Goal: Information Seeking & Learning: Learn about a topic

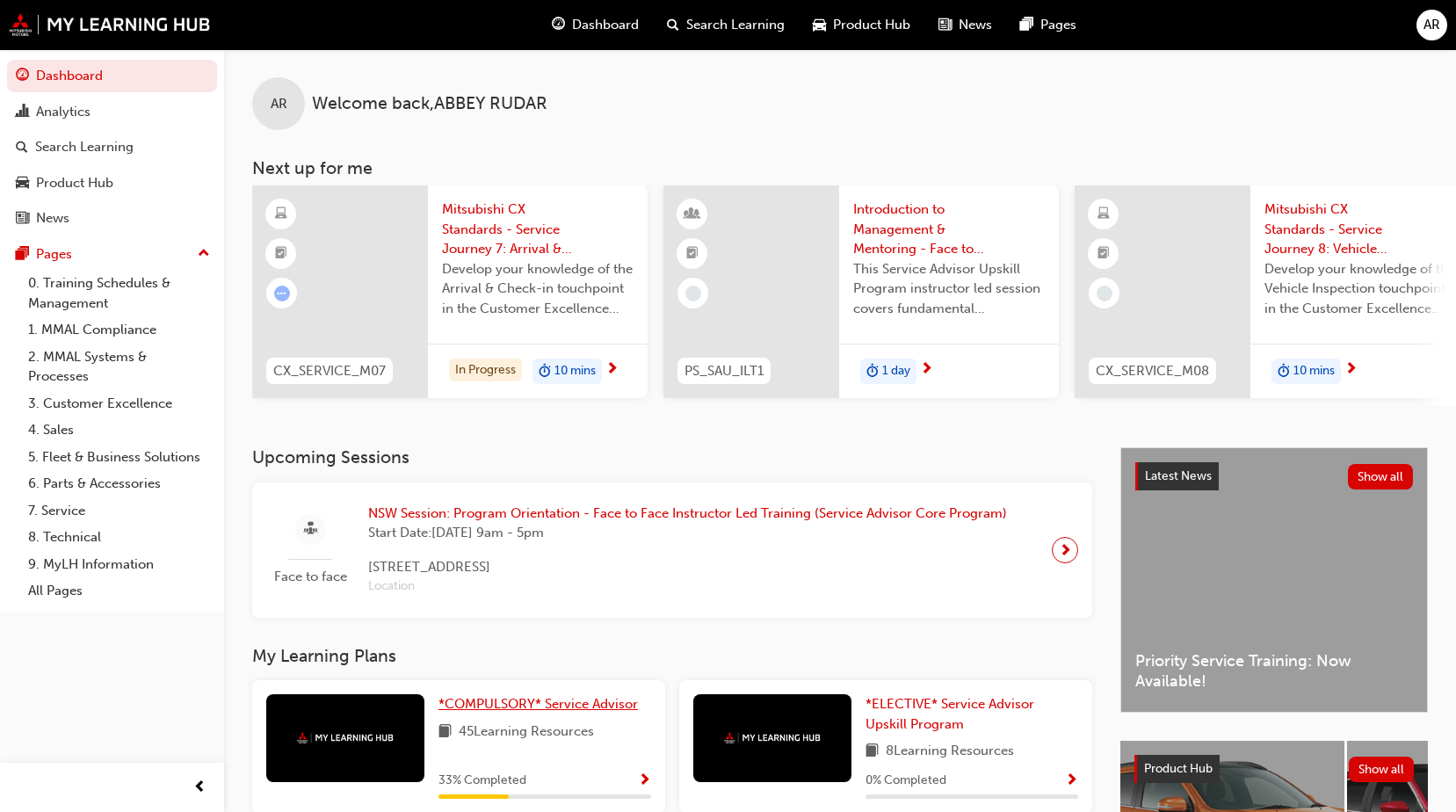
click at [485, 712] on span "*COMPULSORY* Service Advisor" at bounding box center [538, 703] width 200 height 15
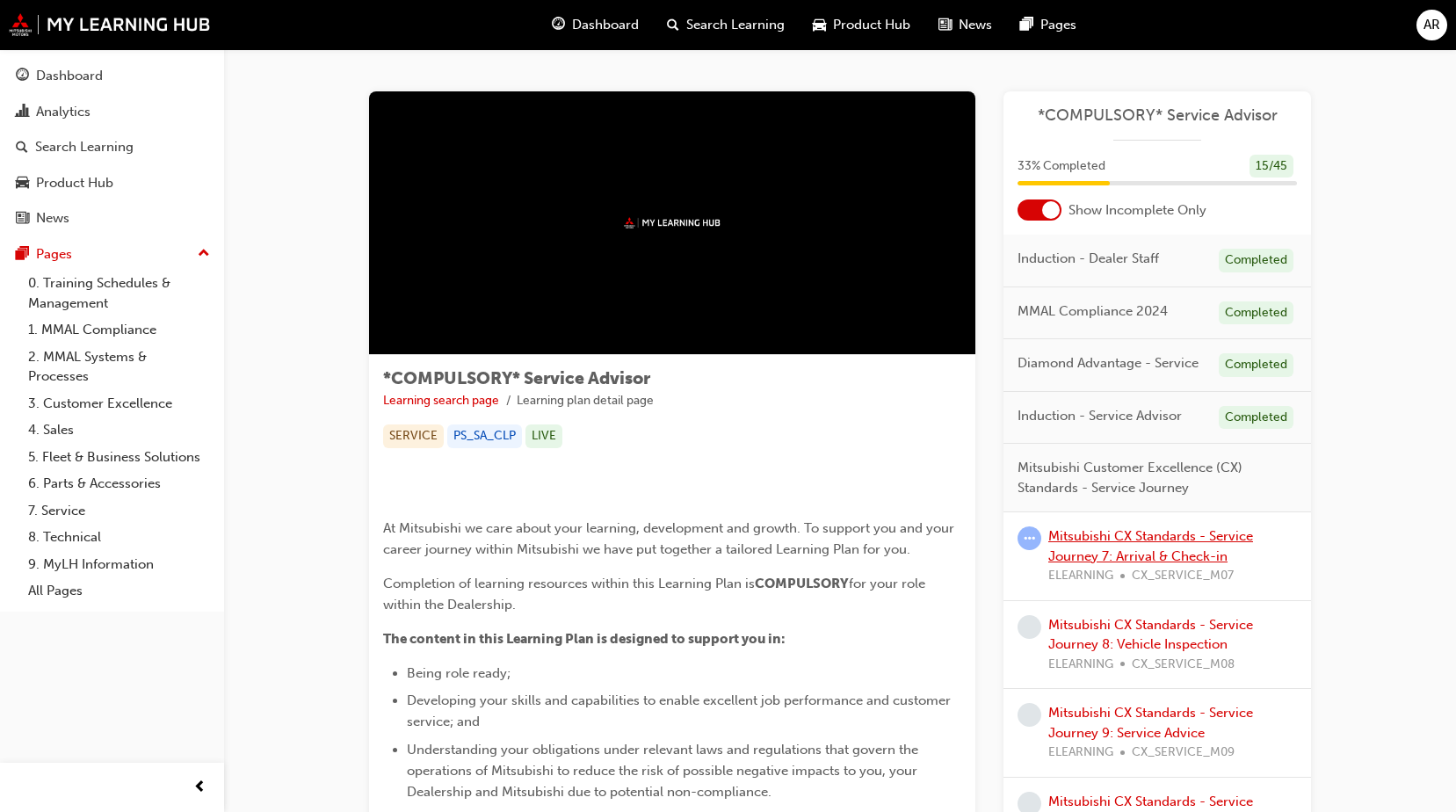
click at [1160, 551] on link "Mitsubishi CX Standards - Service Journey 7: Arrival & Check-in" at bounding box center [1150, 546] width 204 height 36
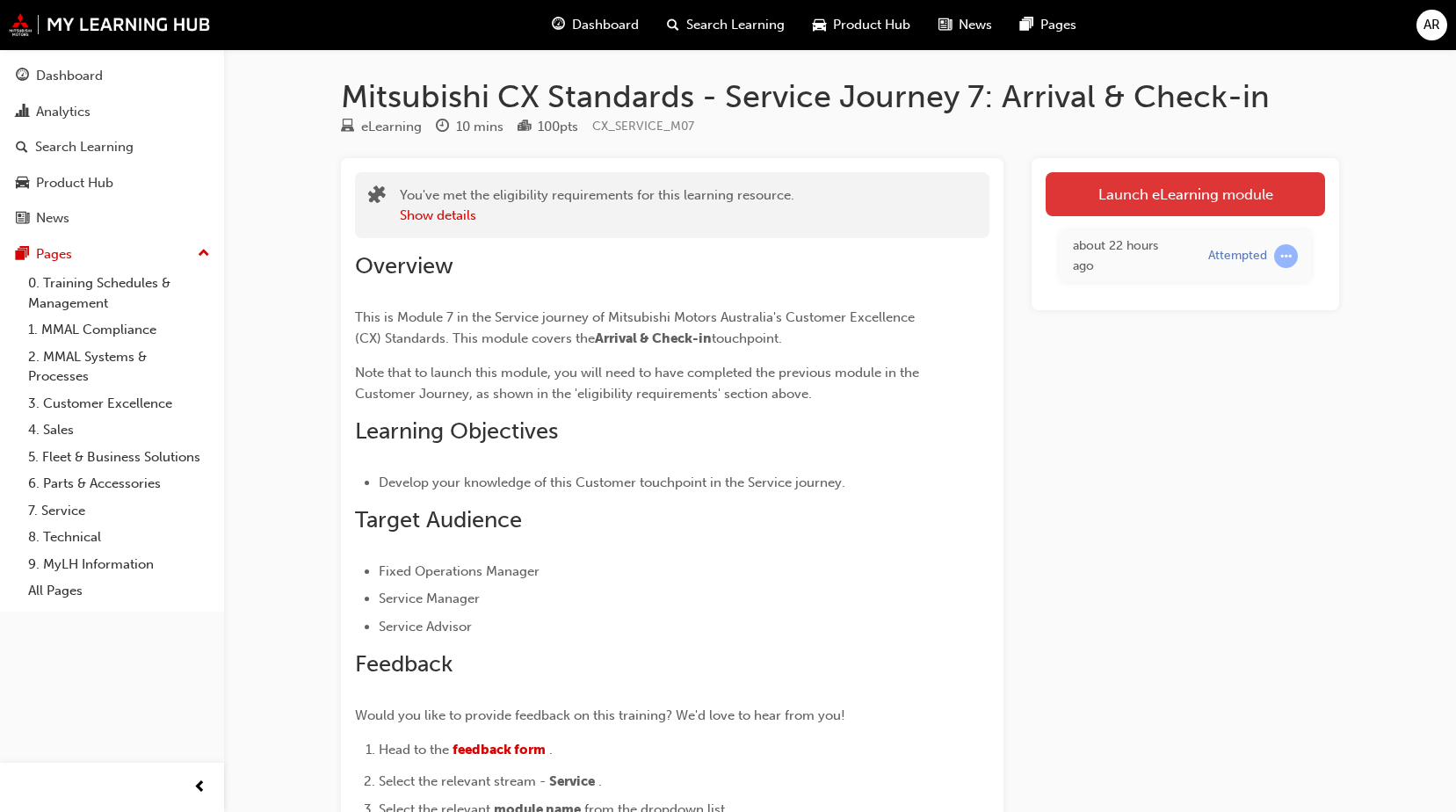
click at [1153, 207] on link "Launch eLearning module" at bounding box center [1185, 194] width 279 height 44
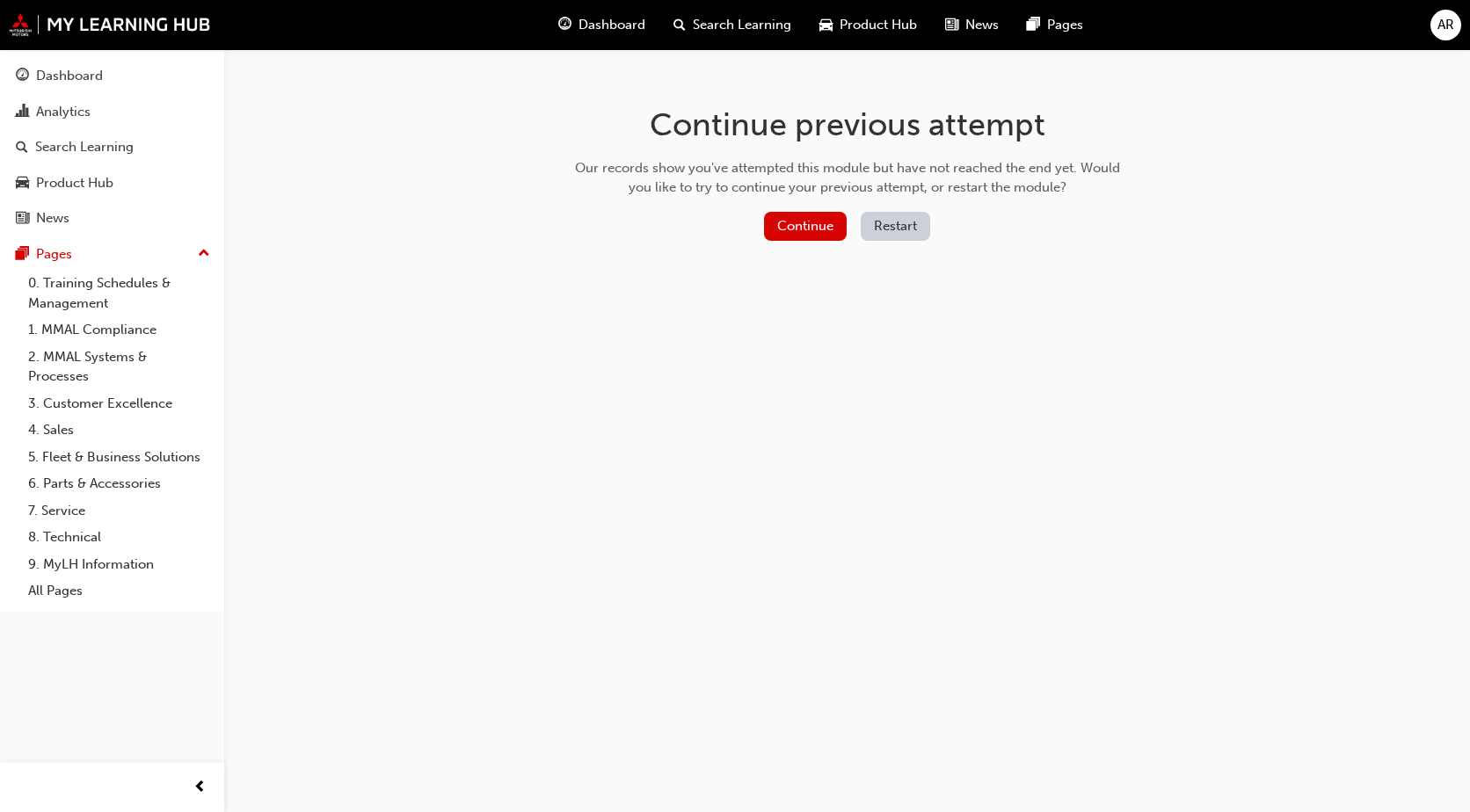
click at [760, 223] on div "Continue Restart" at bounding box center [848, 230] width 557 height 36
click at [773, 225] on button "Continue" at bounding box center [805, 226] width 82 height 29
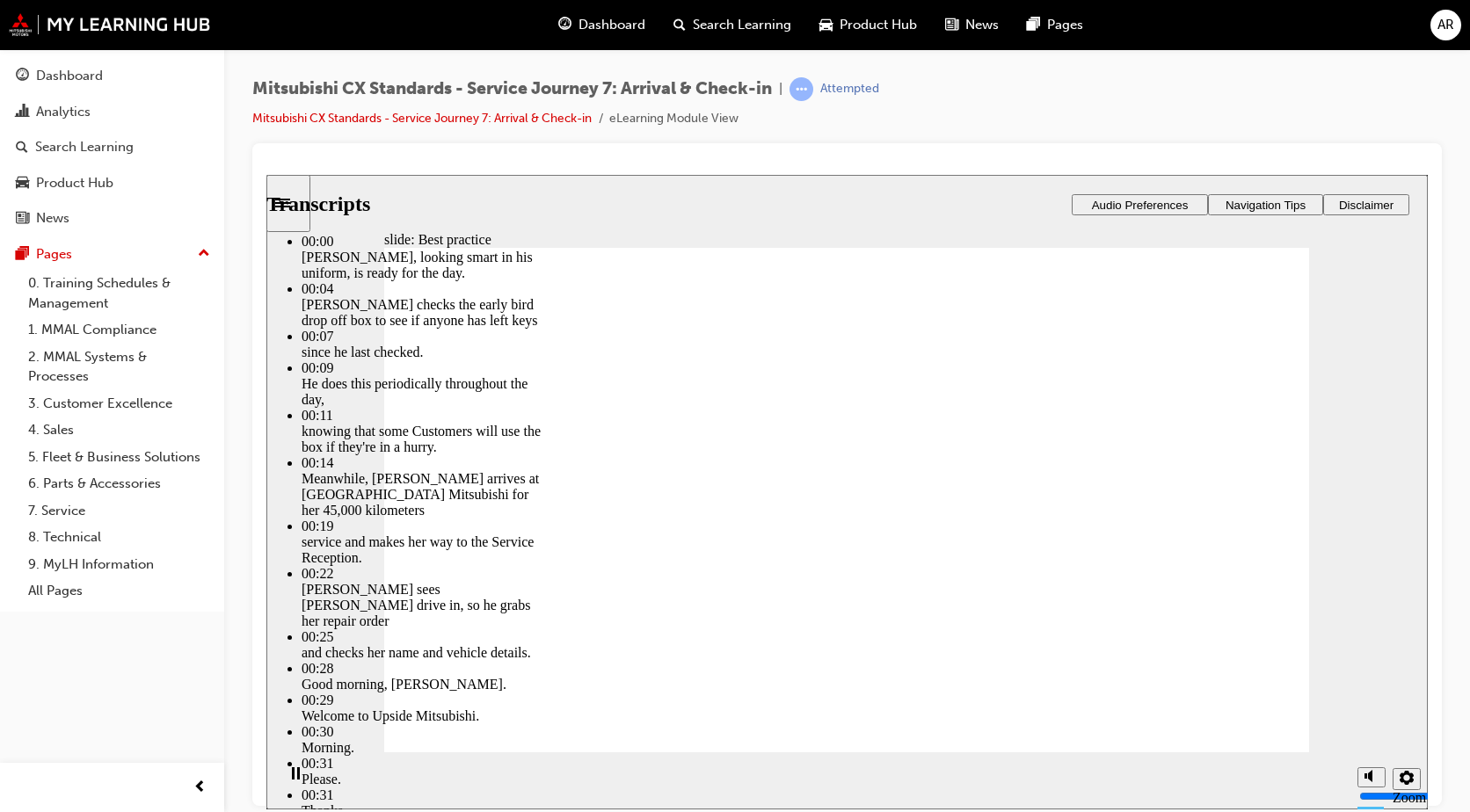
type input "139"
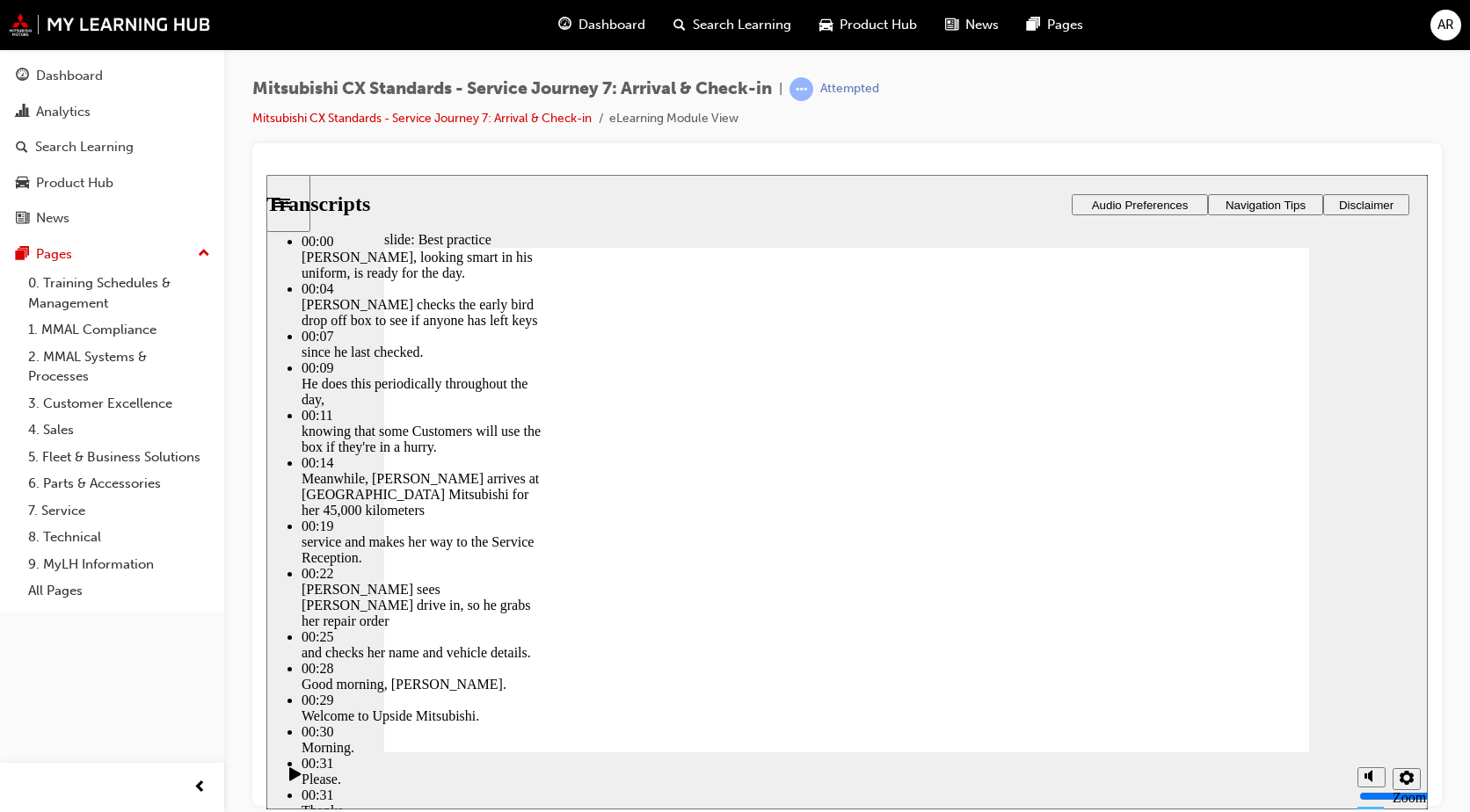
click at [347, 477] on div "slide: Best practice Best practice What does best practice look like for this t…" at bounding box center [847, 491] width 1162 height 635
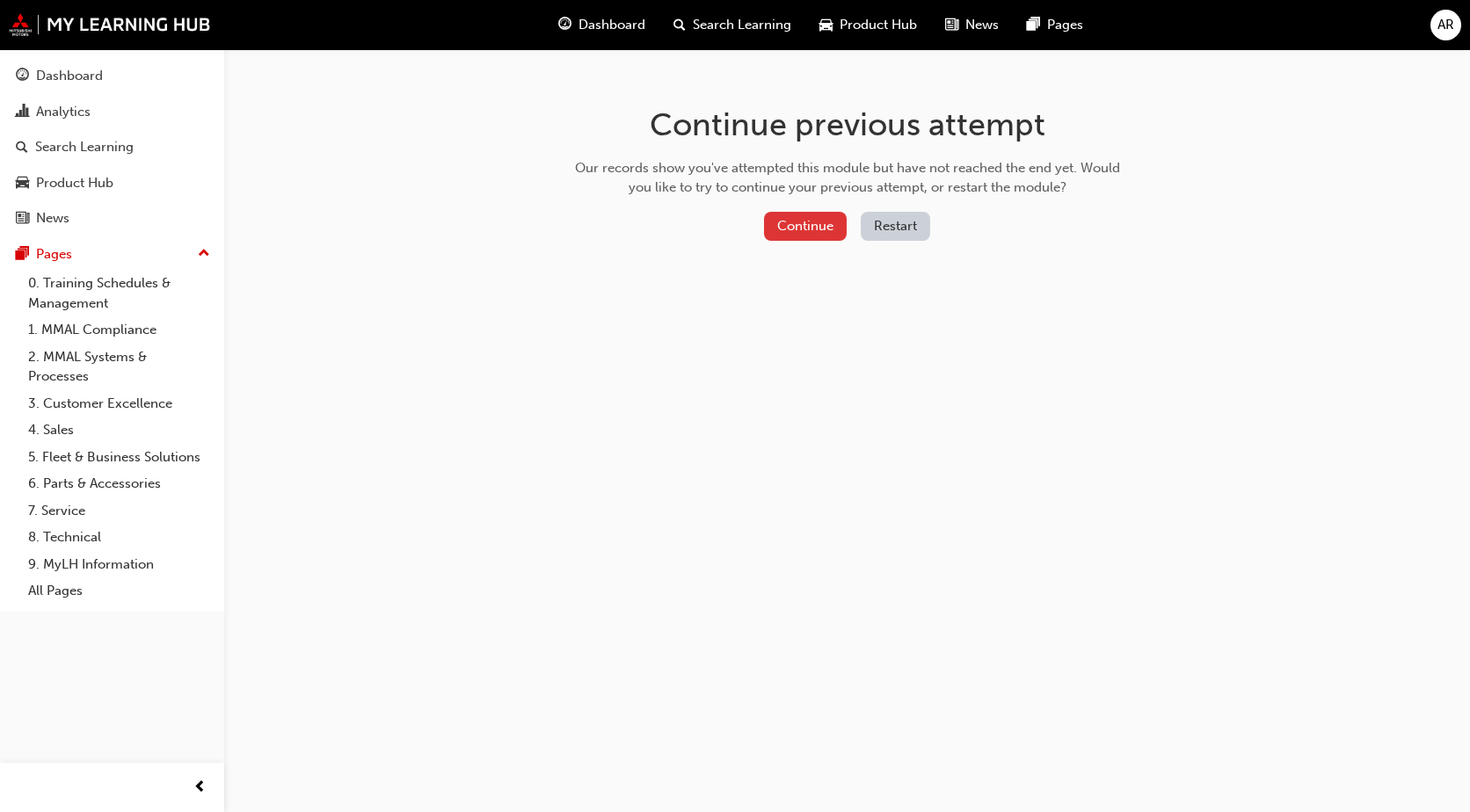
click at [831, 230] on button "Continue" at bounding box center [805, 226] width 82 height 29
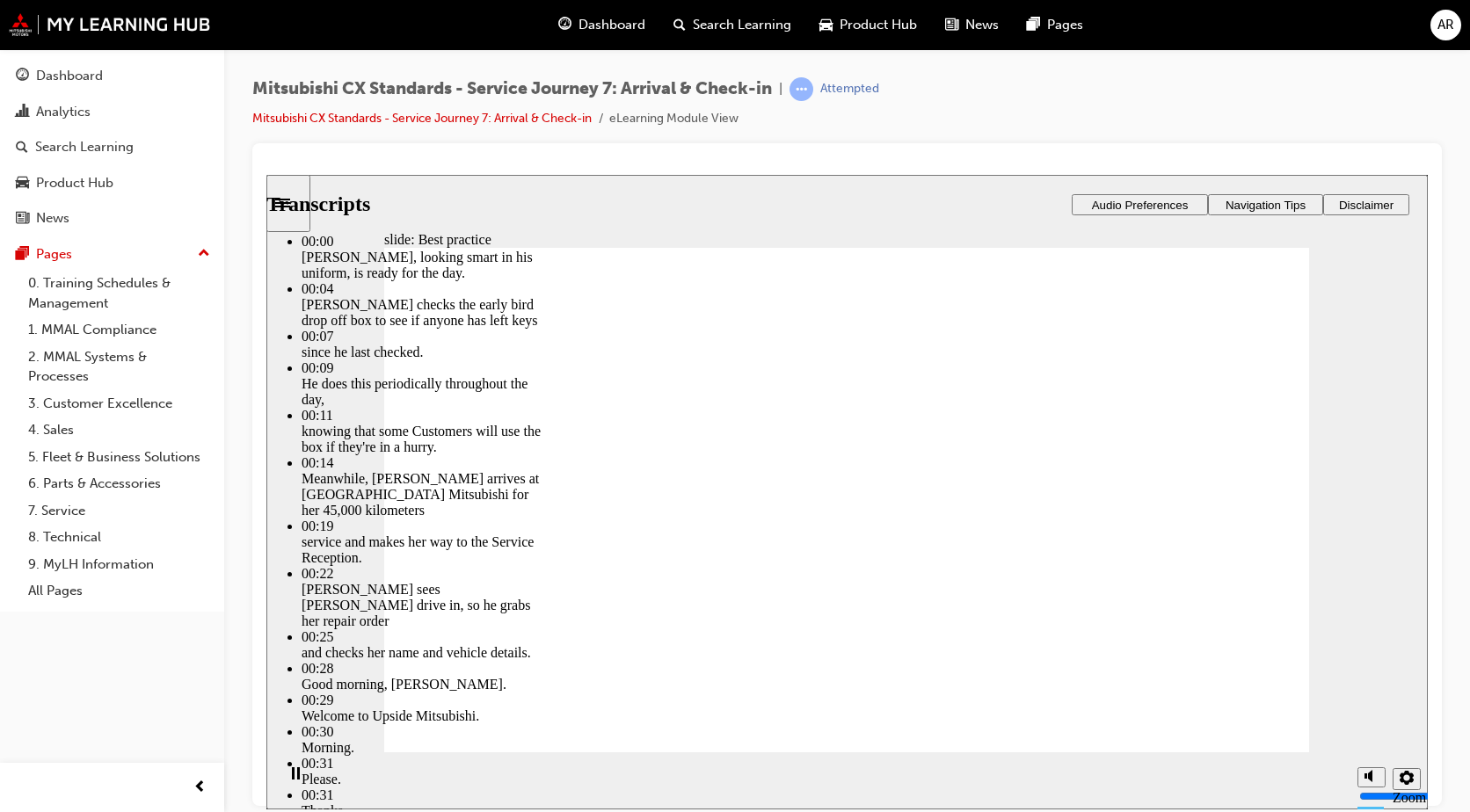
type input "181"
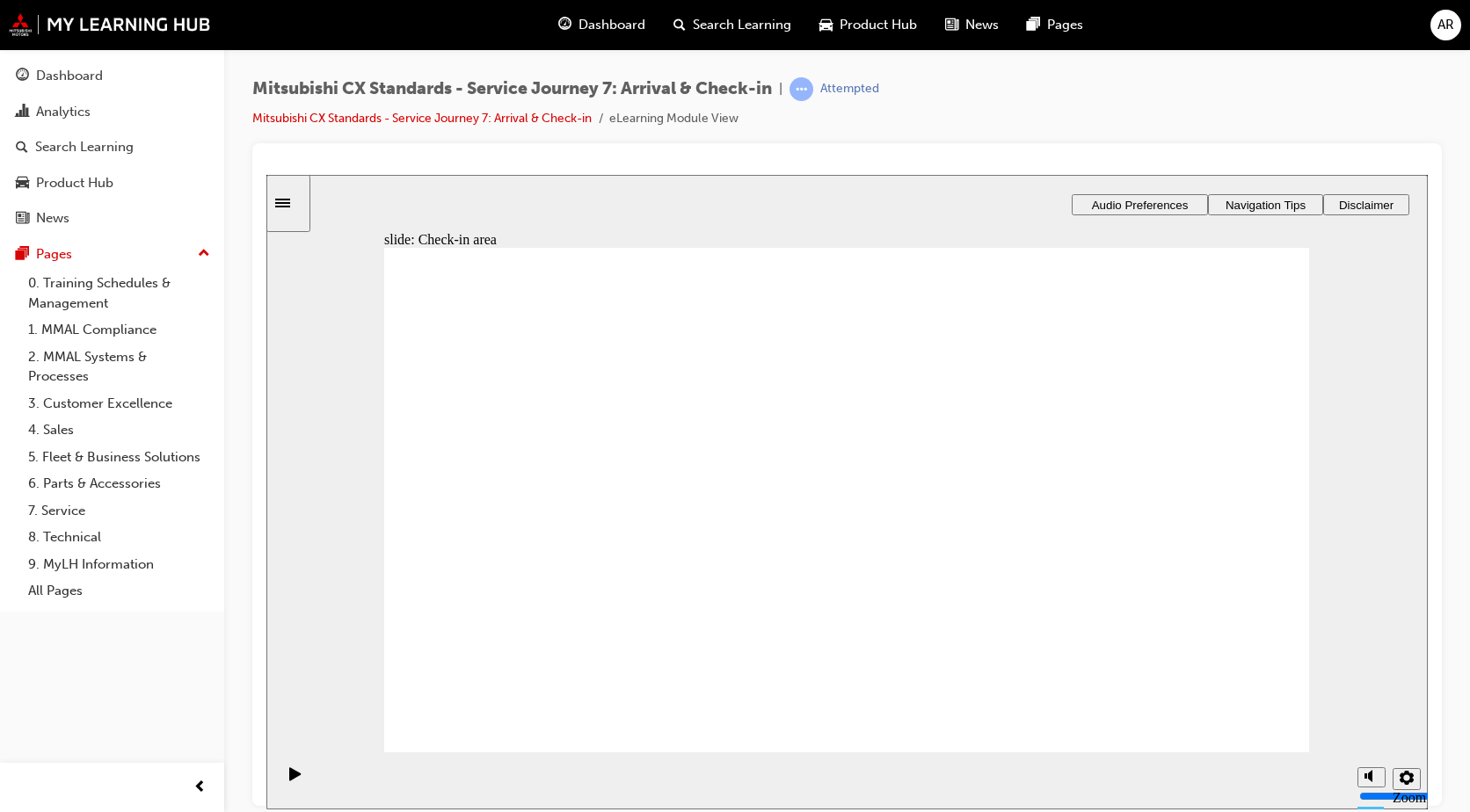
drag, startPoint x: 577, startPoint y: 505, endPoint x: 801, endPoint y: 408, distance: 244.1
drag, startPoint x: 651, startPoint y: 533, endPoint x: 1045, endPoint y: 516, distance: 394.4
drag, startPoint x: 643, startPoint y: 529, endPoint x: 862, endPoint y: 602, distance: 230.8
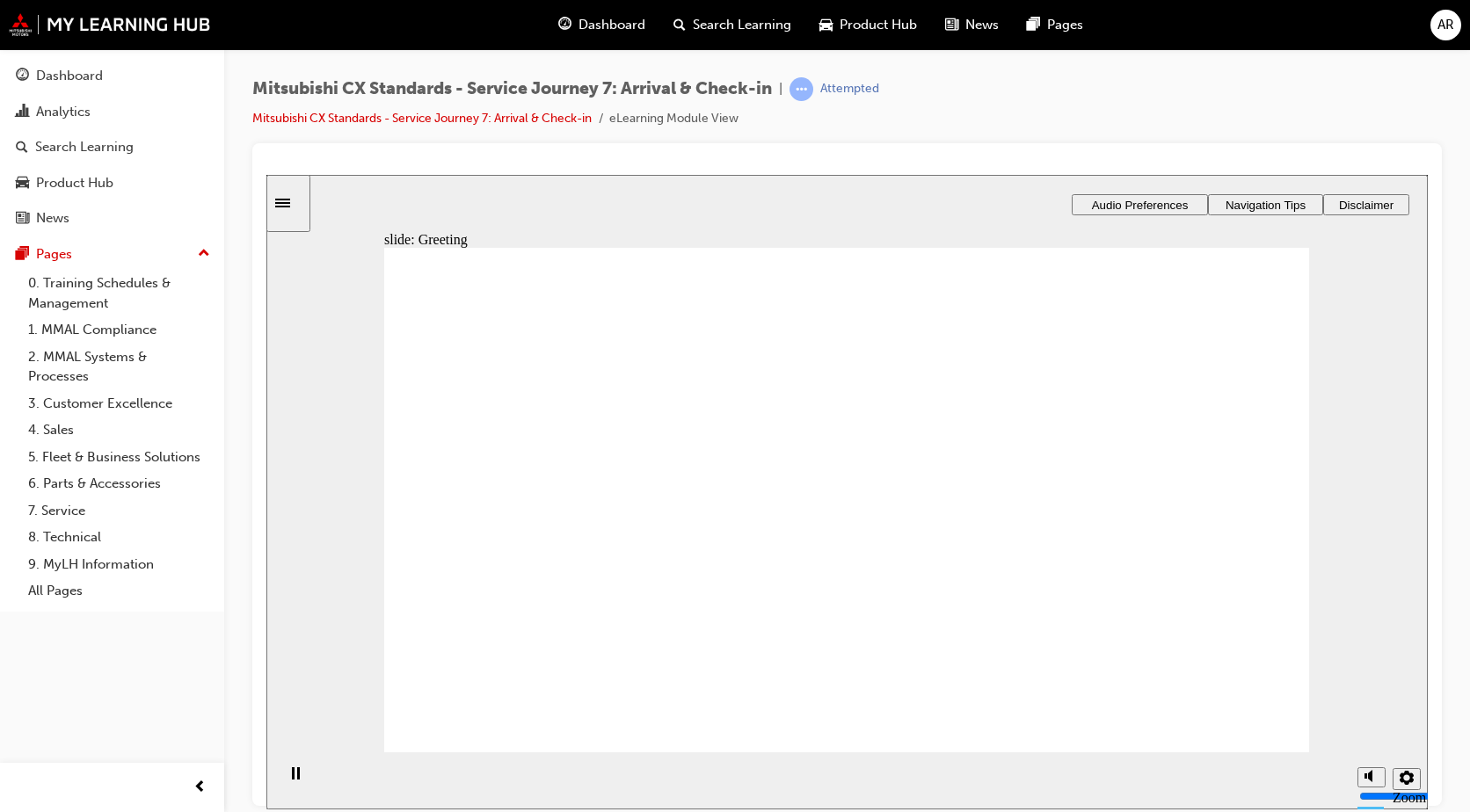
drag, startPoint x: 612, startPoint y: 489, endPoint x: 820, endPoint y: 401, distance: 225.8
drag, startPoint x: 671, startPoint y: 486, endPoint x: 1092, endPoint y: 477, distance: 421.1
drag, startPoint x: 631, startPoint y: 521, endPoint x: 855, endPoint y: 513, distance: 224.1
drag, startPoint x: 679, startPoint y: 500, endPoint x: 867, endPoint y: 543, distance: 192.9
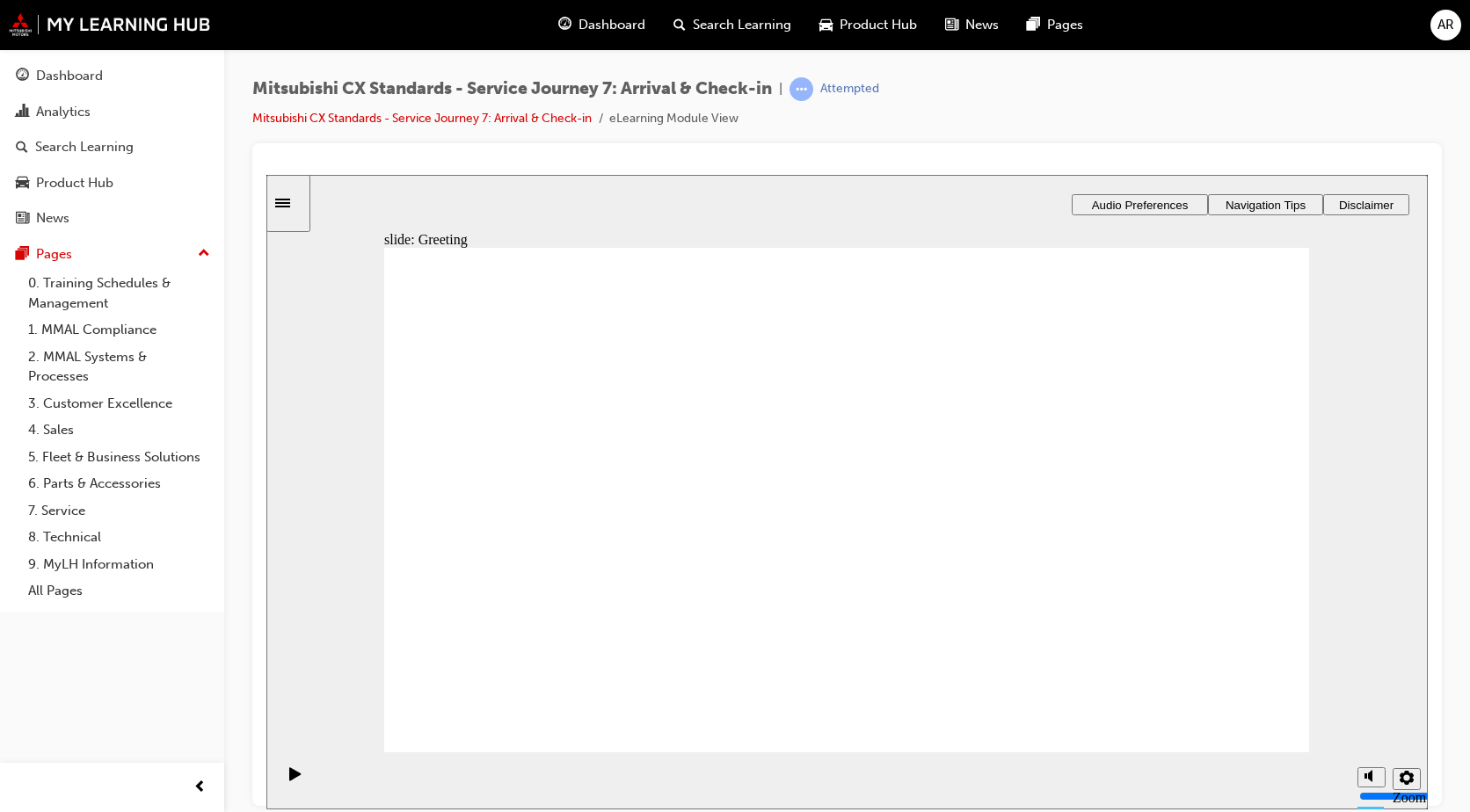
drag, startPoint x: 501, startPoint y: 539, endPoint x: 804, endPoint y: 494, distance: 306.3
drag, startPoint x: 671, startPoint y: 521, endPoint x: 845, endPoint y: 523, distance: 174.0
drag, startPoint x: 663, startPoint y: 516, endPoint x: 864, endPoint y: 551, distance: 204.0
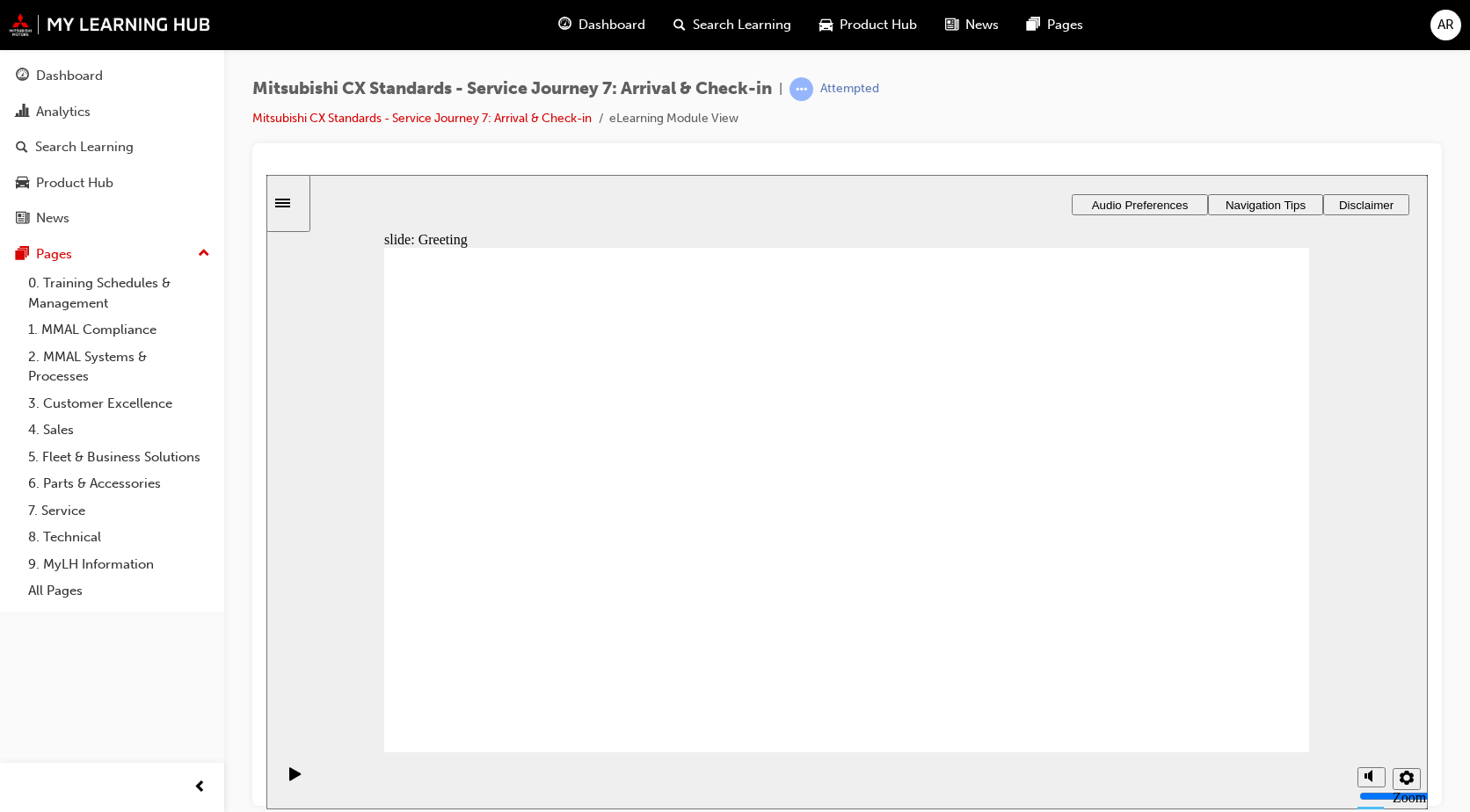
drag, startPoint x: 689, startPoint y: 523, endPoint x: 1069, endPoint y: 508, distance: 380.3
drag, startPoint x: 963, startPoint y: 524, endPoint x: 1210, endPoint y: 484, distance: 250.2
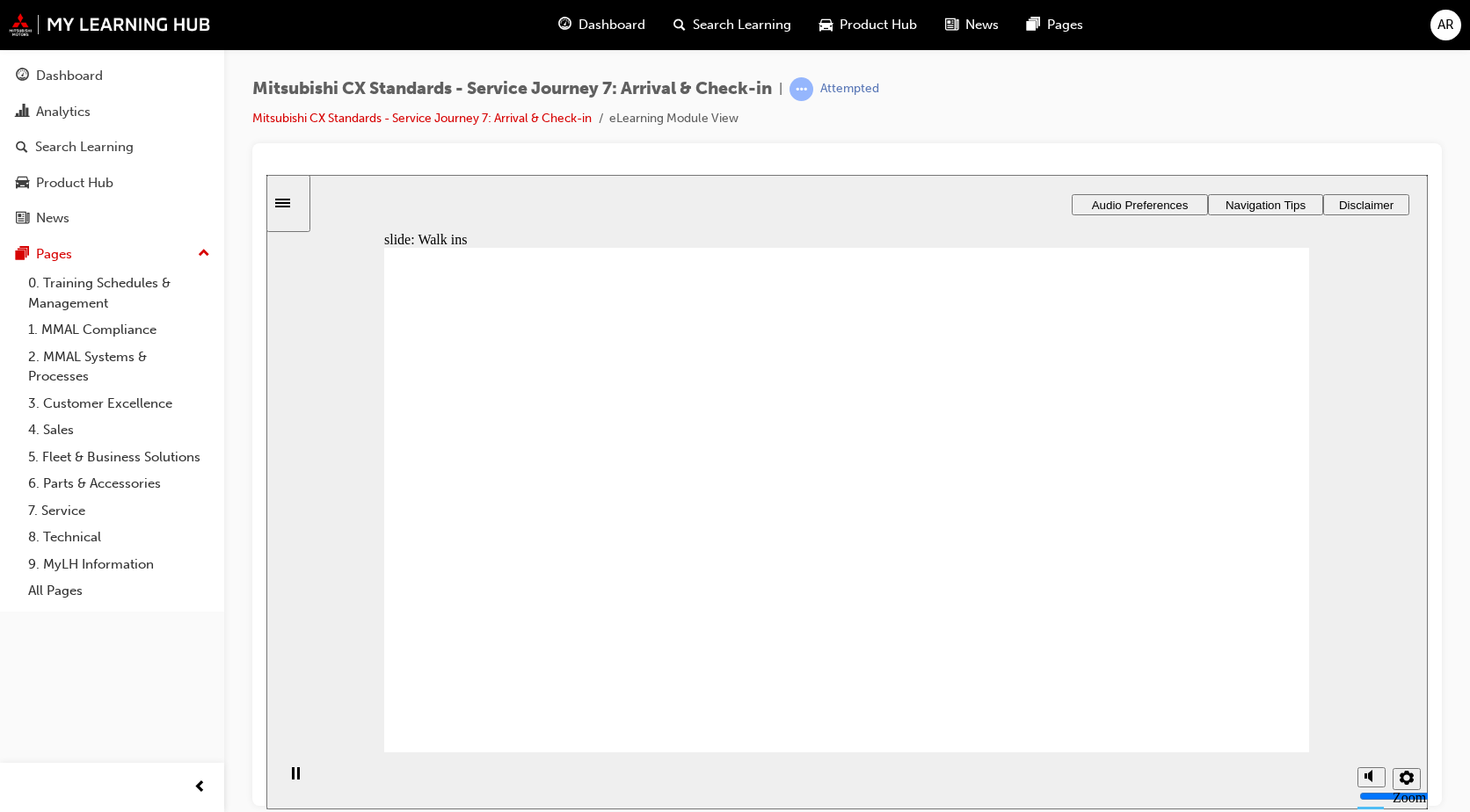
drag, startPoint x: 662, startPoint y: 517, endPoint x: 896, endPoint y: 435, distance: 248.0
drag, startPoint x: 685, startPoint y: 517, endPoint x: 786, endPoint y: 499, distance: 102.6
drag, startPoint x: 786, startPoint y: 499, endPoint x: 1046, endPoint y: 435, distance: 267.8
drag, startPoint x: 606, startPoint y: 511, endPoint x: 1248, endPoint y: 424, distance: 647.9
drag, startPoint x: 680, startPoint y: 508, endPoint x: 995, endPoint y: 500, distance: 315.1
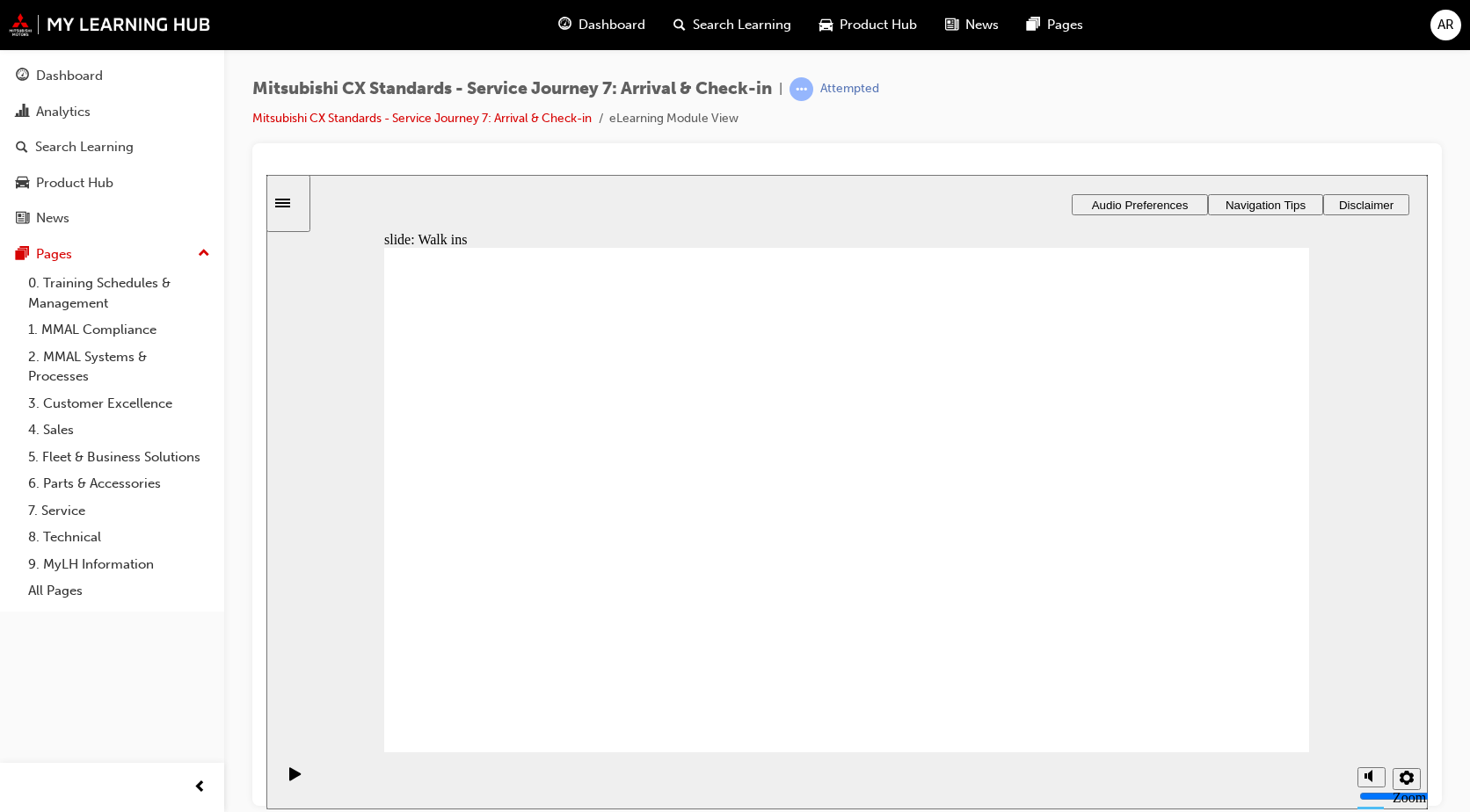
drag, startPoint x: 937, startPoint y: 391, endPoint x: 1179, endPoint y: 494, distance: 263.0
drag, startPoint x: 564, startPoint y: 525, endPoint x: 1069, endPoint y: 564, distance: 506.5
drag, startPoint x: 885, startPoint y: 641, endPoint x: 1121, endPoint y: 394, distance: 341.6
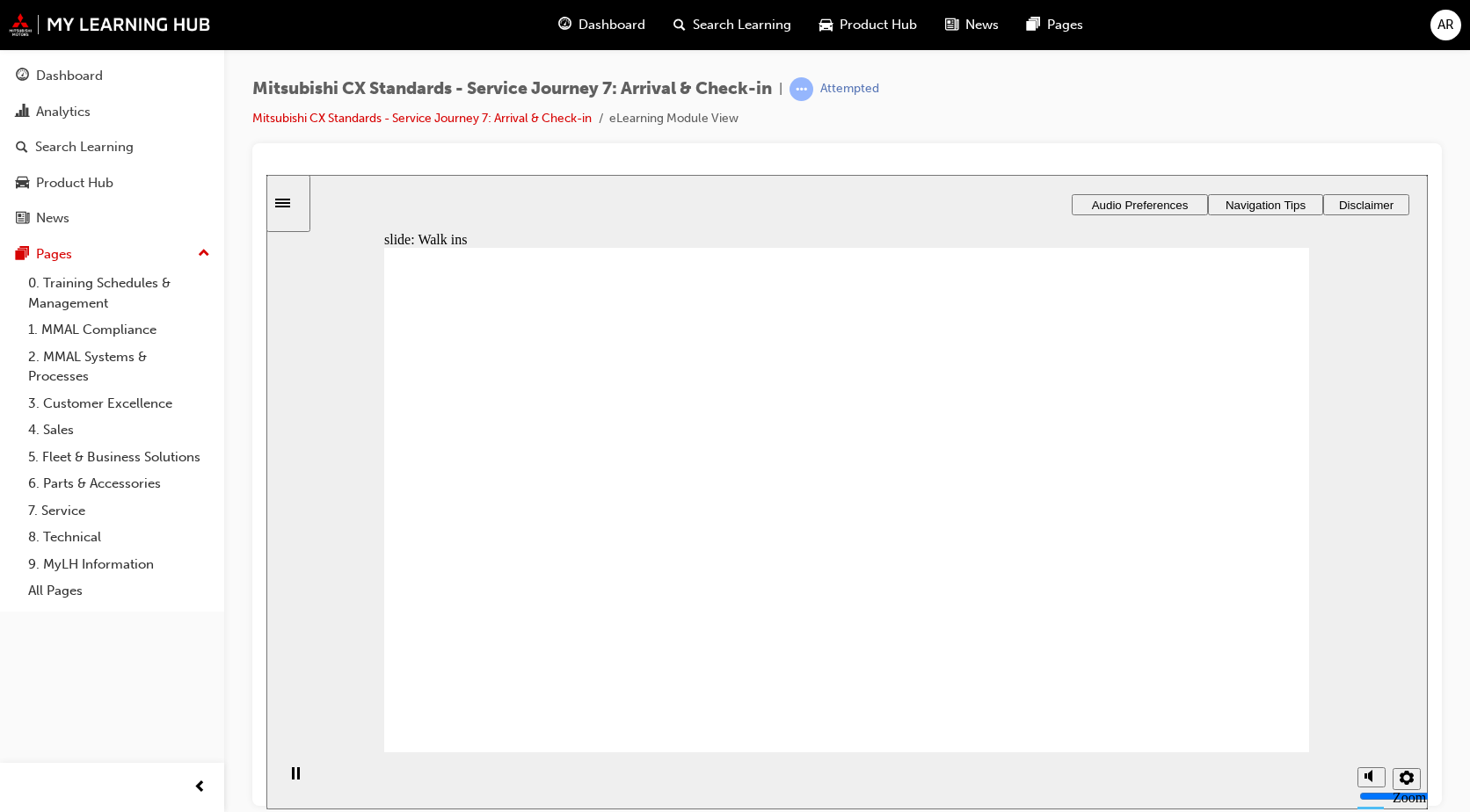
drag, startPoint x: 818, startPoint y: 515, endPoint x: 1077, endPoint y: 462, distance: 264.4
drag, startPoint x: 935, startPoint y: 397, endPoint x: 1247, endPoint y: 515, distance: 333.6
drag, startPoint x: 922, startPoint y: 570, endPoint x: 854, endPoint y: 537, distance: 75.6
drag, startPoint x: 1161, startPoint y: 517, endPoint x: 1156, endPoint y: 459, distance: 58.2
drag, startPoint x: 943, startPoint y: 569, endPoint x: 1164, endPoint y: 565, distance: 221.0
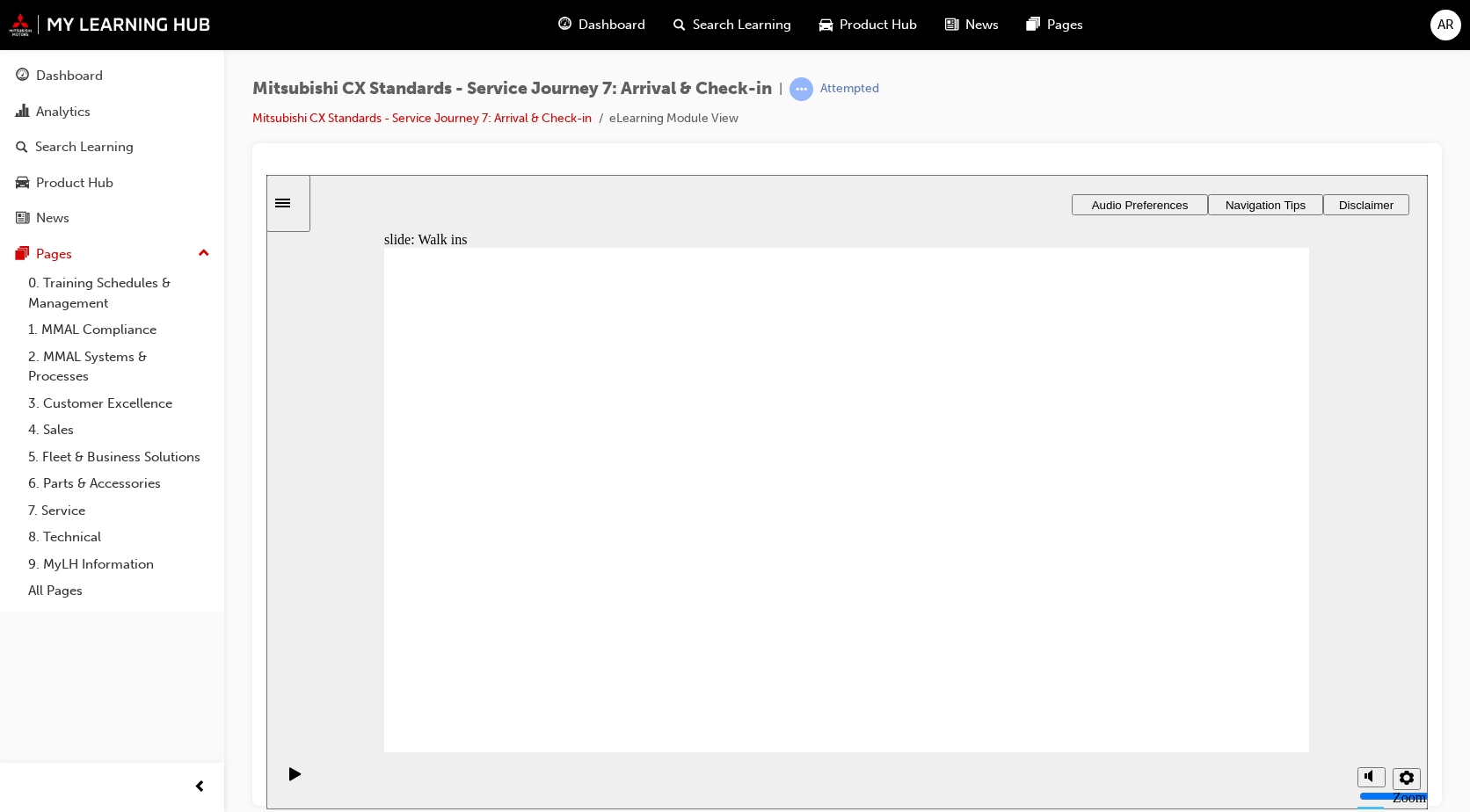
drag, startPoint x: 869, startPoint y: 460, endPoint x: 1116, endPoint y: 627, distance: 298.2
drag, startPoint x: 587, startPoint y: 529, endPoint x: 1126, endPoint y: 449, distance: 544.9
drag, startPoint x: 550, startPoint y: 530, endPoint x: 1080, endPoint y: 515, distance: 530.2
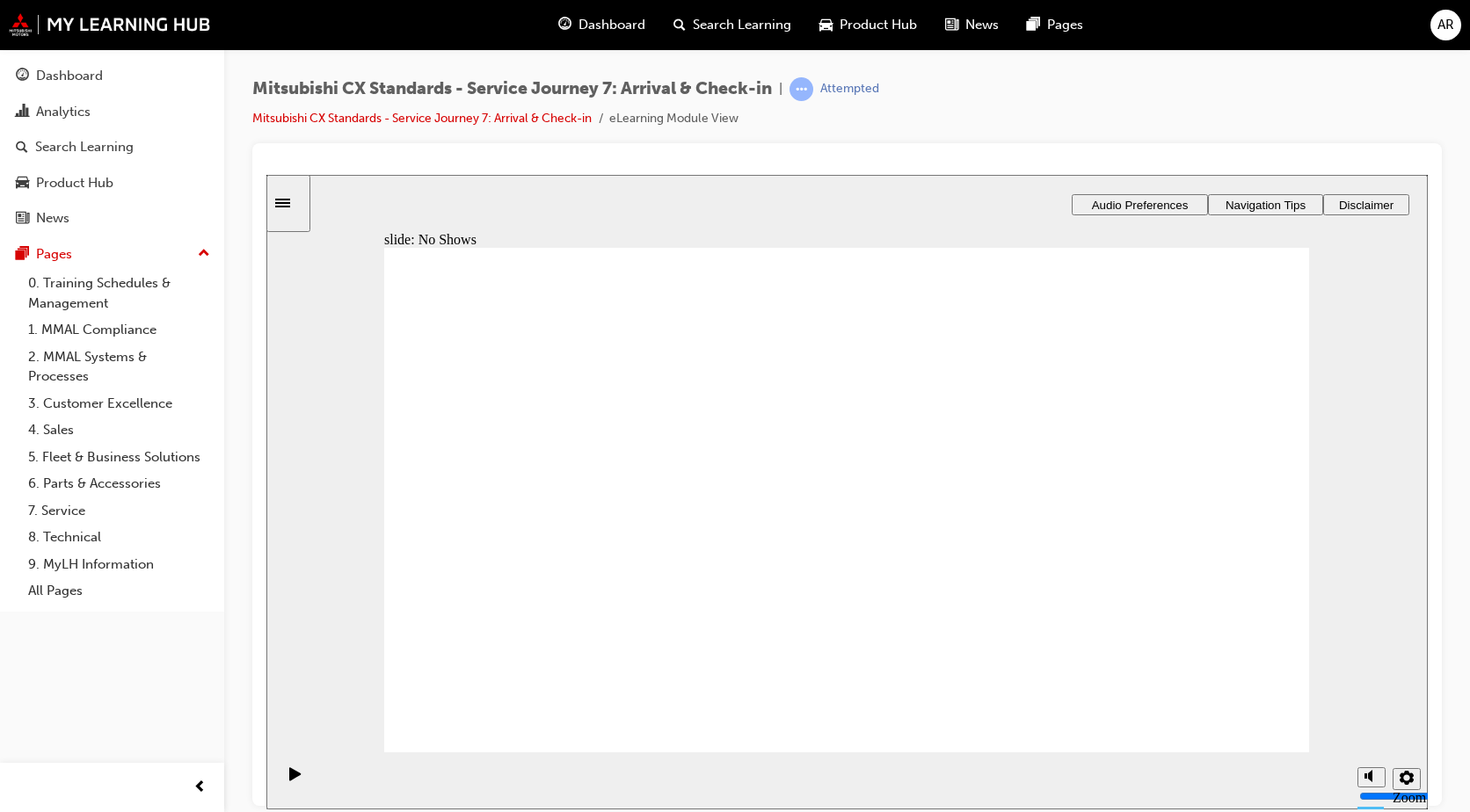
drag, startPoint x: 639, startPoint y: 526, endPoint x: 840, endPoint y: 463, distance: 210.6
drag, startPoint x: 640, startPoint y: 515, endPoint x: 952, endPoint y: 533, distance: 312.5
drag, startPoint x: 549, startPoint y: 635, endPoint x: 577, endPoint y: 609, distance: 38.2
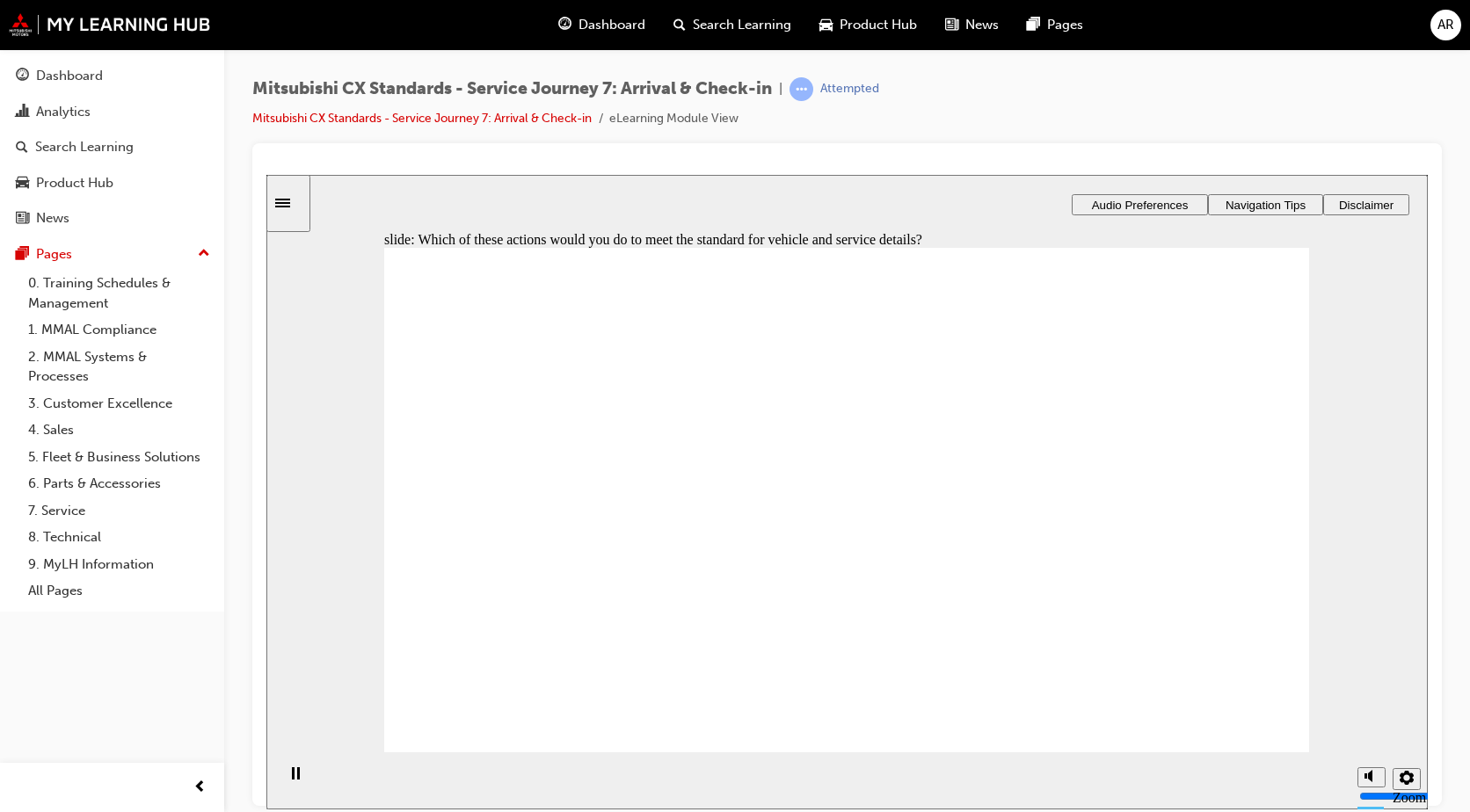
checkbox input "true"
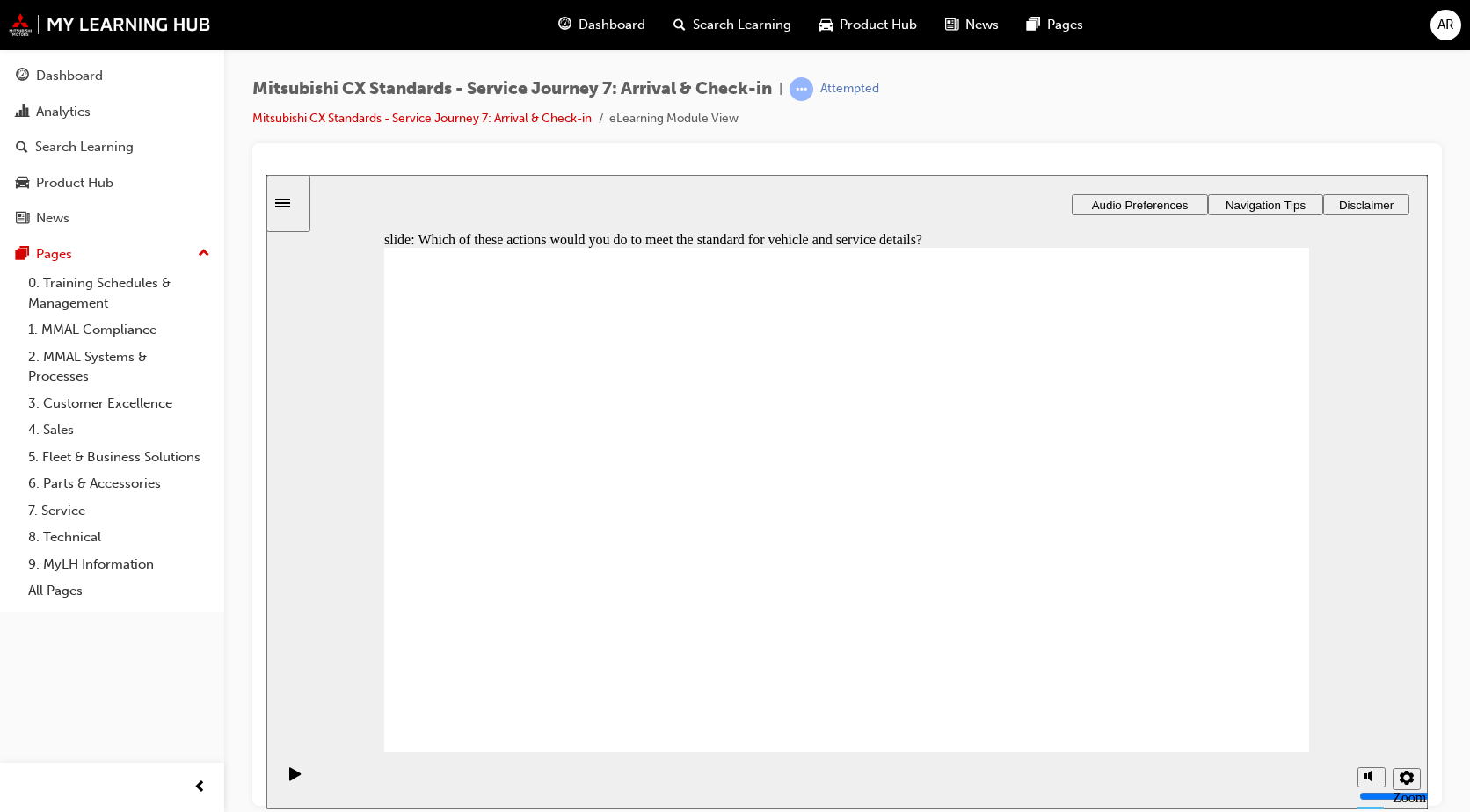
checkbox input "true"
drag, startPoint x: 514, startPoint y: 494, endPoint x: 753, endPoint y: 560, distance: 247.9
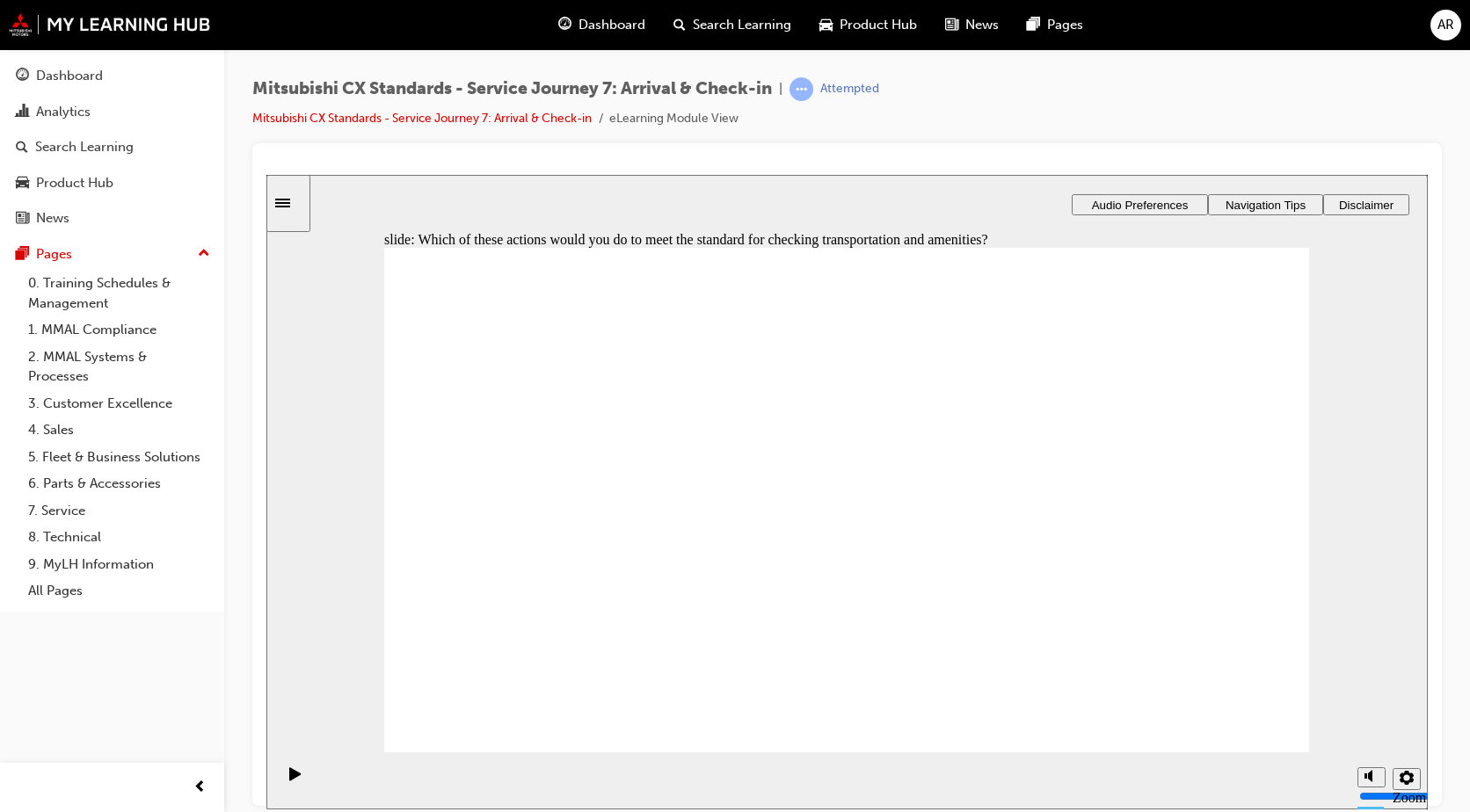
checkbox input "true"
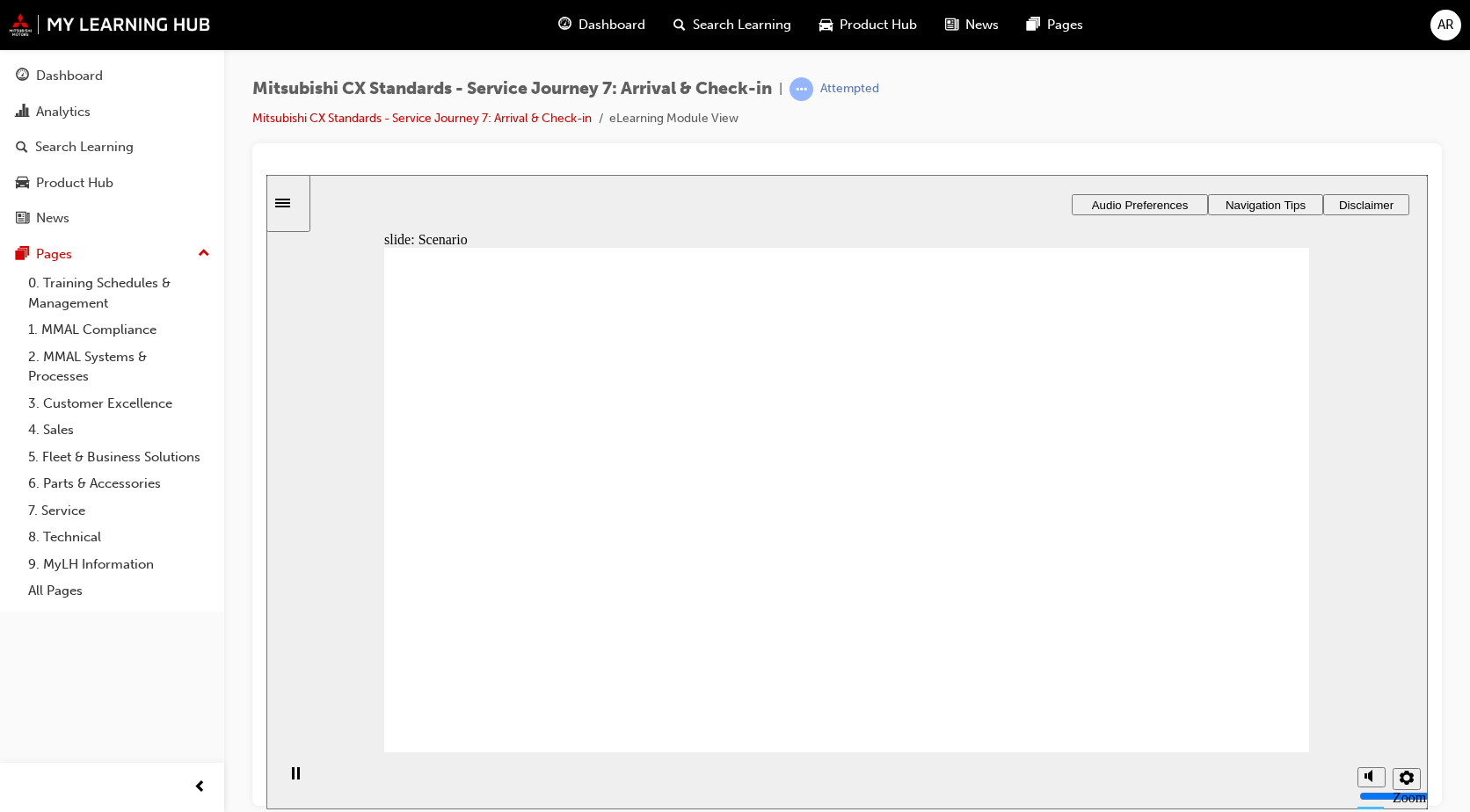
checkbox input "true"
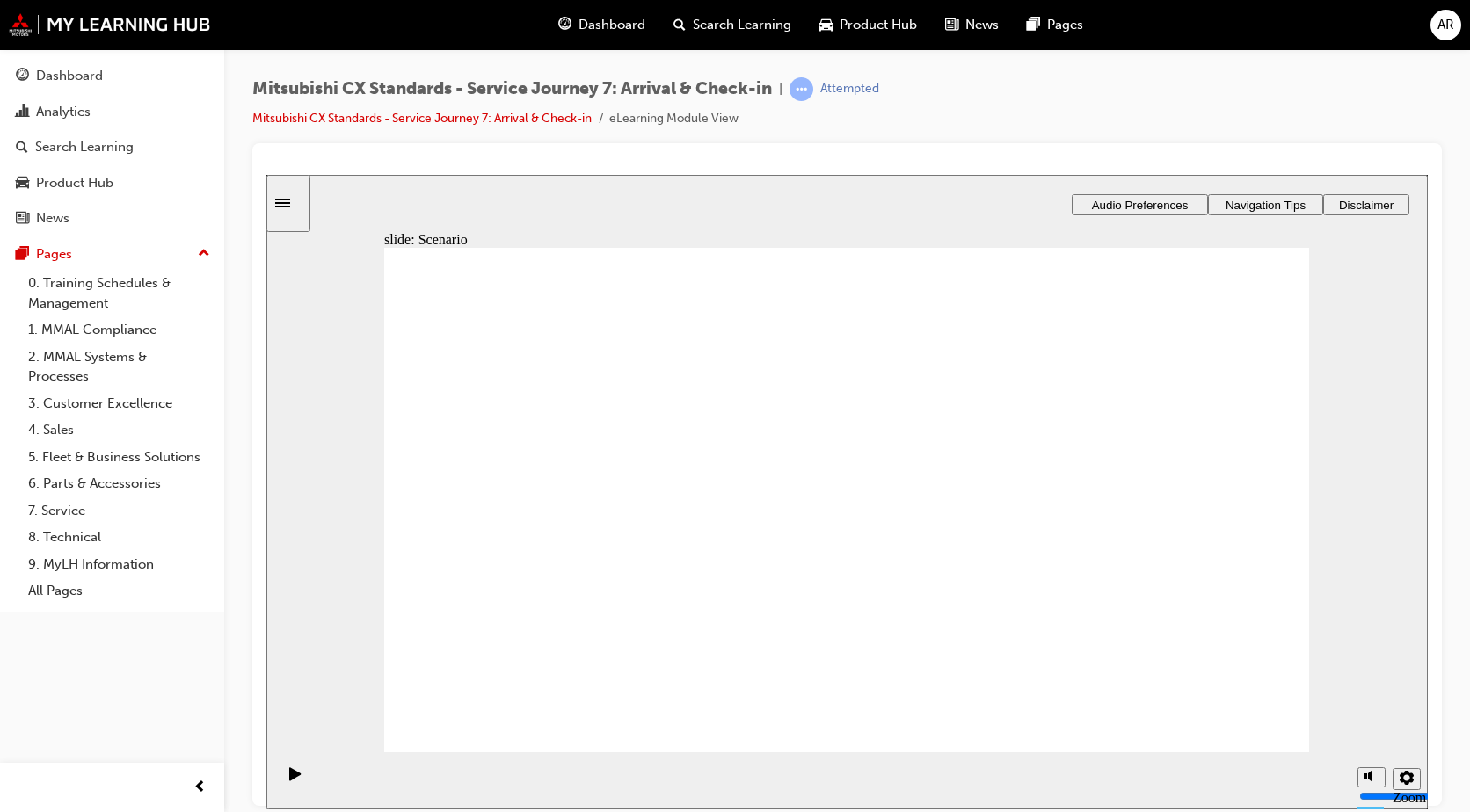
checkbox input "true"
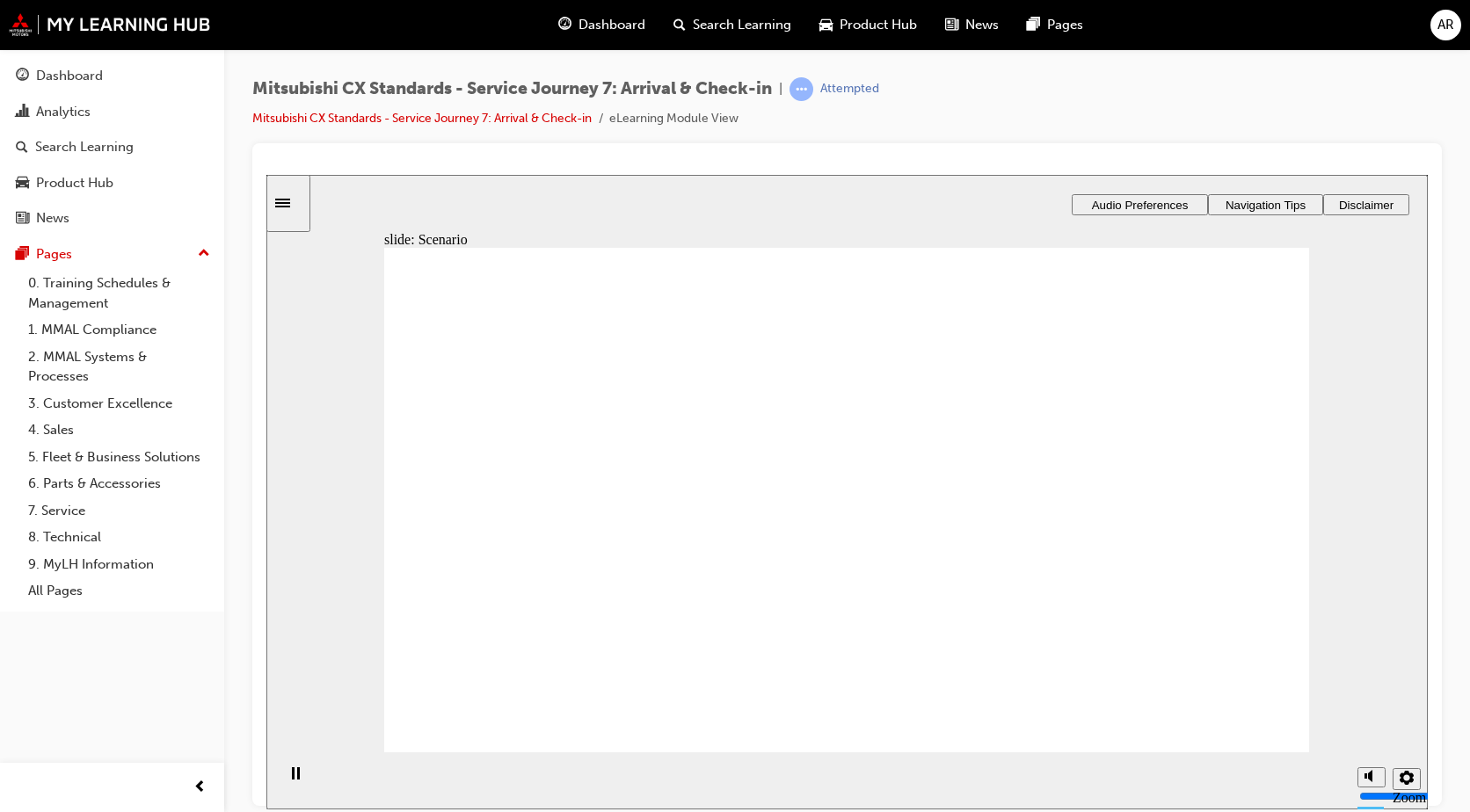
drag, startPoint x: 597, startPoint y: 526, endPoint x: 799, endPoint y: 438, distance: 220.3
drag, startPoint x: 650, startPoint y: 521, endPoint x: 877, endPoint y: 467, distance: 233.3
drag, startPoint x: 683, startPoint y: 515, endPoint x: 1080, endPoint y: 418, distance: 408.7
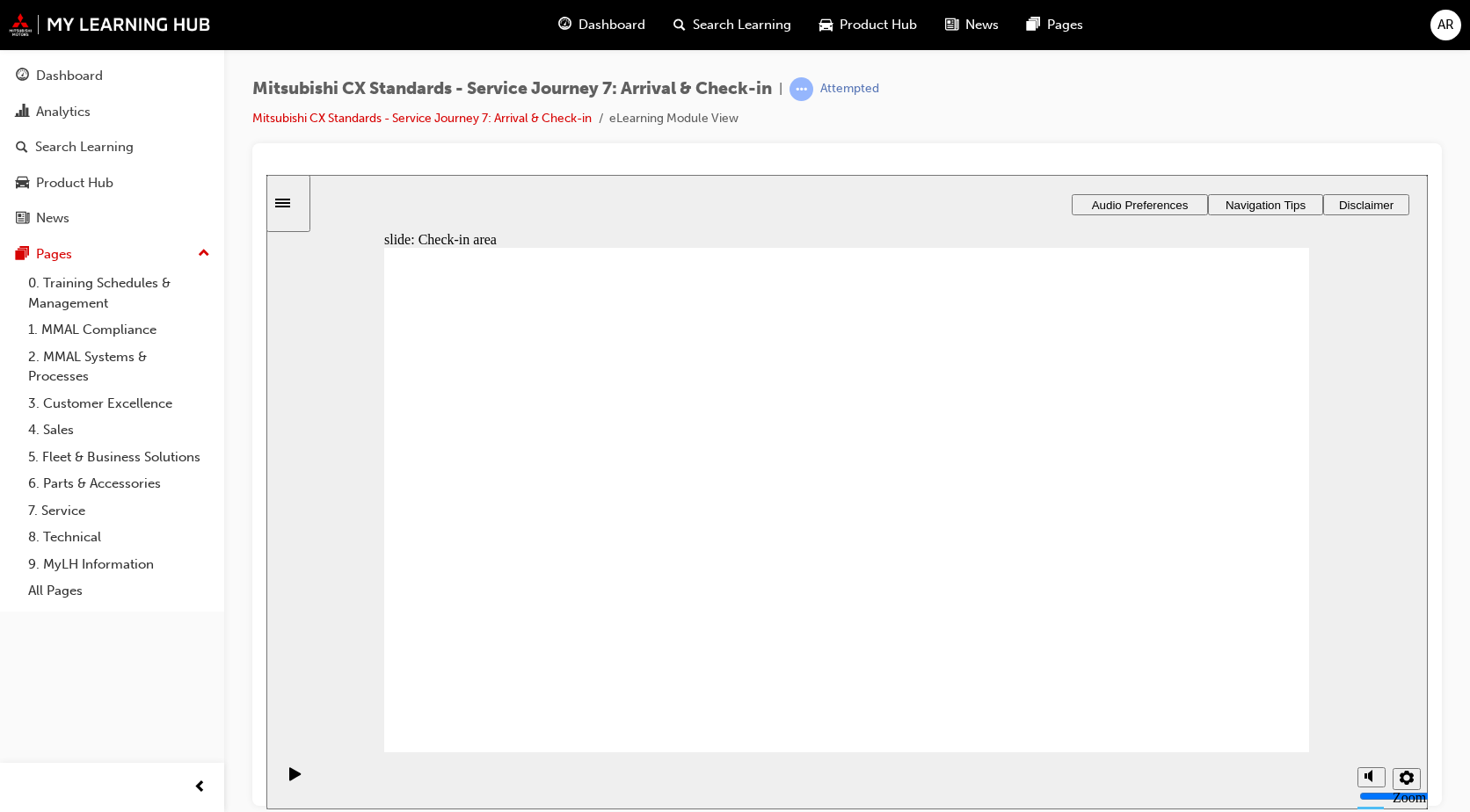
drag, startPoint x: 543, startPoint y: 518, endPoint x: 780, endPoint y: 438, distance: 250.1
drag, startPoint x: 662, startPoint y: 524, endPoint x: 1201, endPoint y: 441, distance: 545.4
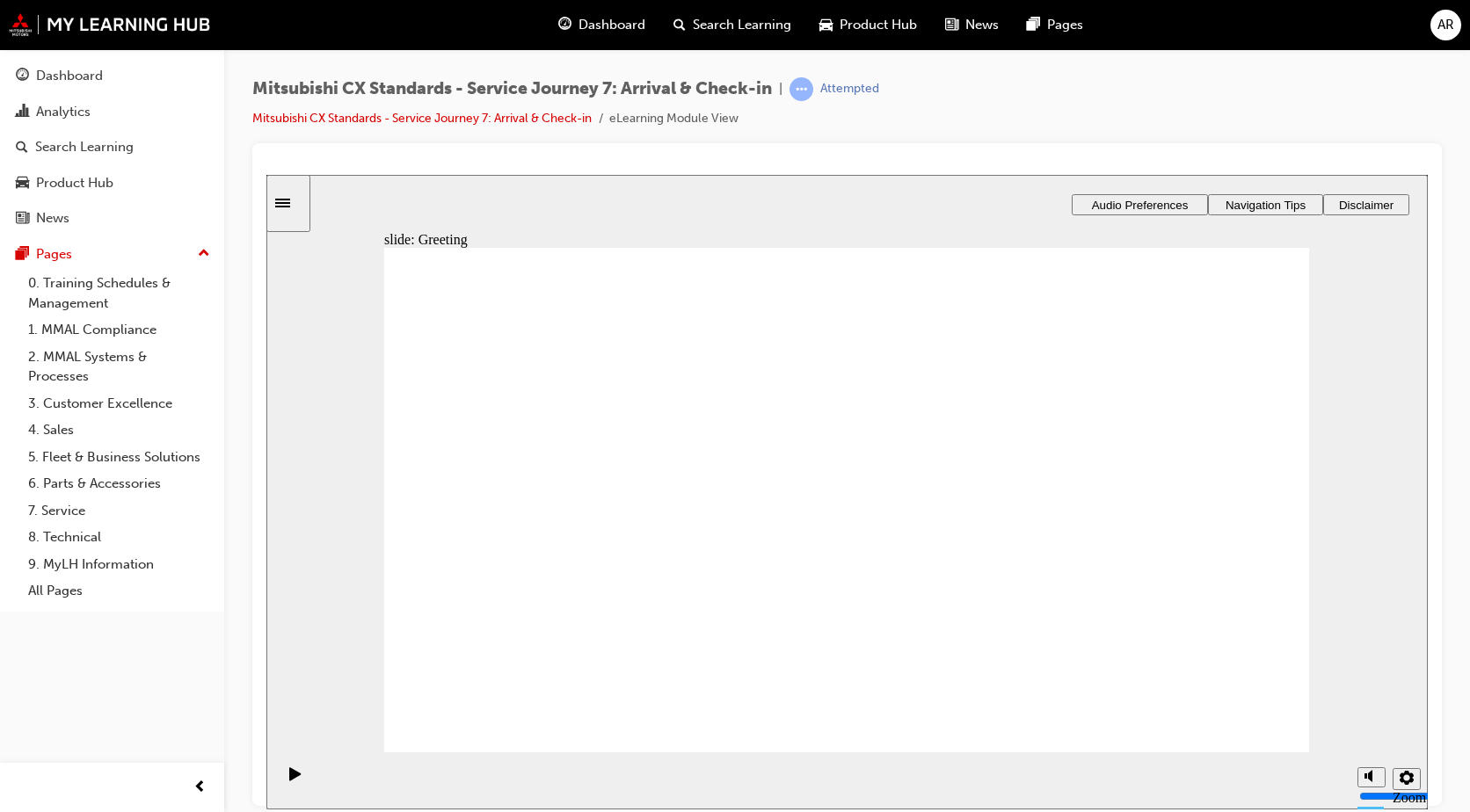
drag, startPoint x: 661, startPoint y: 505, endPoint x: 794, endPoint y: 467, distance: 138.3
drag, startPoint x: 575, startPoint y: 504, endPoint x: 795, endPoint y: 382, distance: 251.6
drag, startPoint x: 670, startPoint y: 488, endPoint x: 845, endPoint y: 459, distance: 177.4
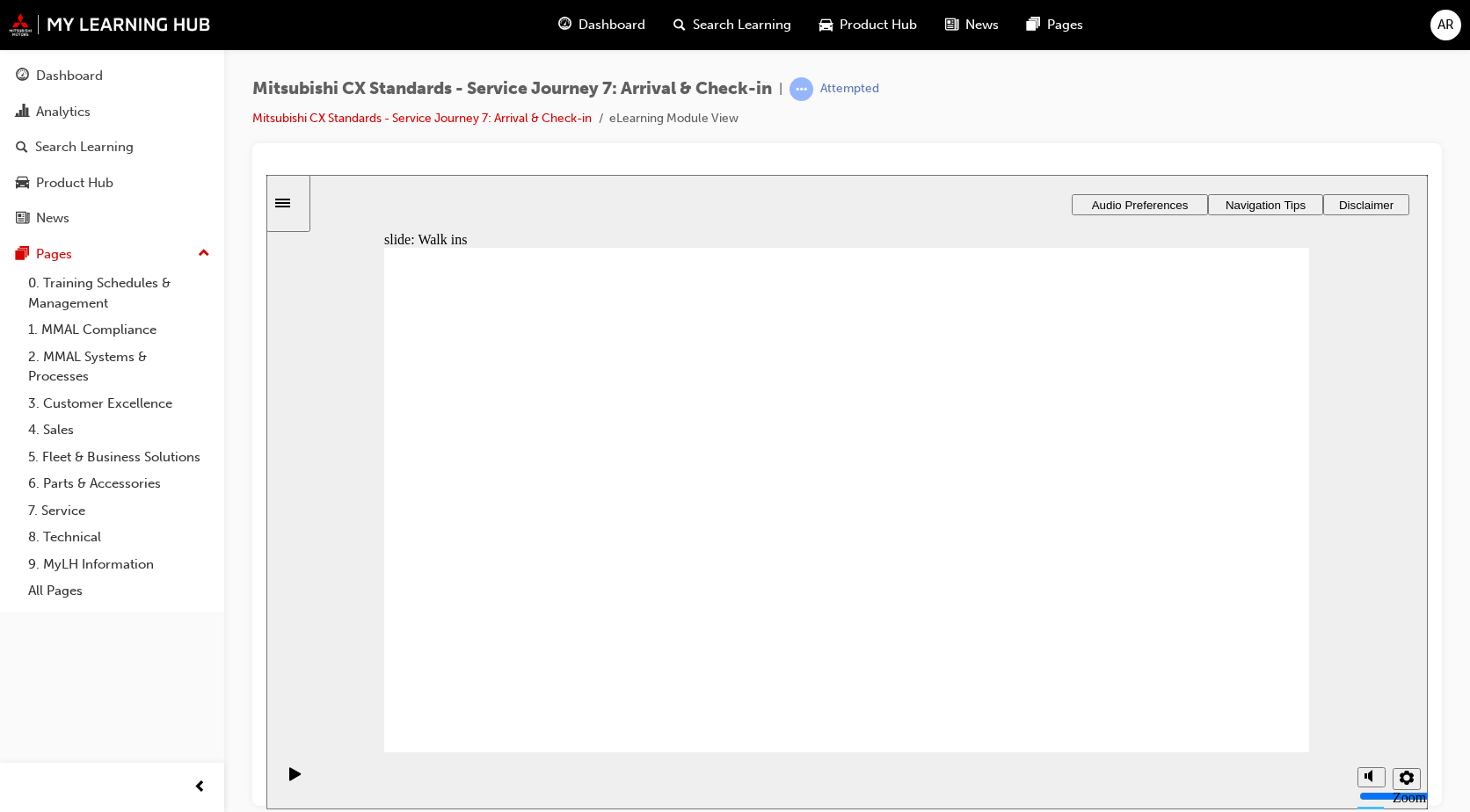
drag, startPoint x: 678, startPoint y: 488, endPoint x: 834, endPoint y: 504, distance: 156.8
drag, startPoint x: 663, startPoint y: 506, endPoint x: 893, endPoint y: 566, distance: 237.7
drag, startPoint x: 688, startPoint y: 522, endPoint x: 1256, endPoint y: 486, distance: 569.1
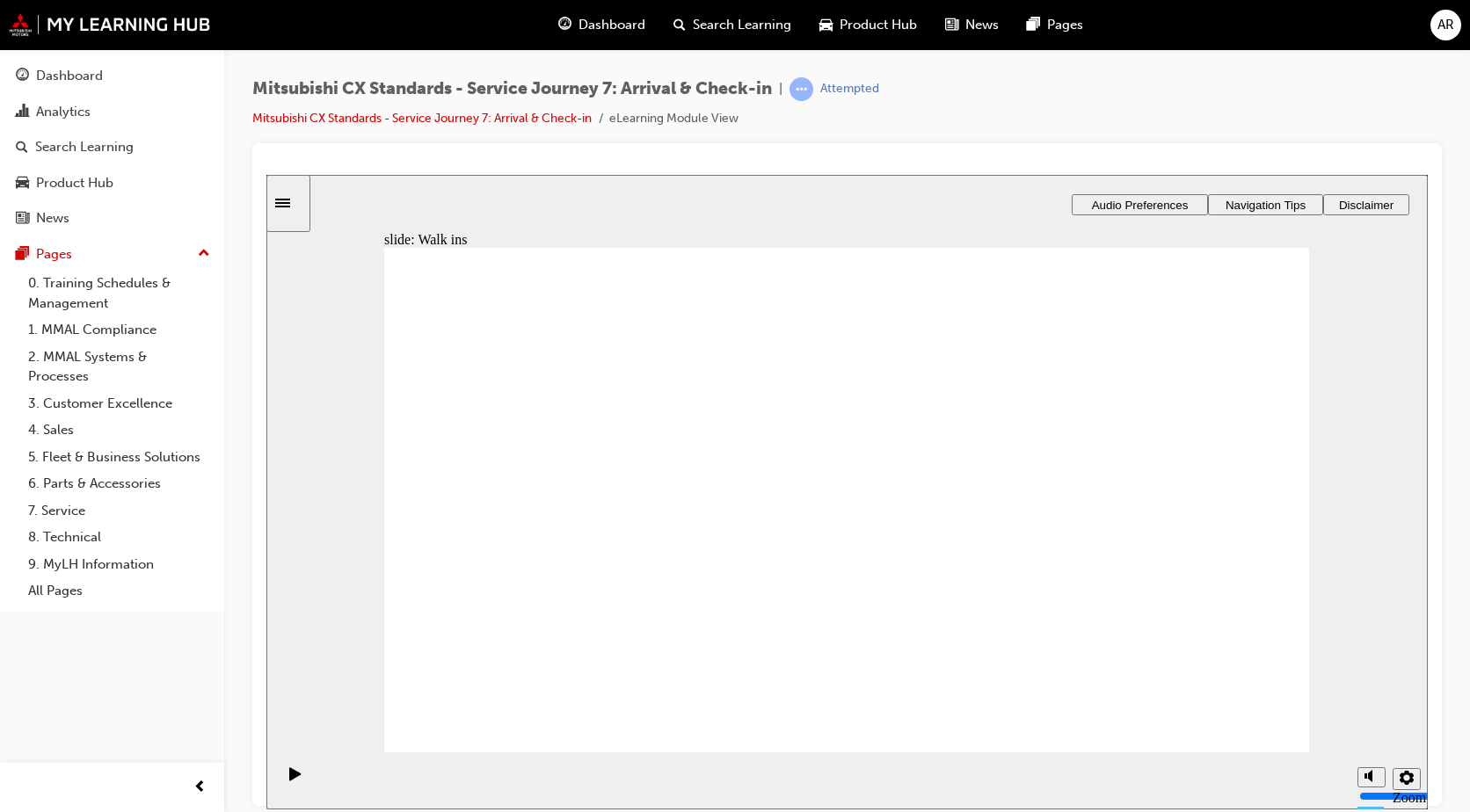
drag, startPoint x: 926, startPoint y: 414, endPoint x: 1207, endPoint y: 476, distance: 287.8
drag, startPoint x: 919, startPoint y: 511, endPoint x: 1177, endPoint y: 505, distance: 258.1
drag, startPoint x: 888, startPoint y: 571, endPoint x: 1214, endPoint y: 579, distance: 326.1
drag, startPoint x: 907, startPoint y: 467, endPoint x: 1193, endPoint y: 650, distance: 339.5
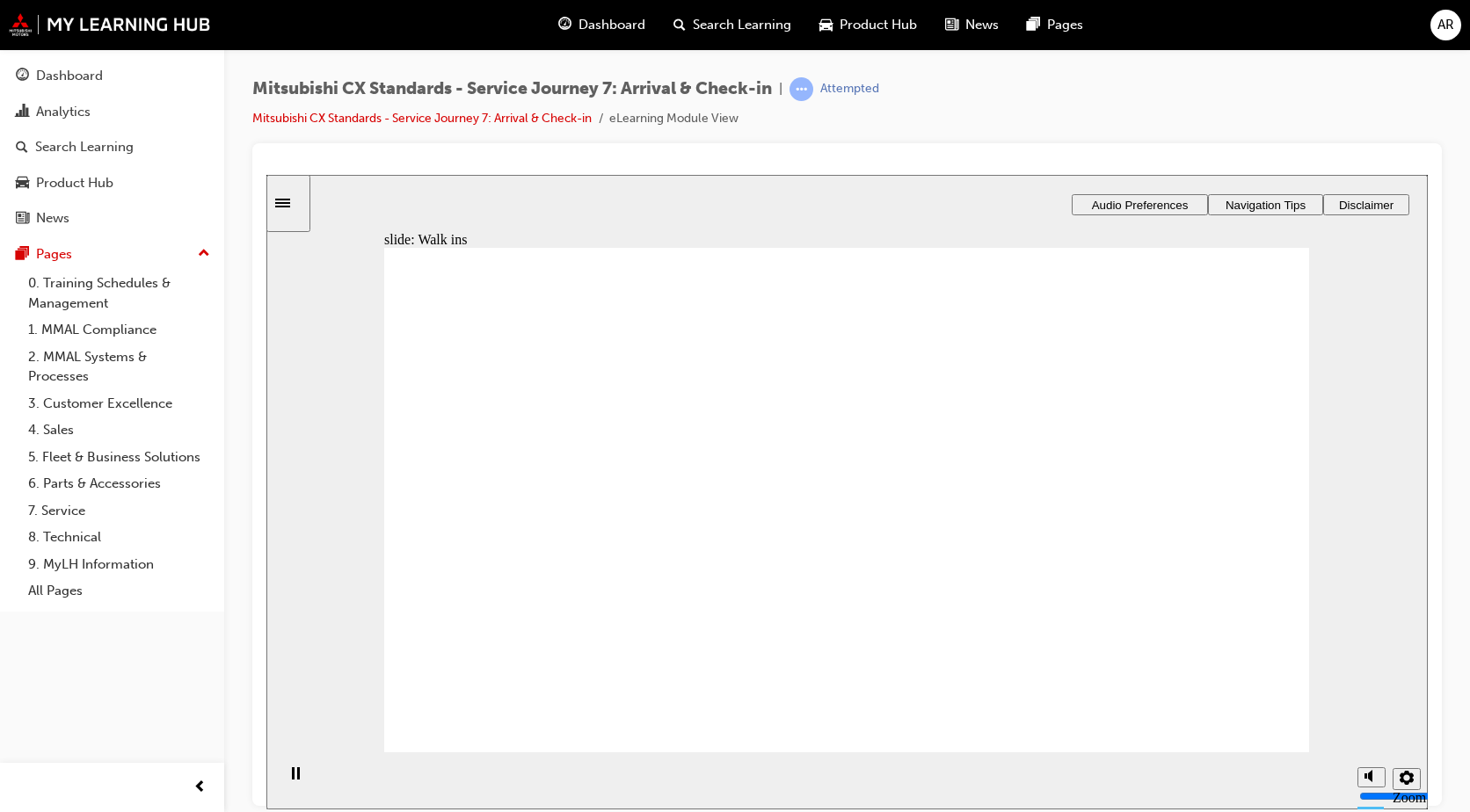
checkbox input "true"
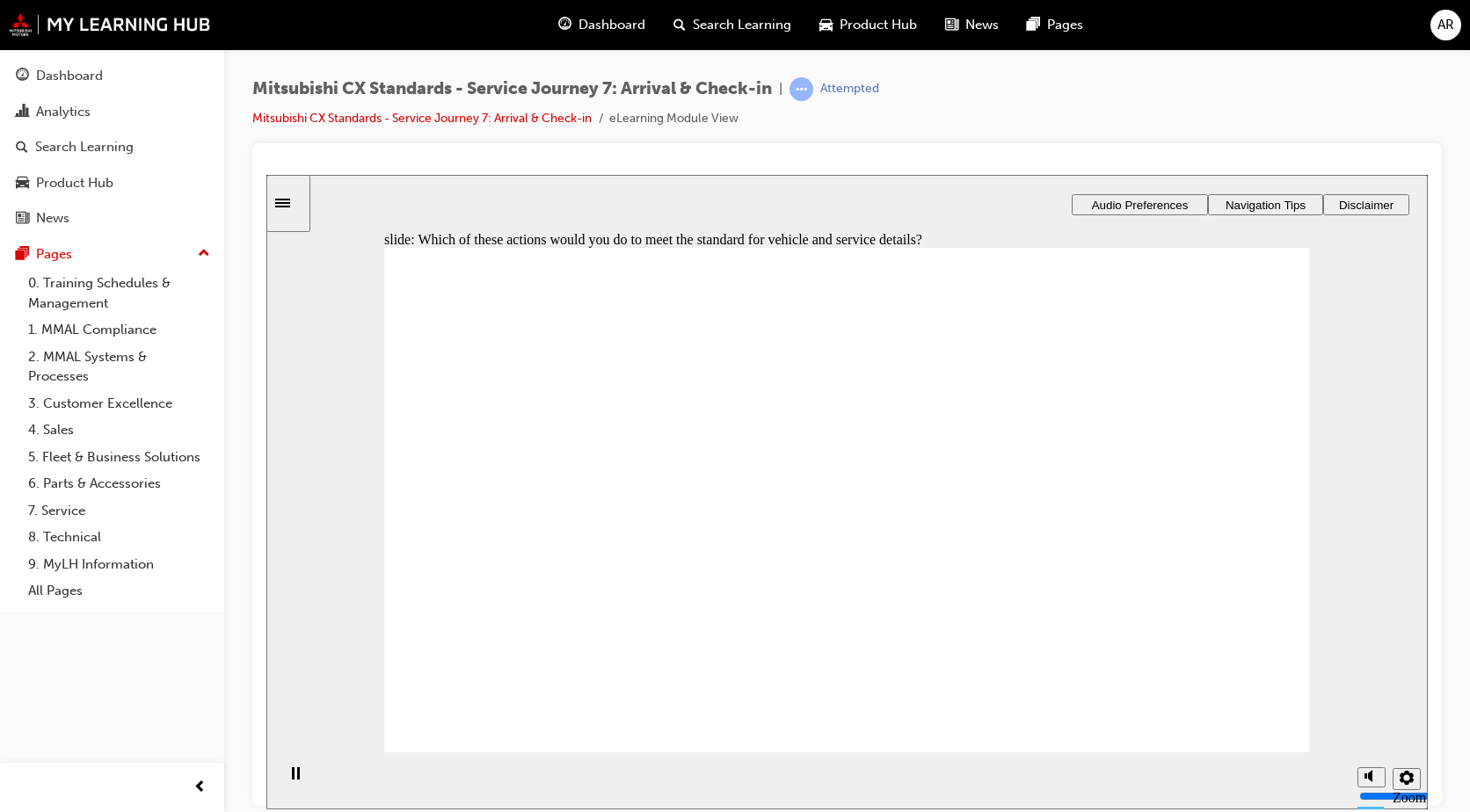
checkbox input "true"
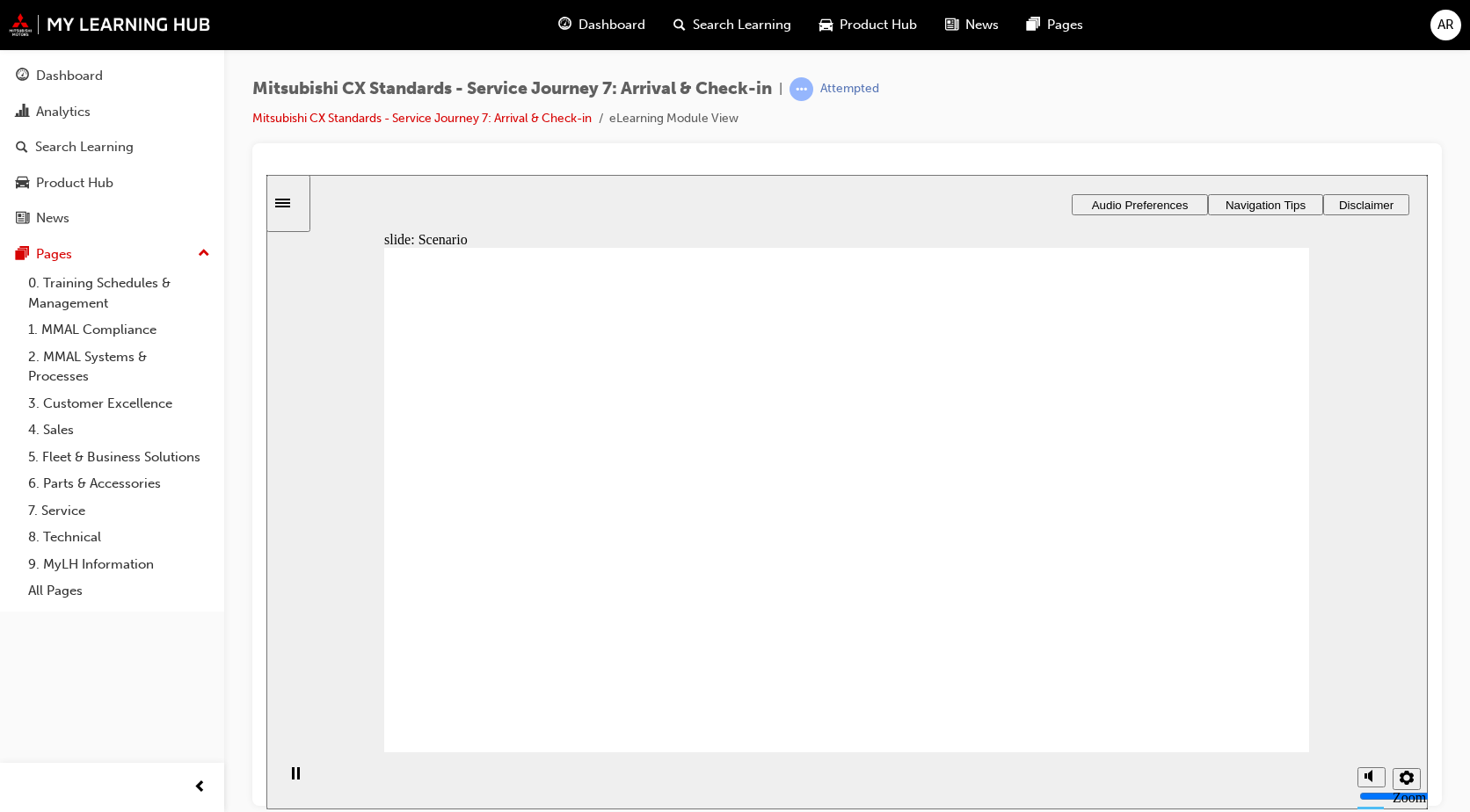
checkbox input "true"
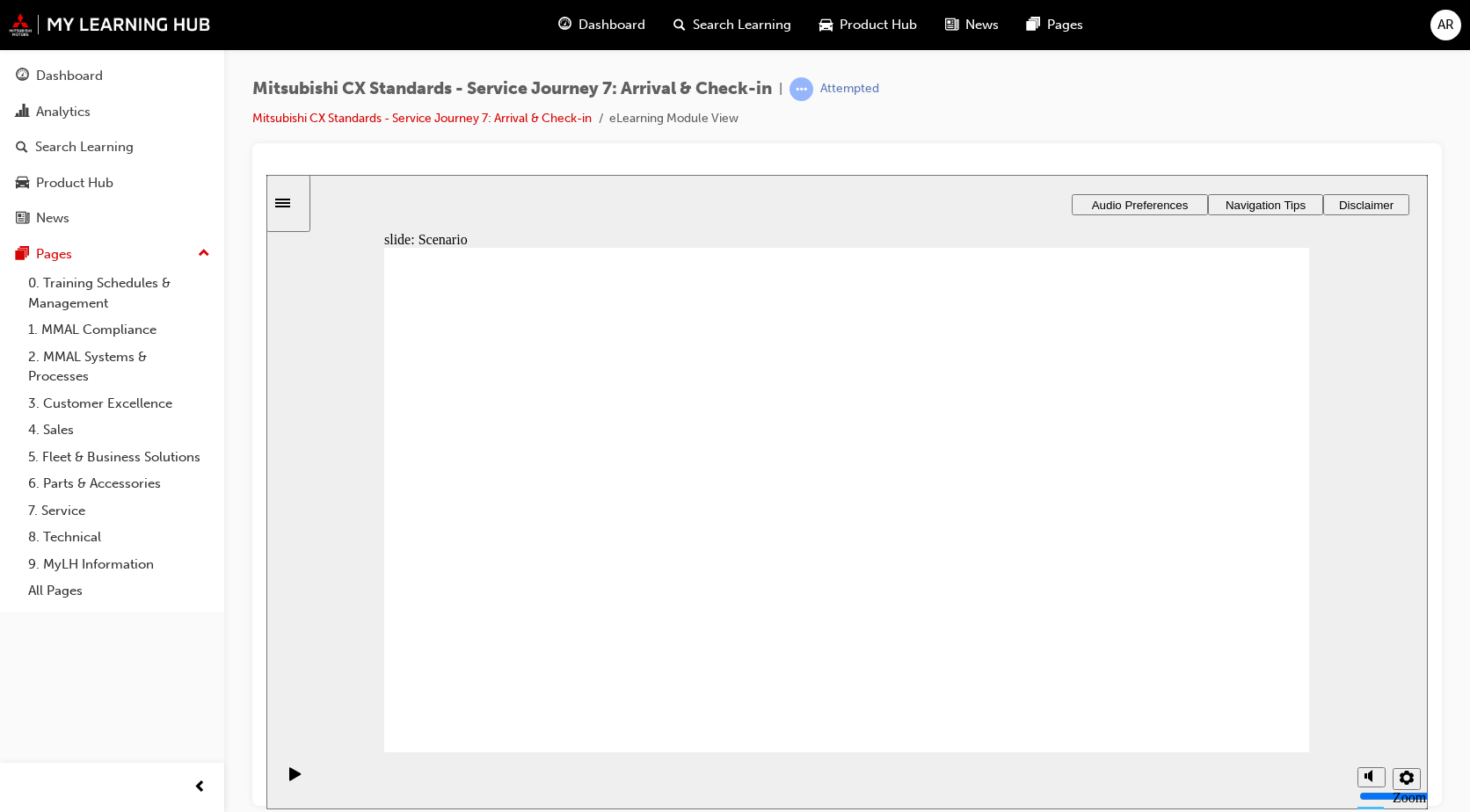
checkbox input "true"
drag, startPoint x: 854, startPoint y: 515, endPoint x: 893, endPoint y: 701, distance: 190.0
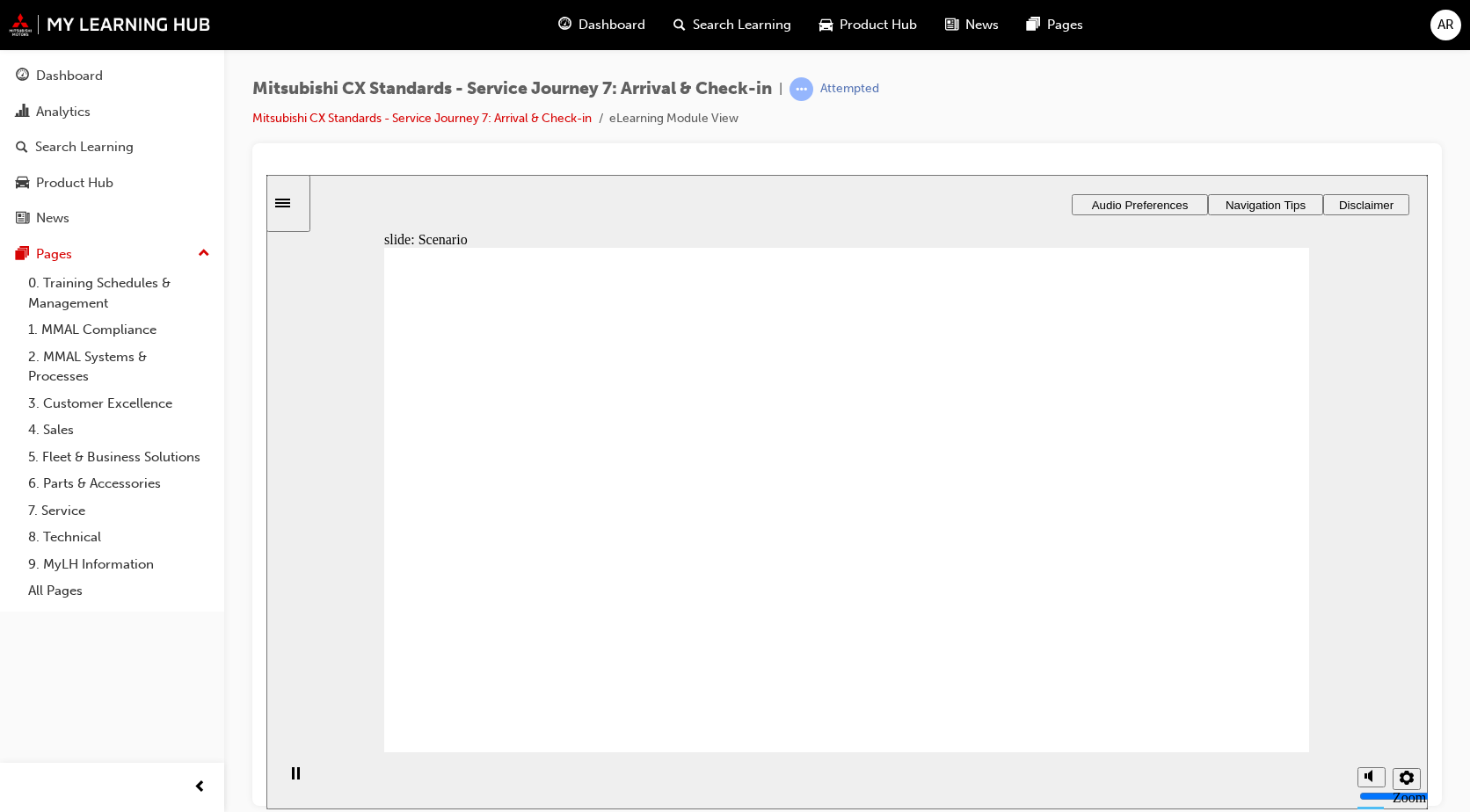
drag, startPoint x: 1201, startPoint y: 730, endPoint x: 1210, endPoint y: 719, distance: 14.2
drag, startPoint x: 545, startPoint y: 550, endPoint x: 771, endPoint y: 458, distance: 244.0
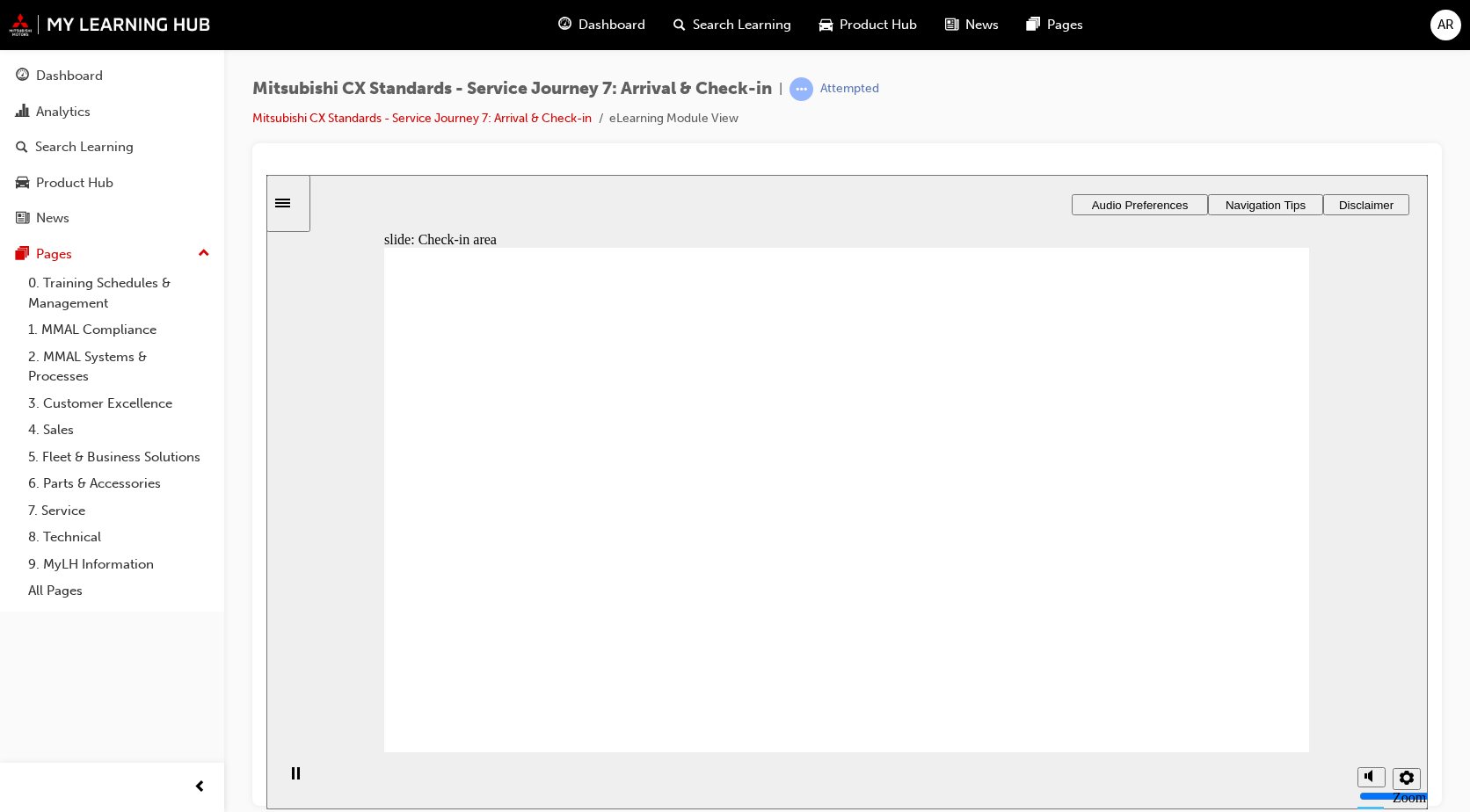
drag, startPoint x: 679, startPoint y: 518, endPoint x: 1266, endPoint y: 472, distance: 588.8
drag, startPoint x: 686, startPoint y: 517, endPoint x: 798, endPoint y: 502, distance: 113.0
drag, startPoint x: 607, startPoint y: 506, endPoint x: 831, endPoint y: 528, distance: 225.1
drag, startPoint x: 614, startPoint y: 518, endPoint x: 1164, endPoint y: 524, distance: 550.0
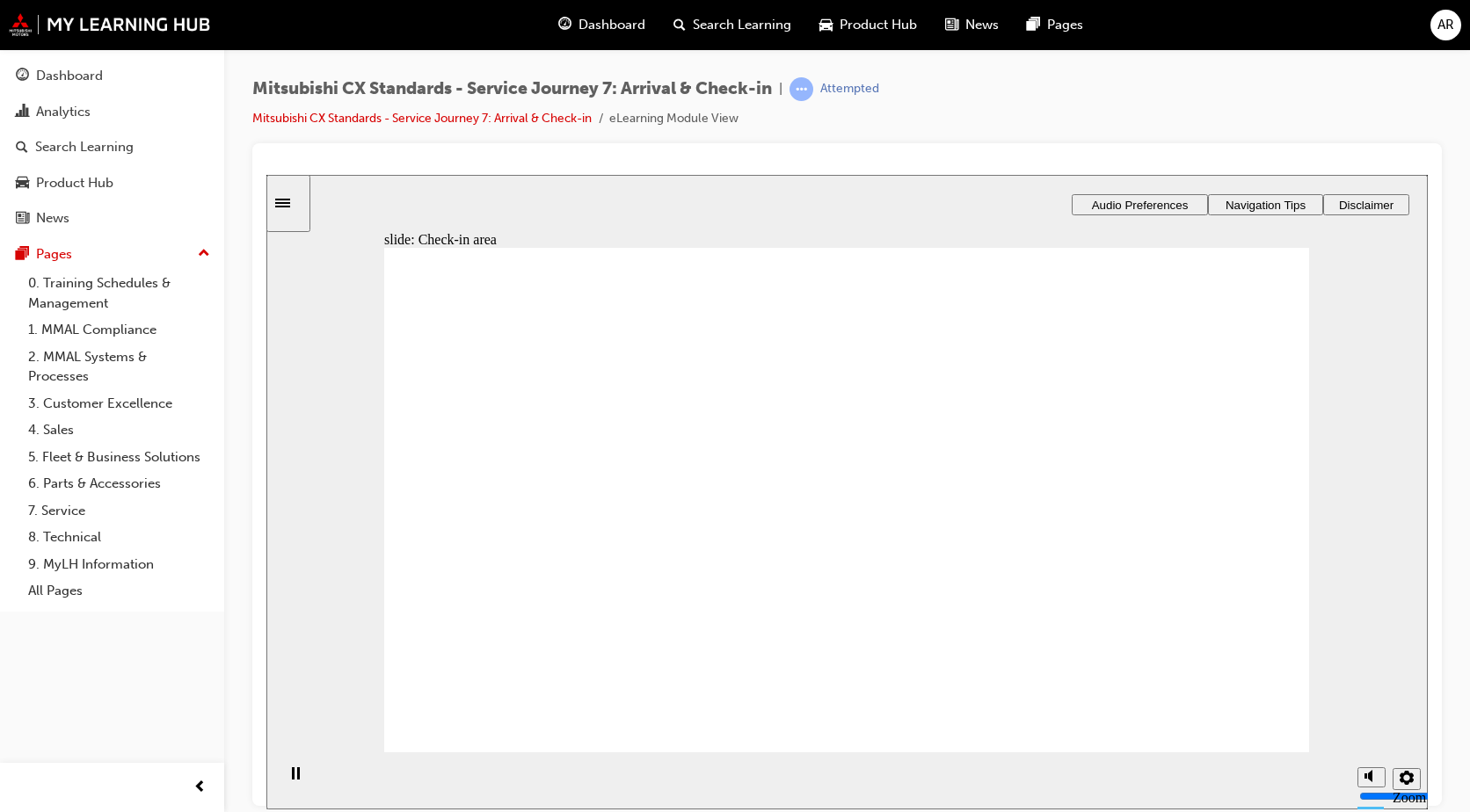
checkbox input "true"
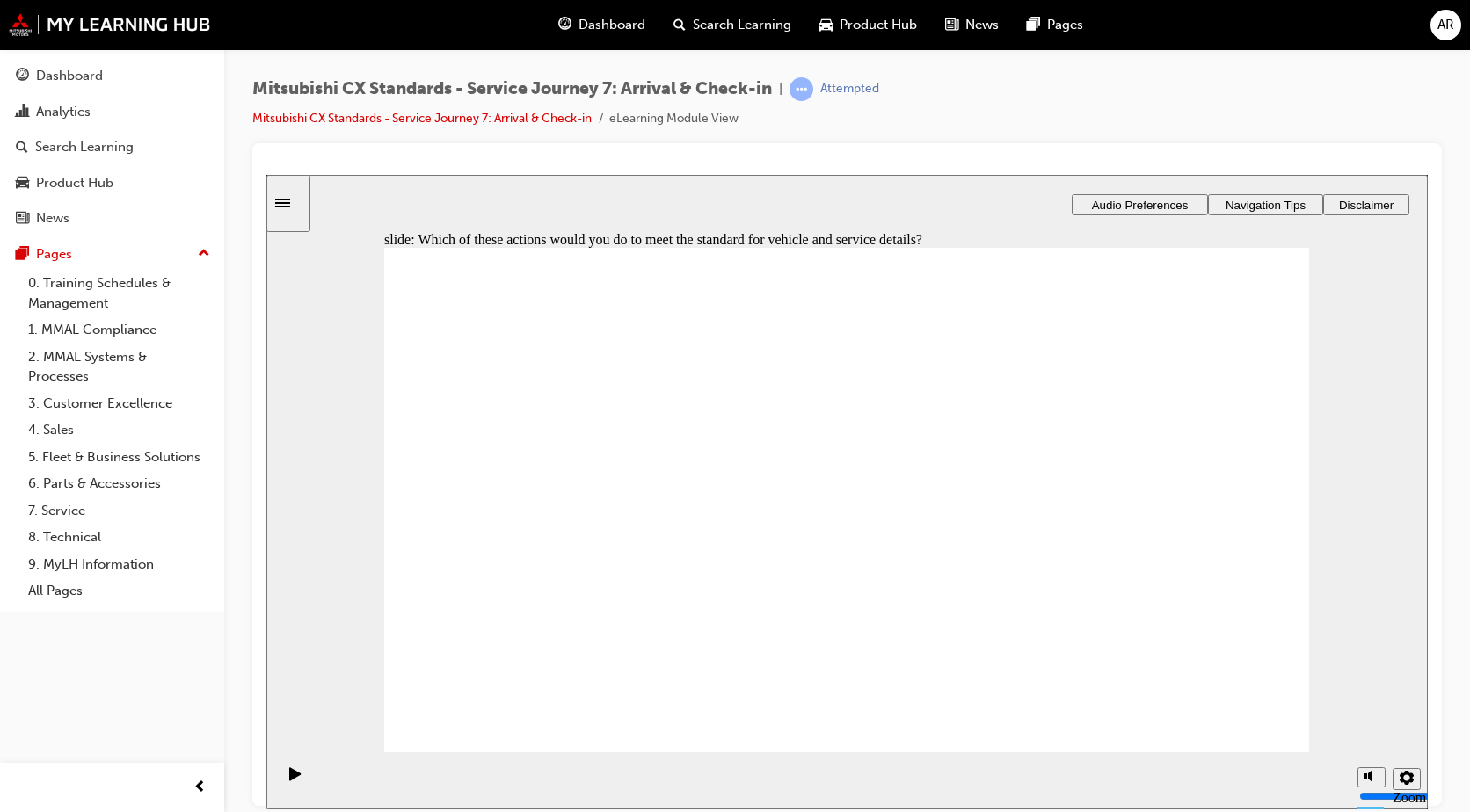
checkbox input "true"
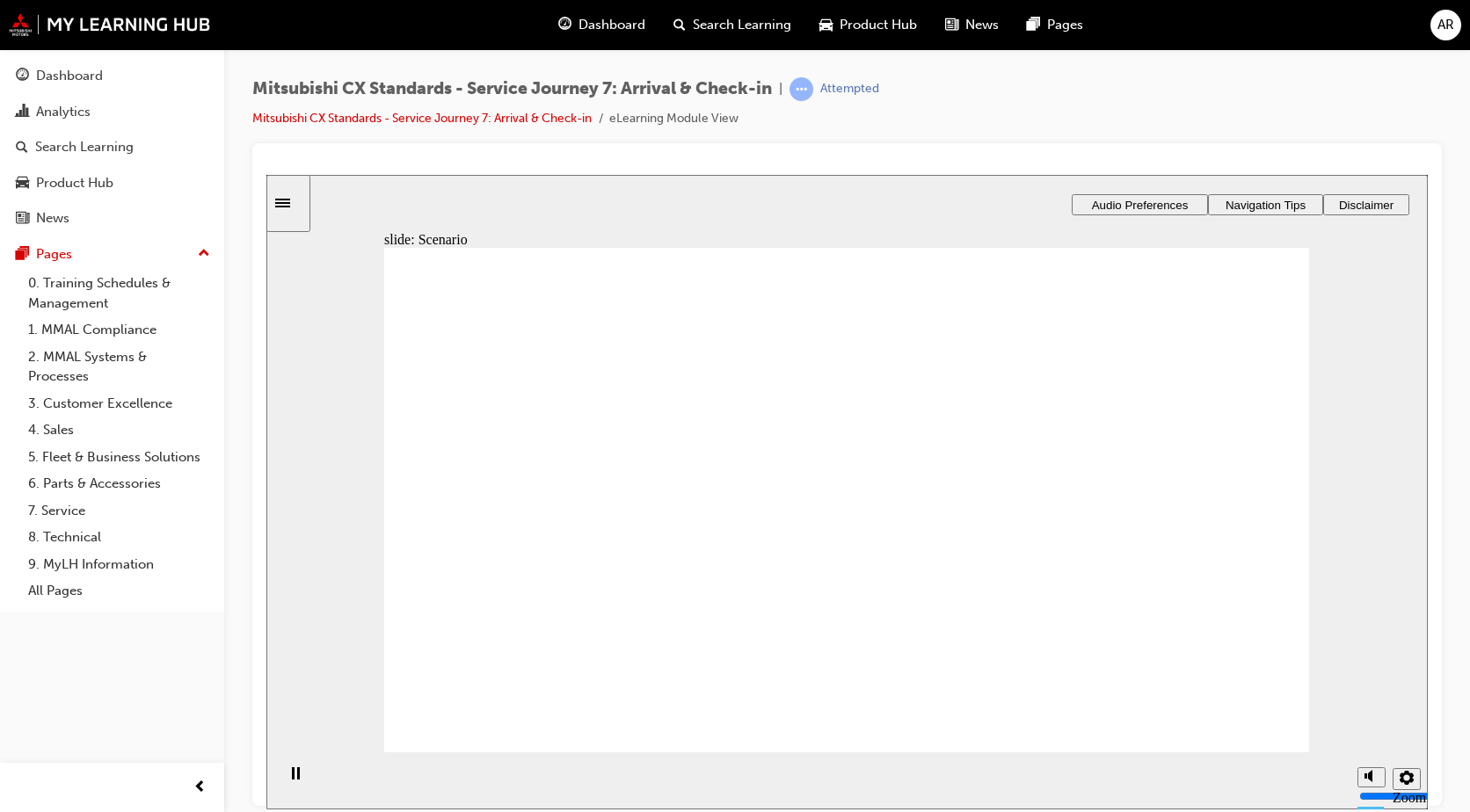
checkbox input "true"
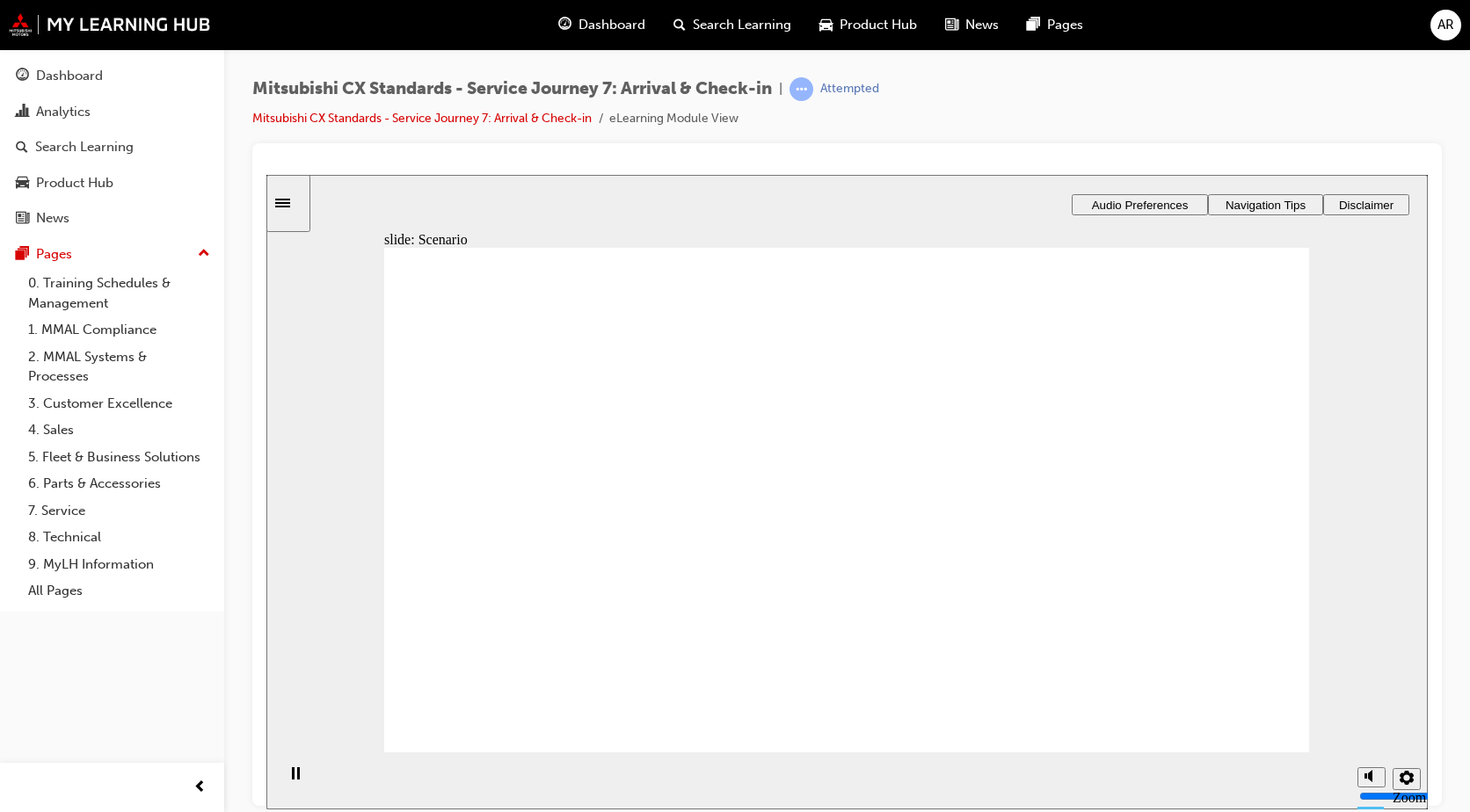
checkbox input "true"
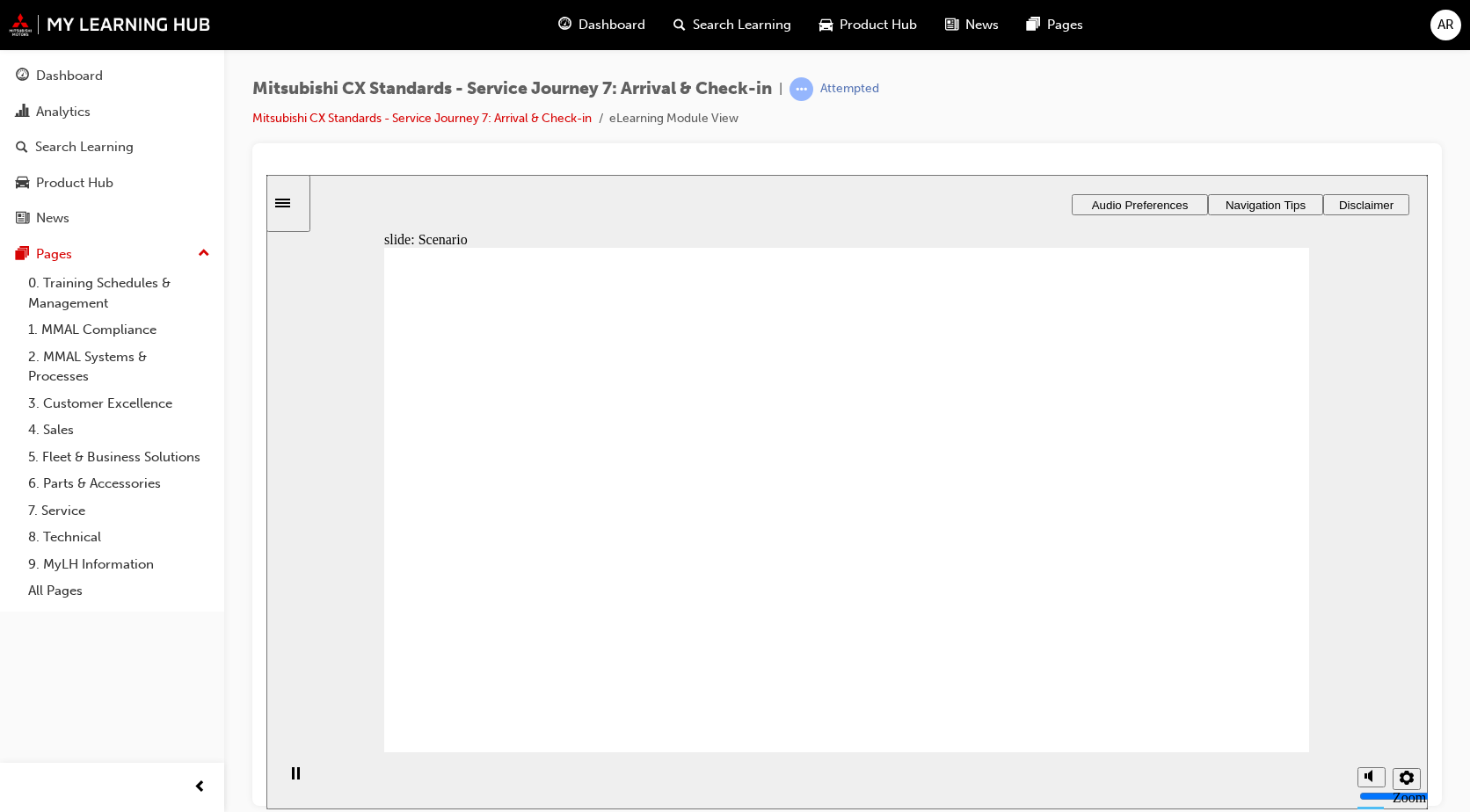
checkbox input "true"
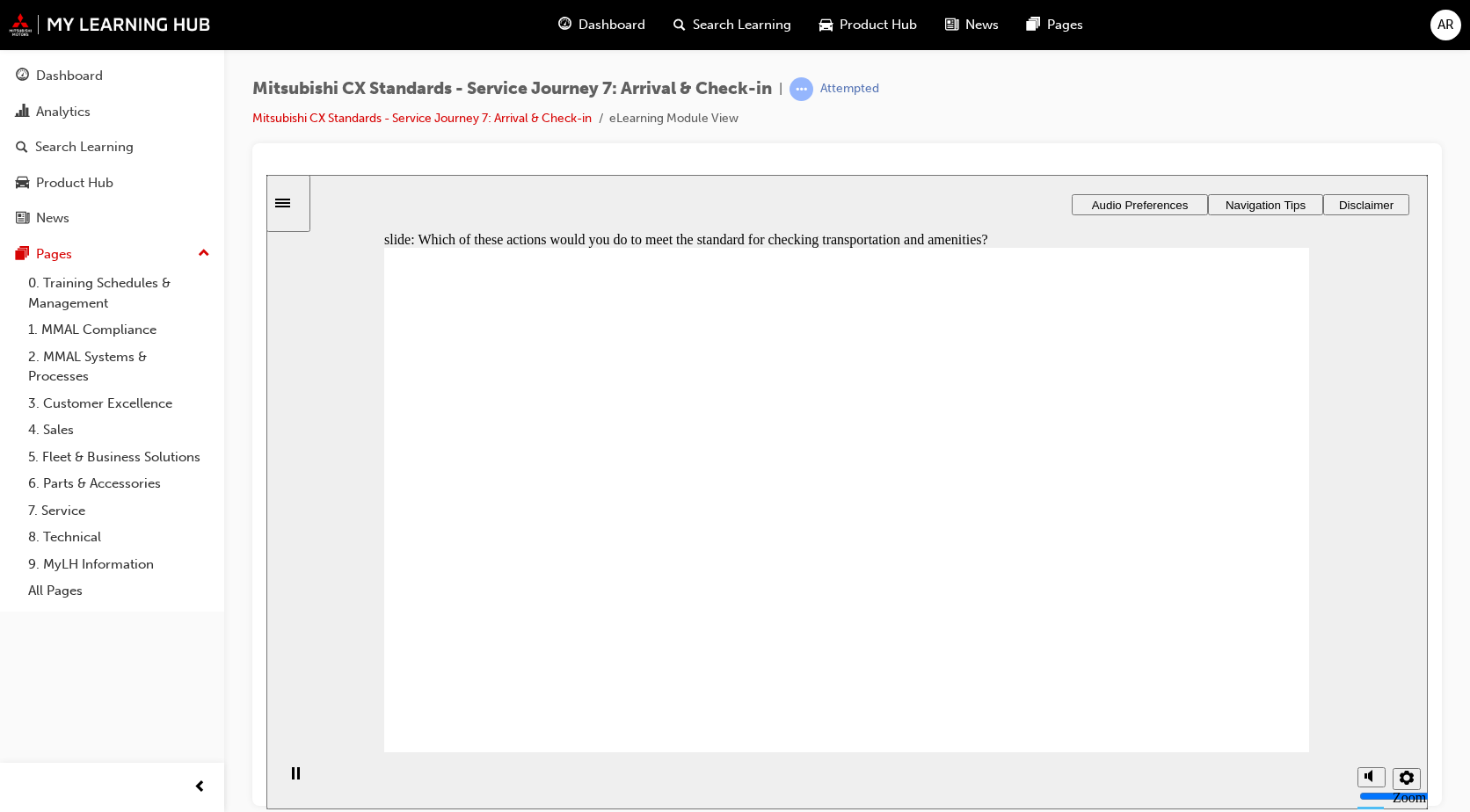
checkbox input "true"
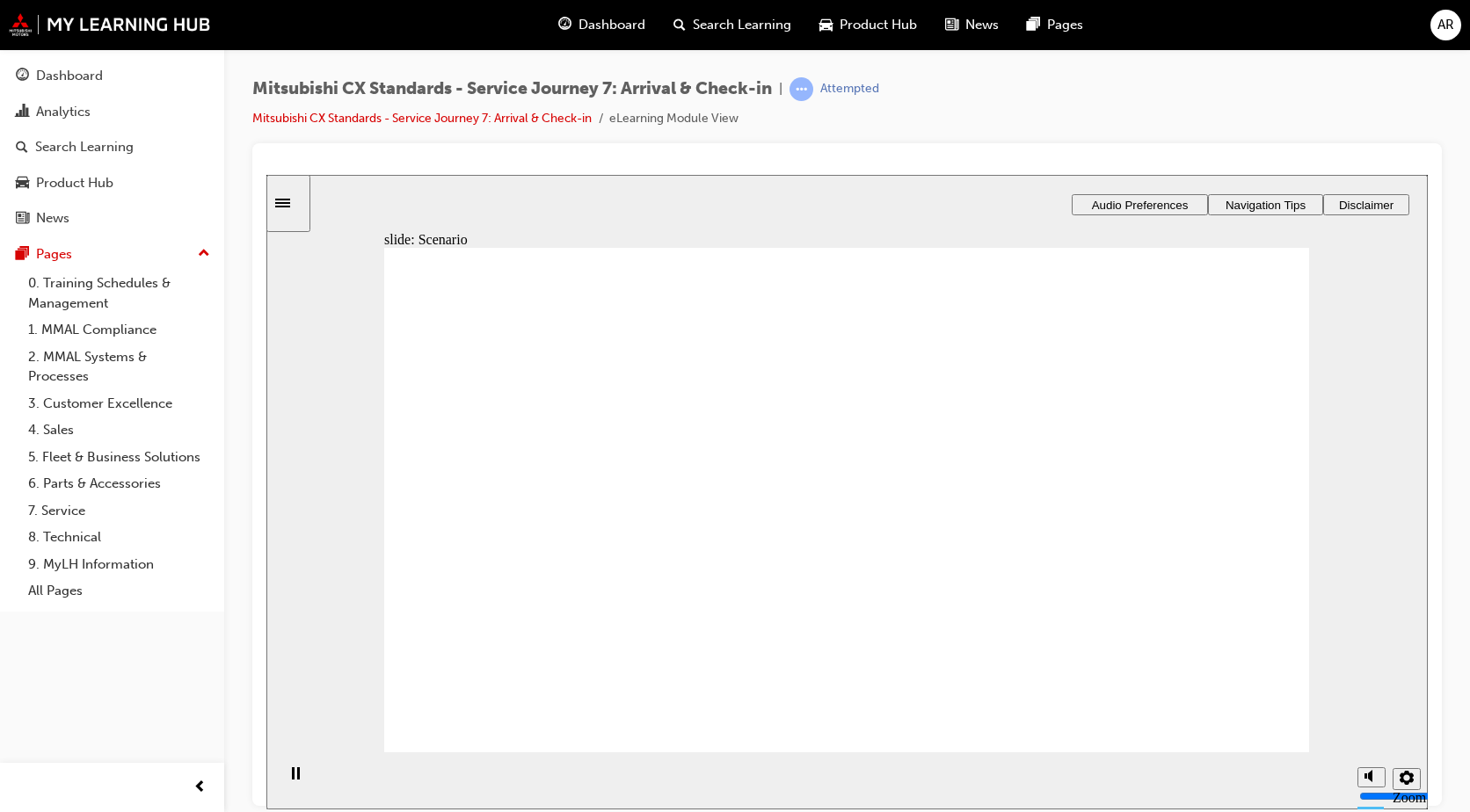
drag, startPoint x: 616, startPoint y: 571, endPoint x: 584, endPoint y: 655, distance: 89.9
checkbox input "true"
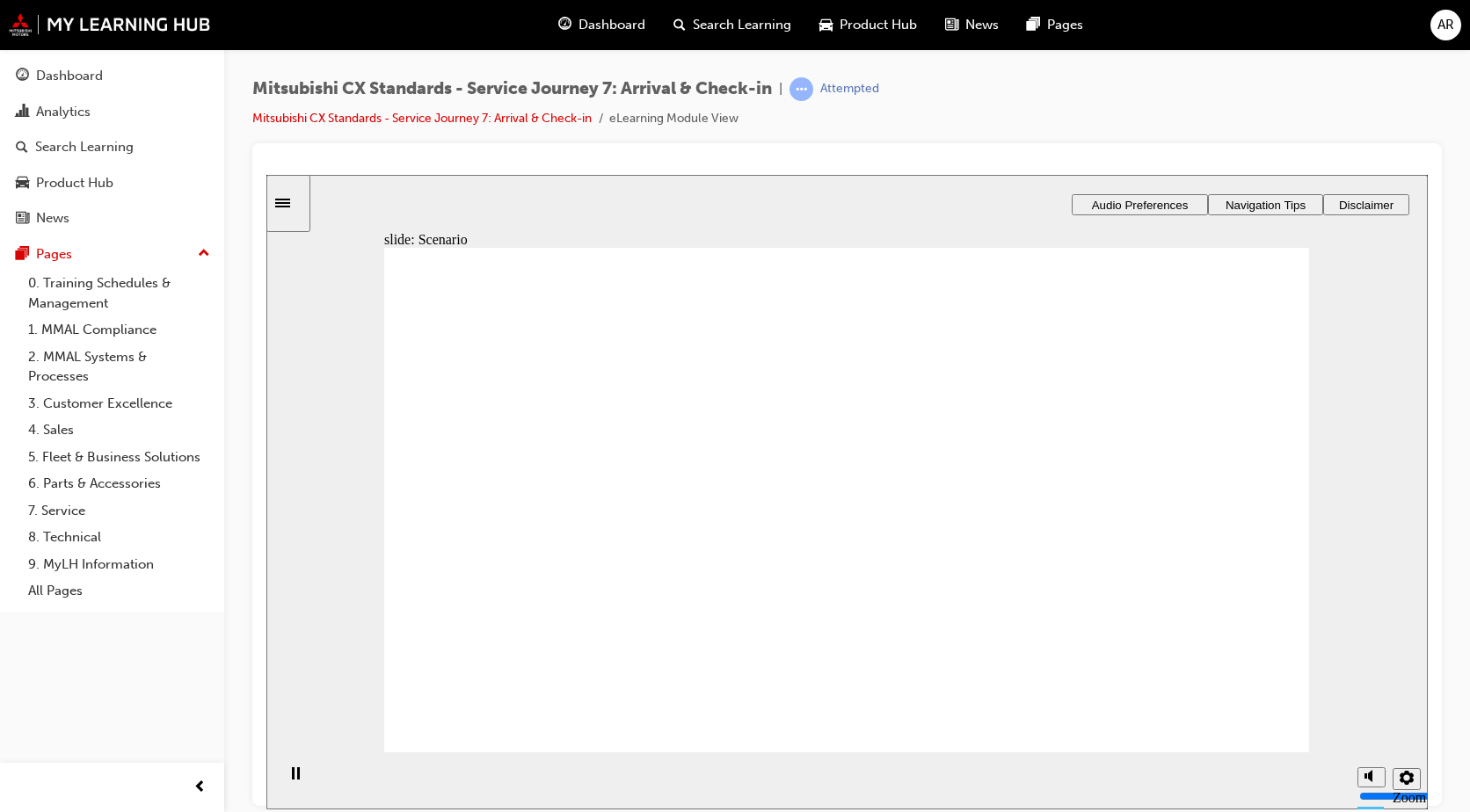
checkbox input "true"
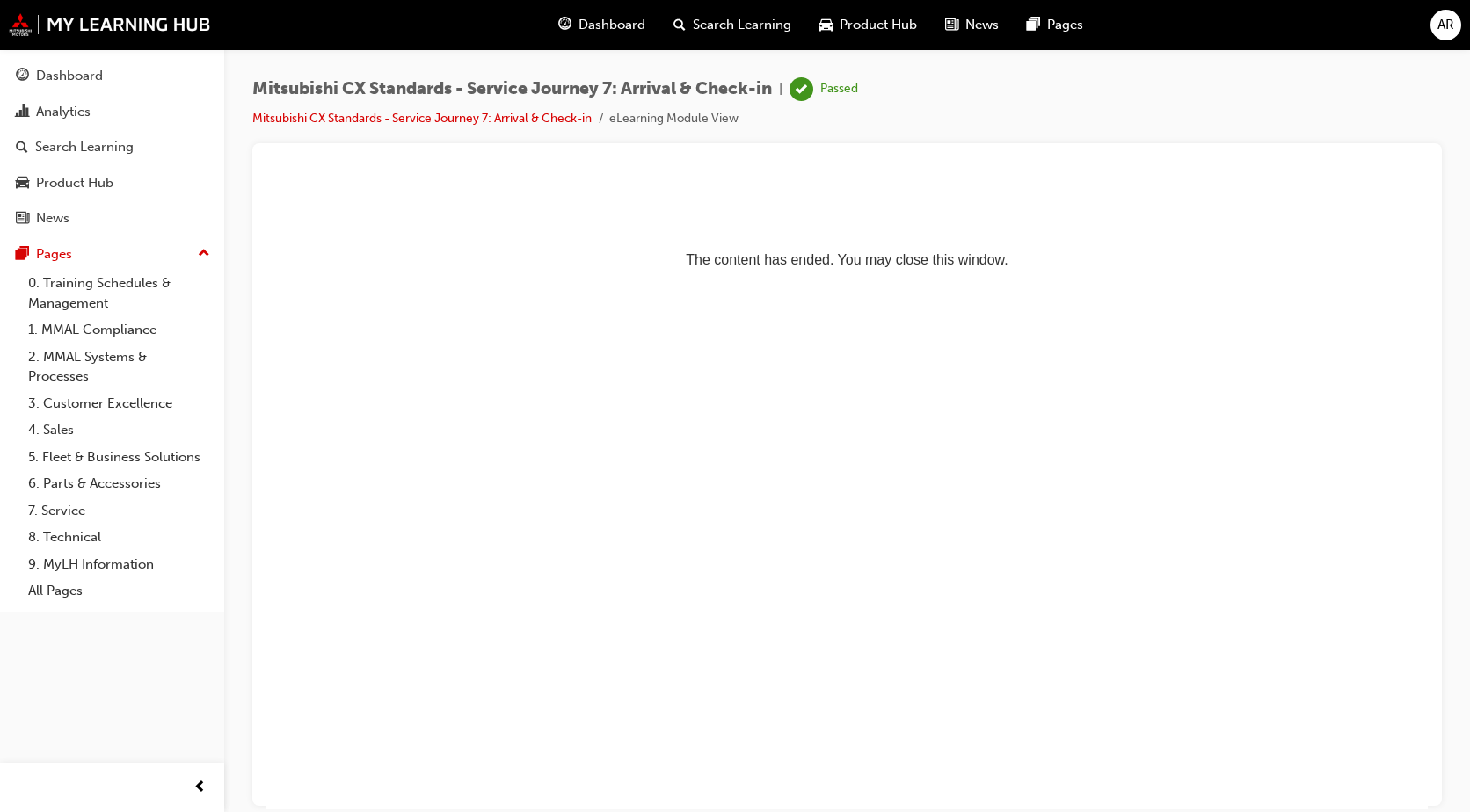
click at [599, 41] on div "Dashboard" at bounding box center [602, 25] width 115 height 36
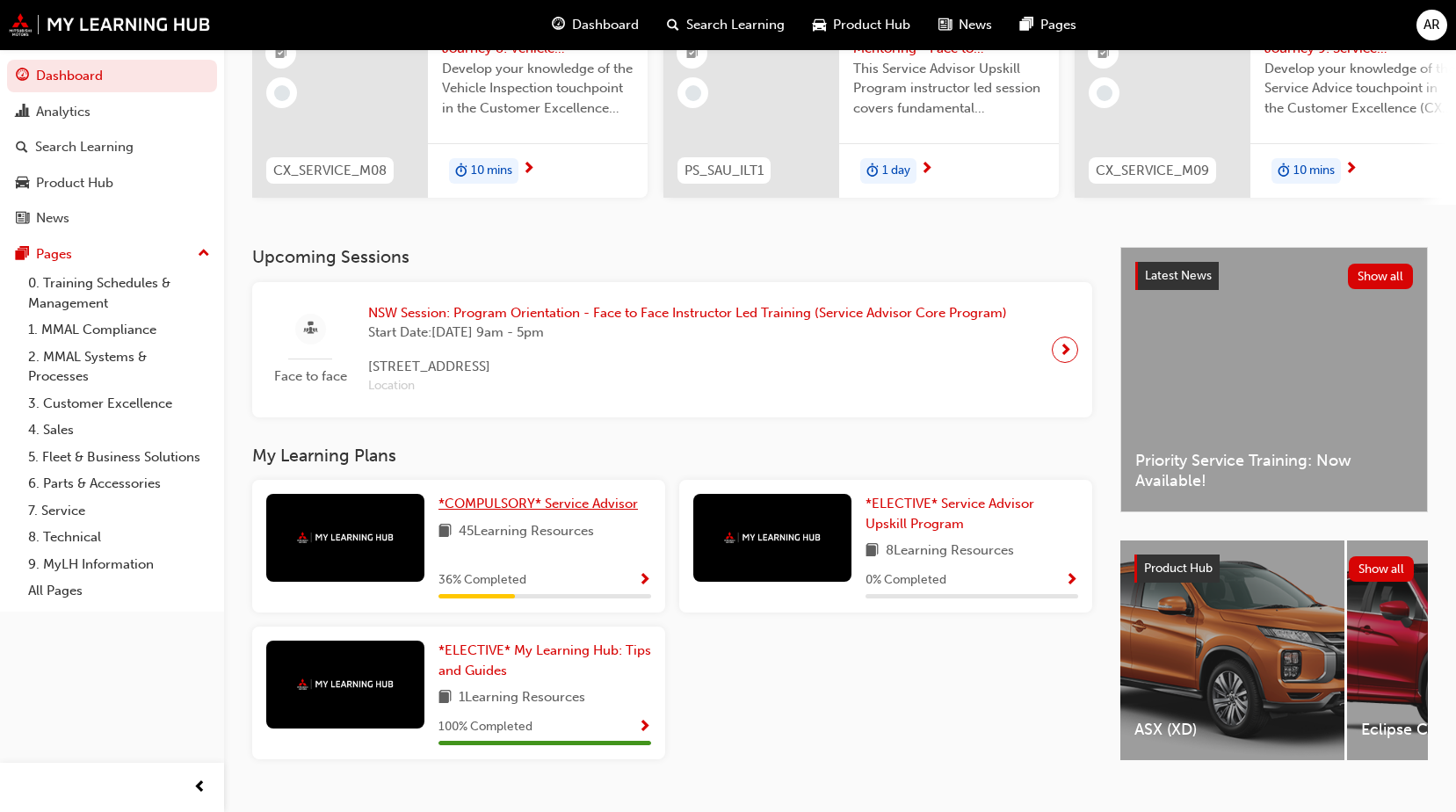
scroll to position [241, 0]
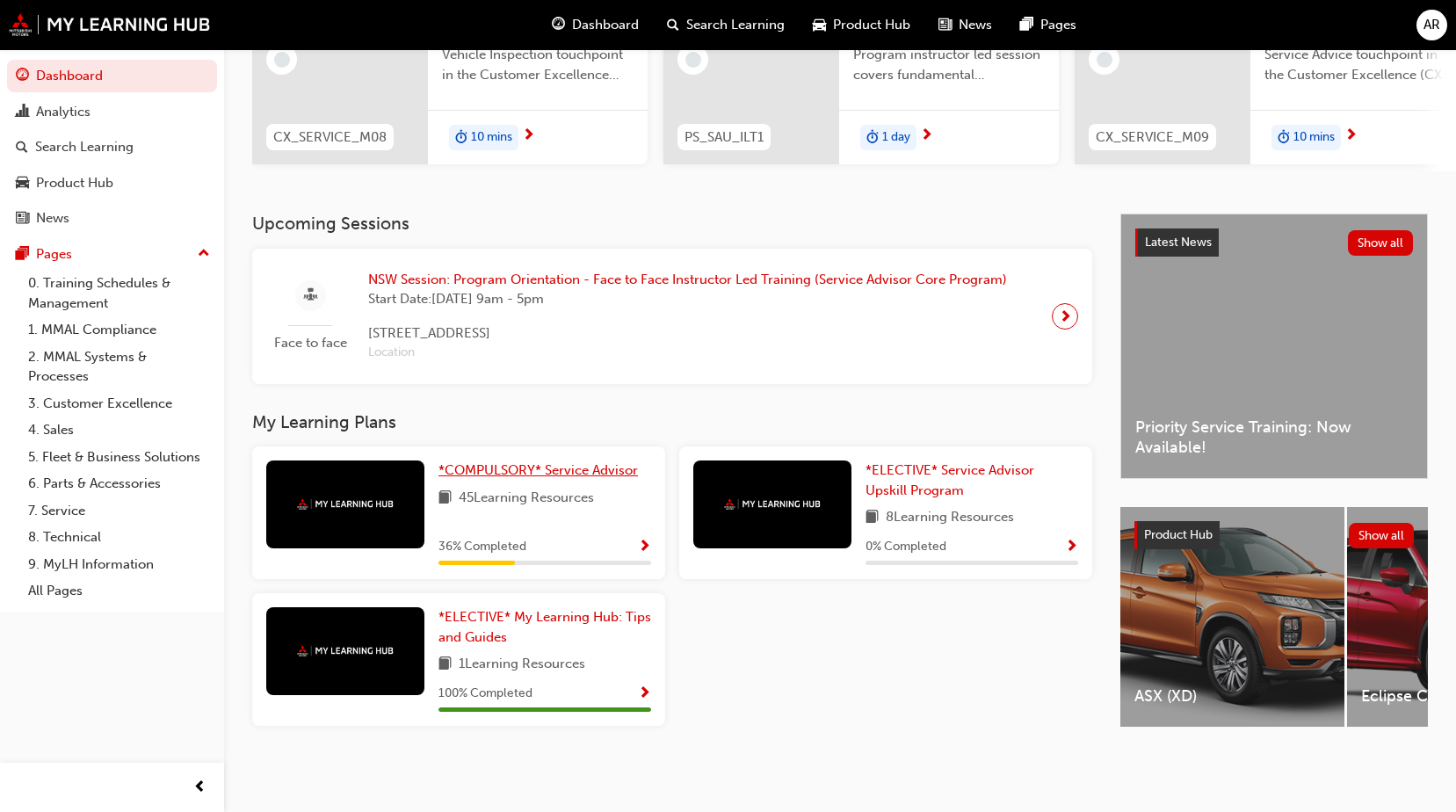
click at [514, 480] on link "*COMPULSORY* Service Advisor" at bounding box center [542, 470] width 206 height 20
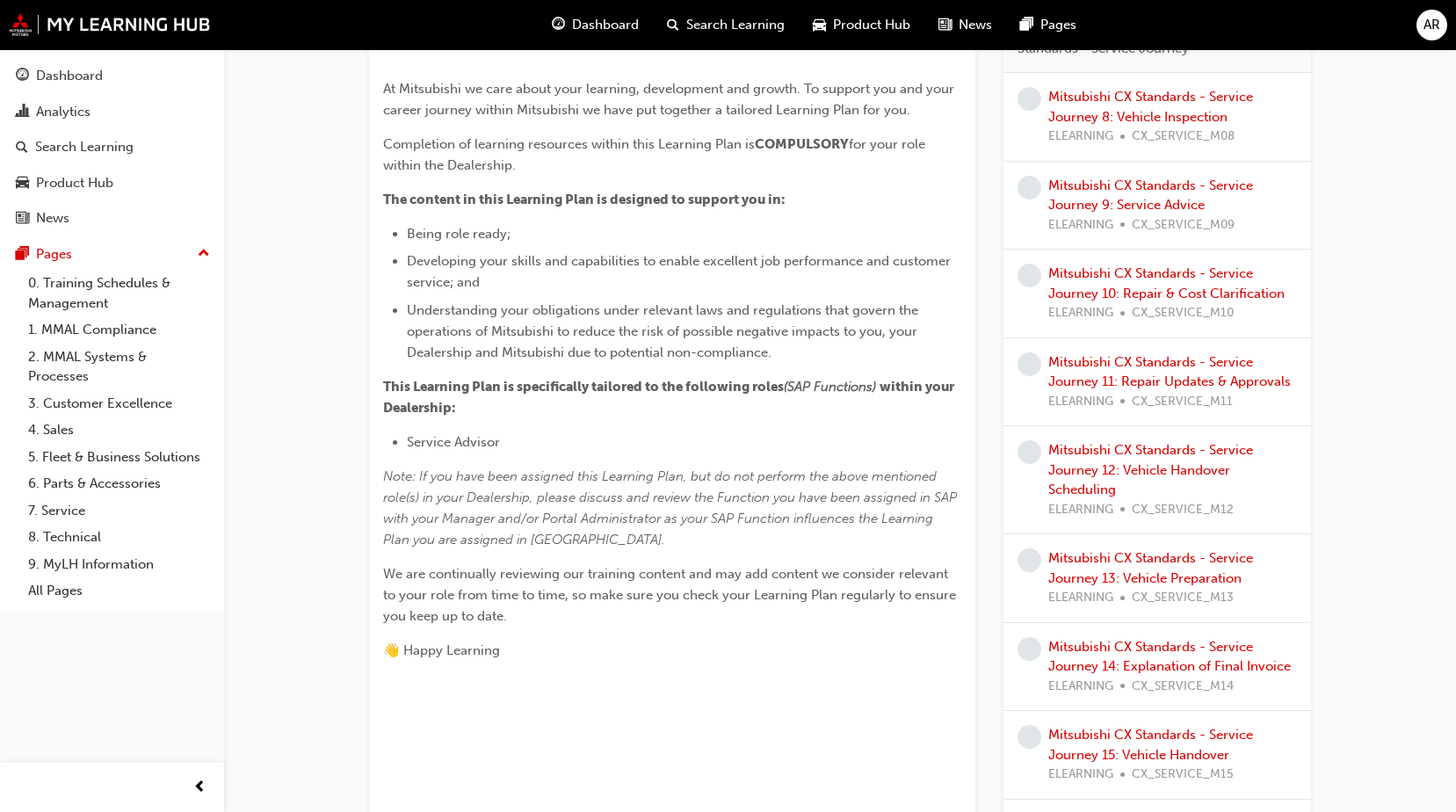
scroll to position [175, 0]
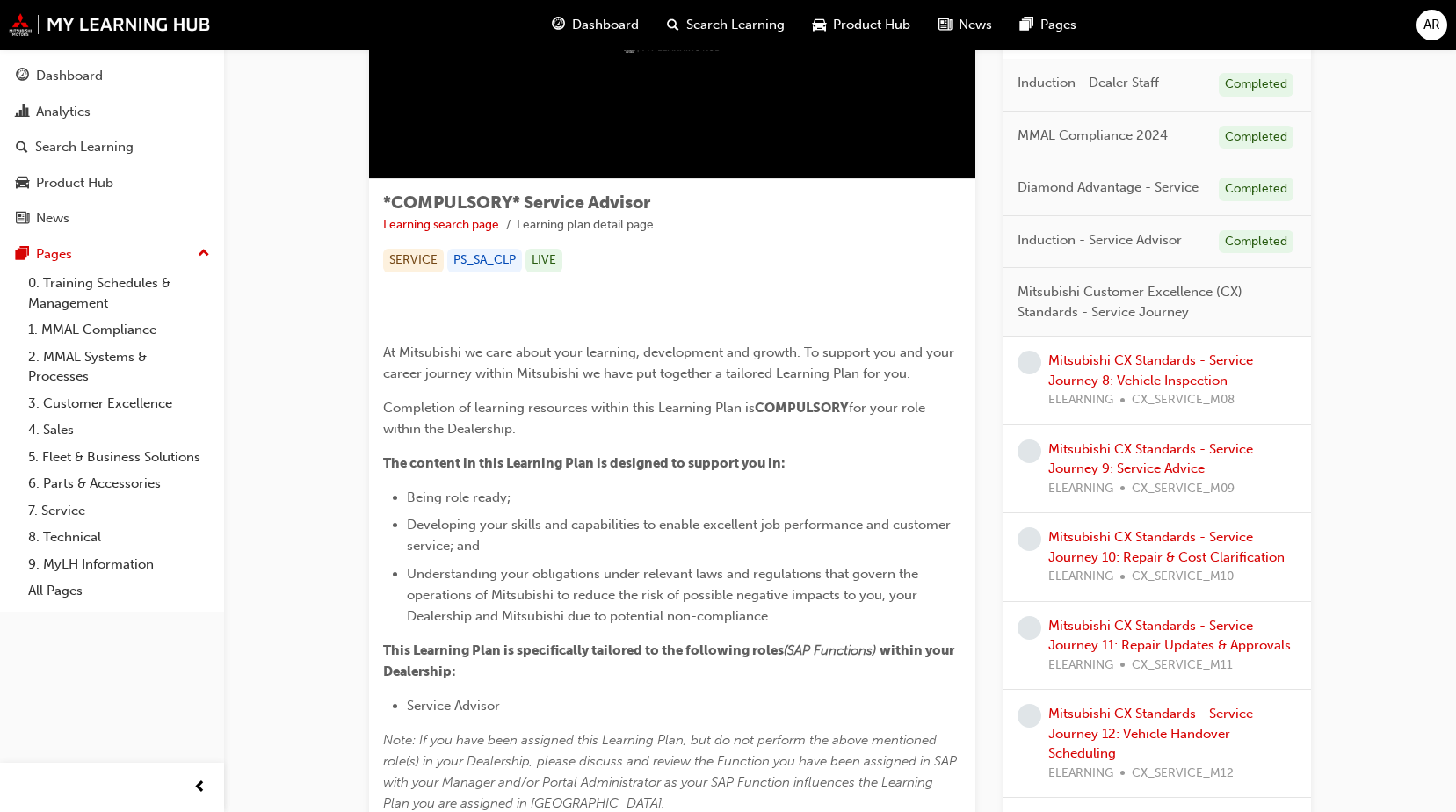
click at [1084, 368] on div "Mitsubishi CX Standards - Service Journey 8: Vehicle Inspection ELEARNING CX_SE…" at bounding box center [1172, 381] width 249 height 60
click at [1090, 375] on link "Mitsubishi CX Standards - Service Journey 8: Vehicle Inspection" at bounding box center [1150, 371] width 204 height 36
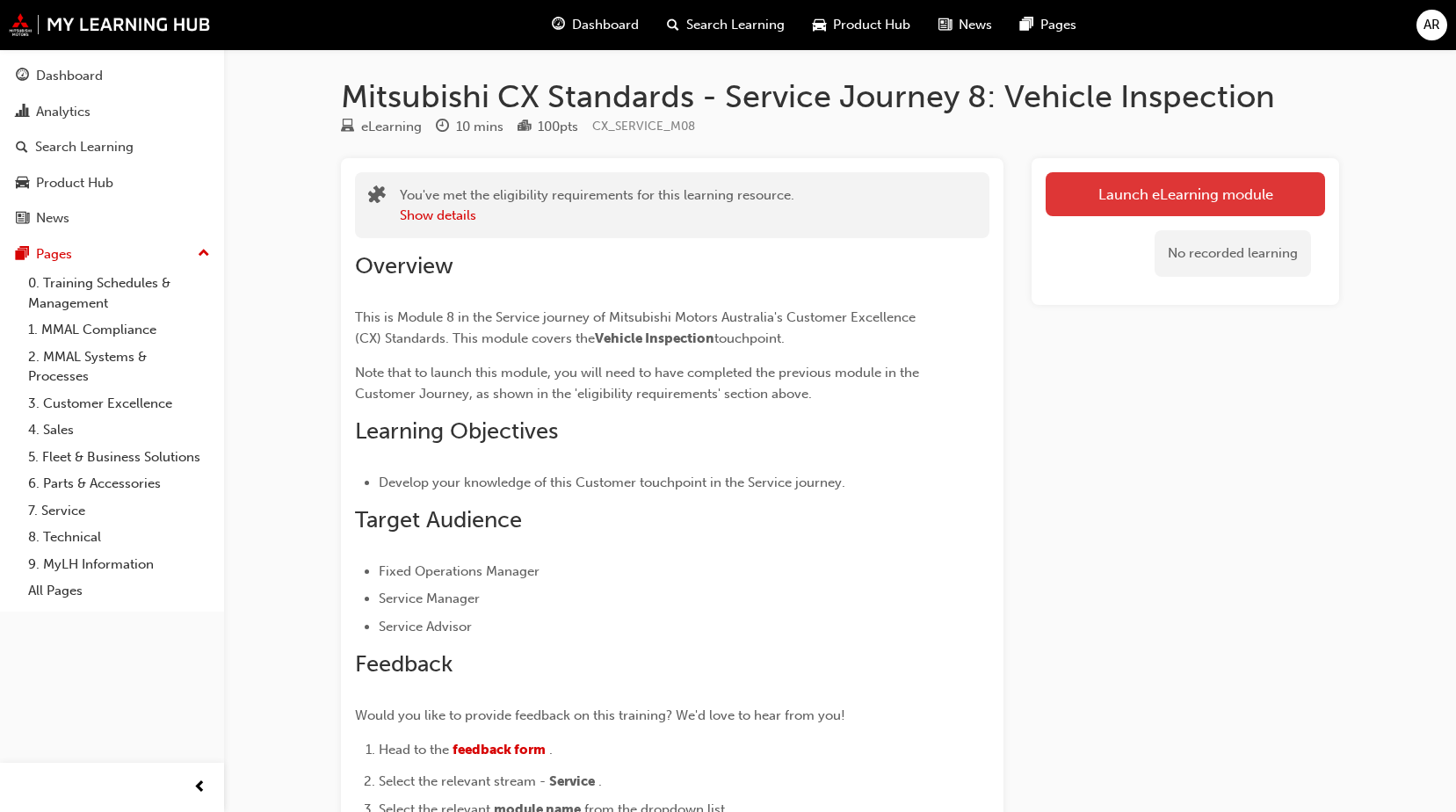
click at [1110, 204] on link "Launch eLearning module" at bounding box center [1185, 194] width 279 height 44
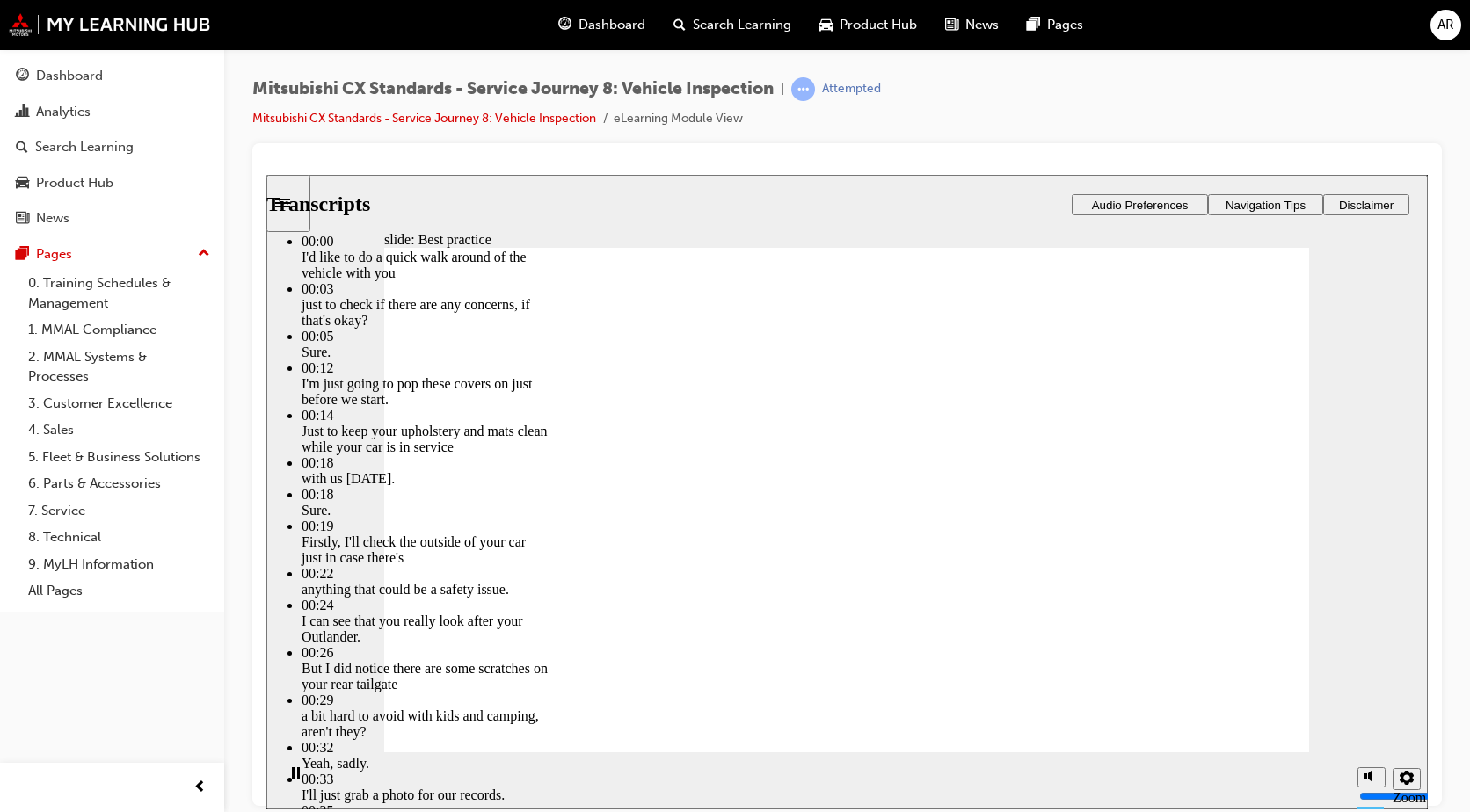
type input "112"
drag, startPoint x: 1207, startPoint y: 714, endPoint x: 1228, endPoint y: 717, distance: 21.2
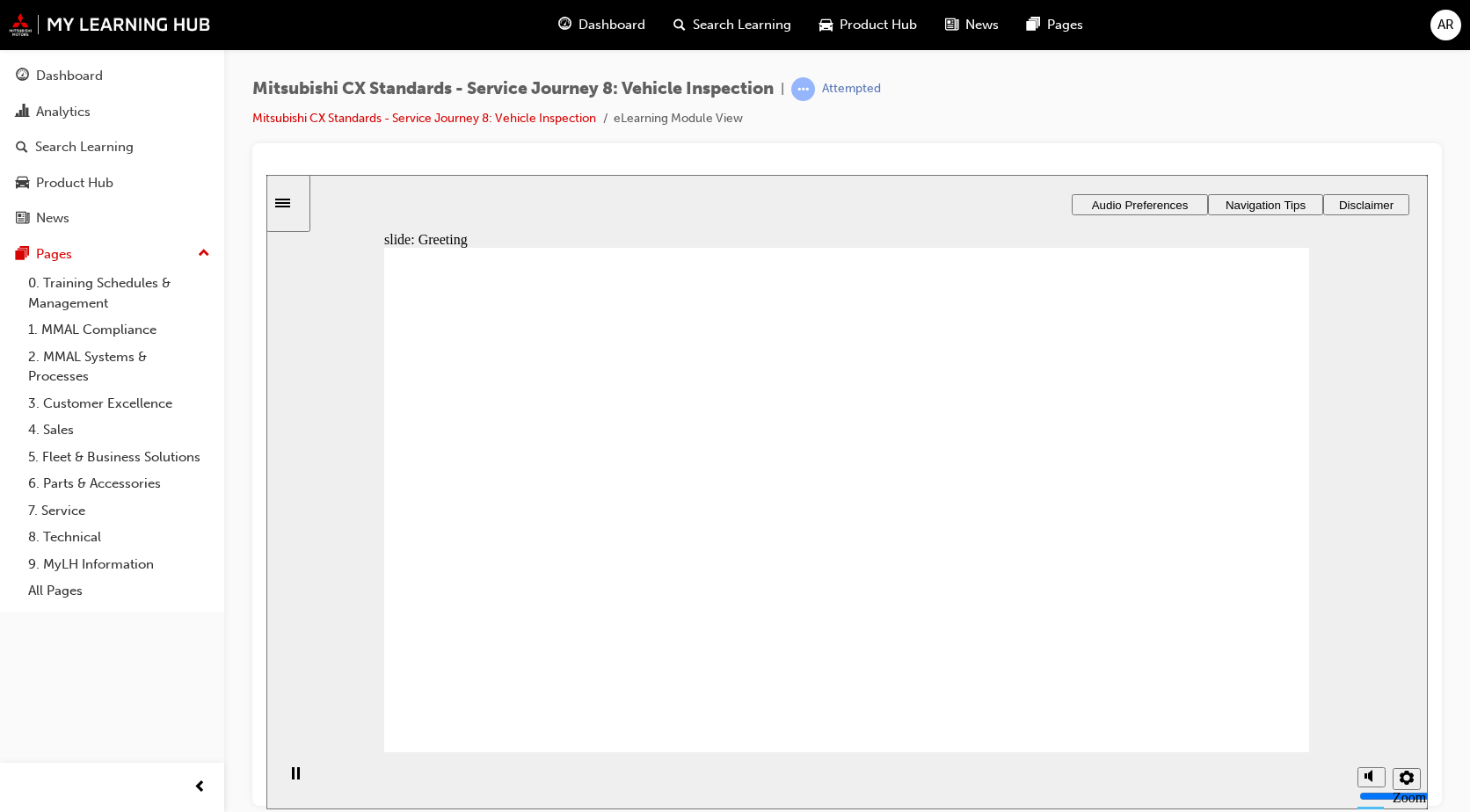
drag, startPoint x: 597, startPoint y: 531, endPoint x: 870, endPoint y: 353, distance: 325.9
drag, startPoint x: 683, startPoint y: 528, endPoint x: 851, endPoint y: 507, distance: 169.3
drag, startPoint x: 650, startPoint y: 521, endPoint x: 932, endPoint y: 506, distance: 282.4
drag, startPoint x: 678, startPoint y: 584, endPoint x: 836, endPoint y: 642, distance: 168.3
drag, startPoint x: 626, startPoint y: 520, endPoint x: 1200, endPoint y: 404, distance: 585.6
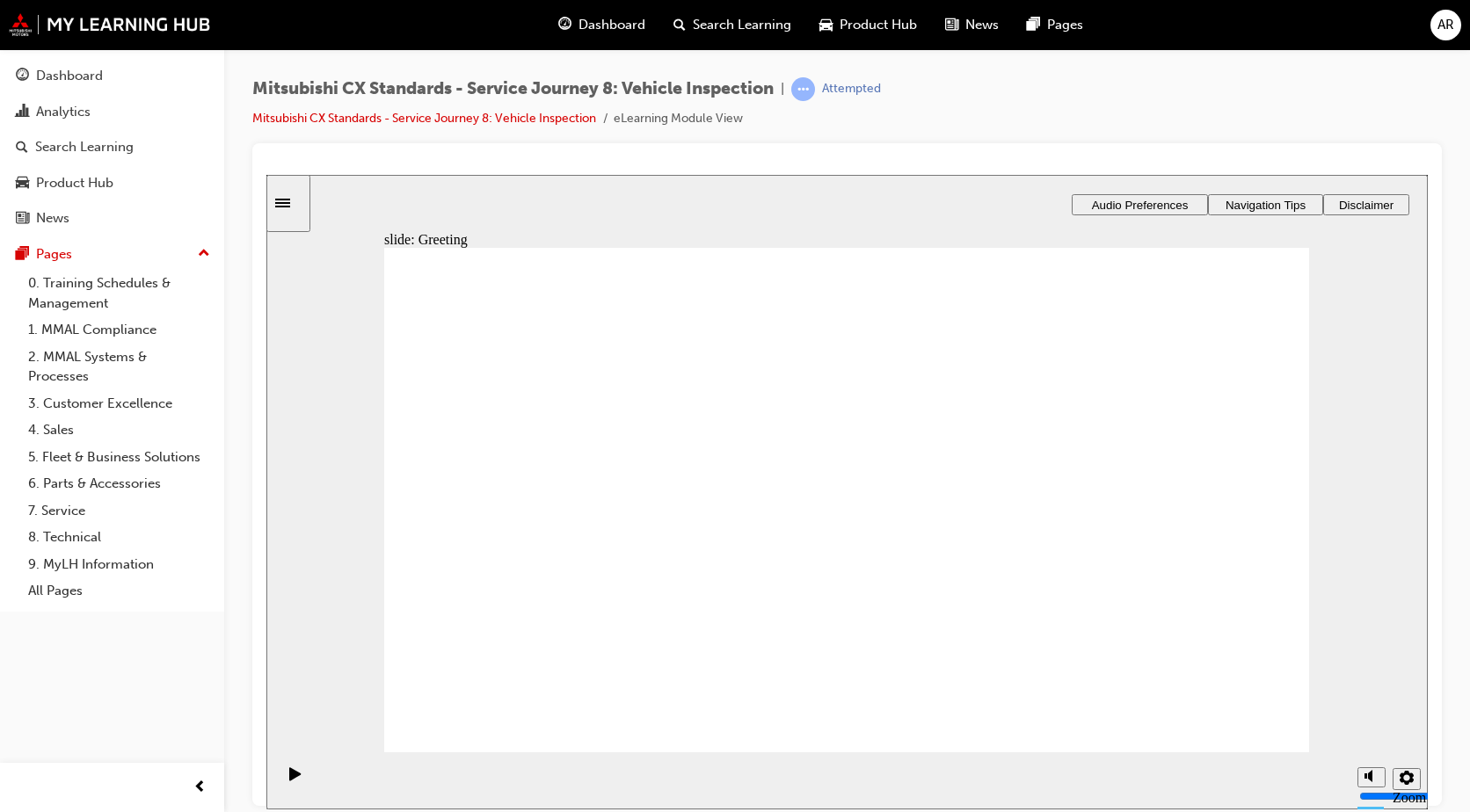
drag, startPoint x: 794, startPoint y: 449, endPoint x: 815, endPoint y: 434, distance: 25.8
drag, startPoint x: 893, startPoint y: 374, endPoint x: 1111, endPoint y: 423, distance: 223.4
drag, startPoint x: 864, startPoint y: 628, endPoint x: 1134, endPoint y: 366, distance: 376.2
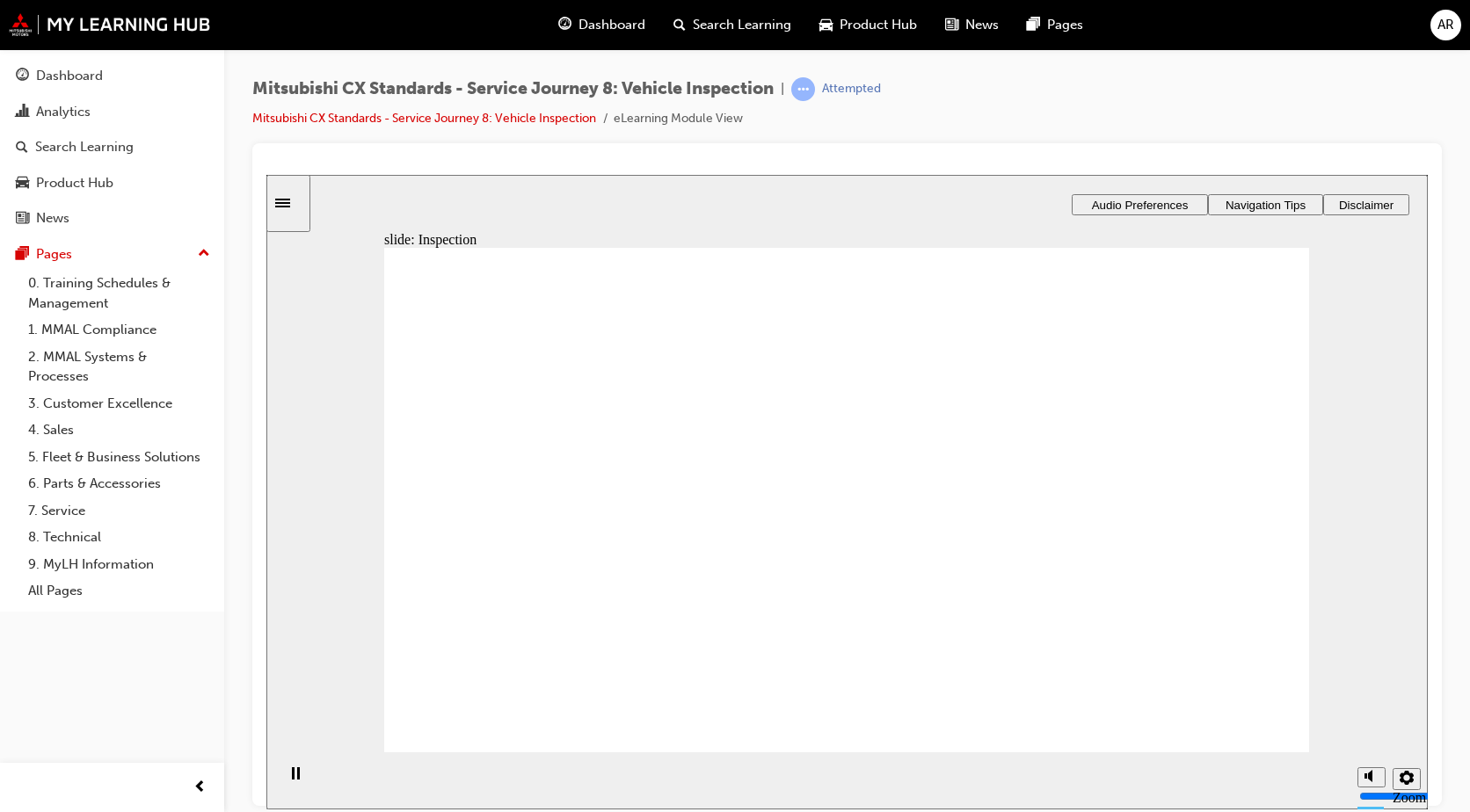
drag, startPoint x: 804, startPoint y: 561, endPoint x: 1047, endPoint y: 452, distance: 266.3
drag, startPoint x: 964, startPoint y: 484, endPoint x: 1209, endPoint y: 469, distance: 245.5
drag, startPoint x: 851, startPoint y: 408, endPoint x: 1130, endPoint y: 581, distance: 328.3
drag, startPoint x: 907, startPoint y: 452, endPoint x: 1108, endPoint y: 648, distance: 280.7
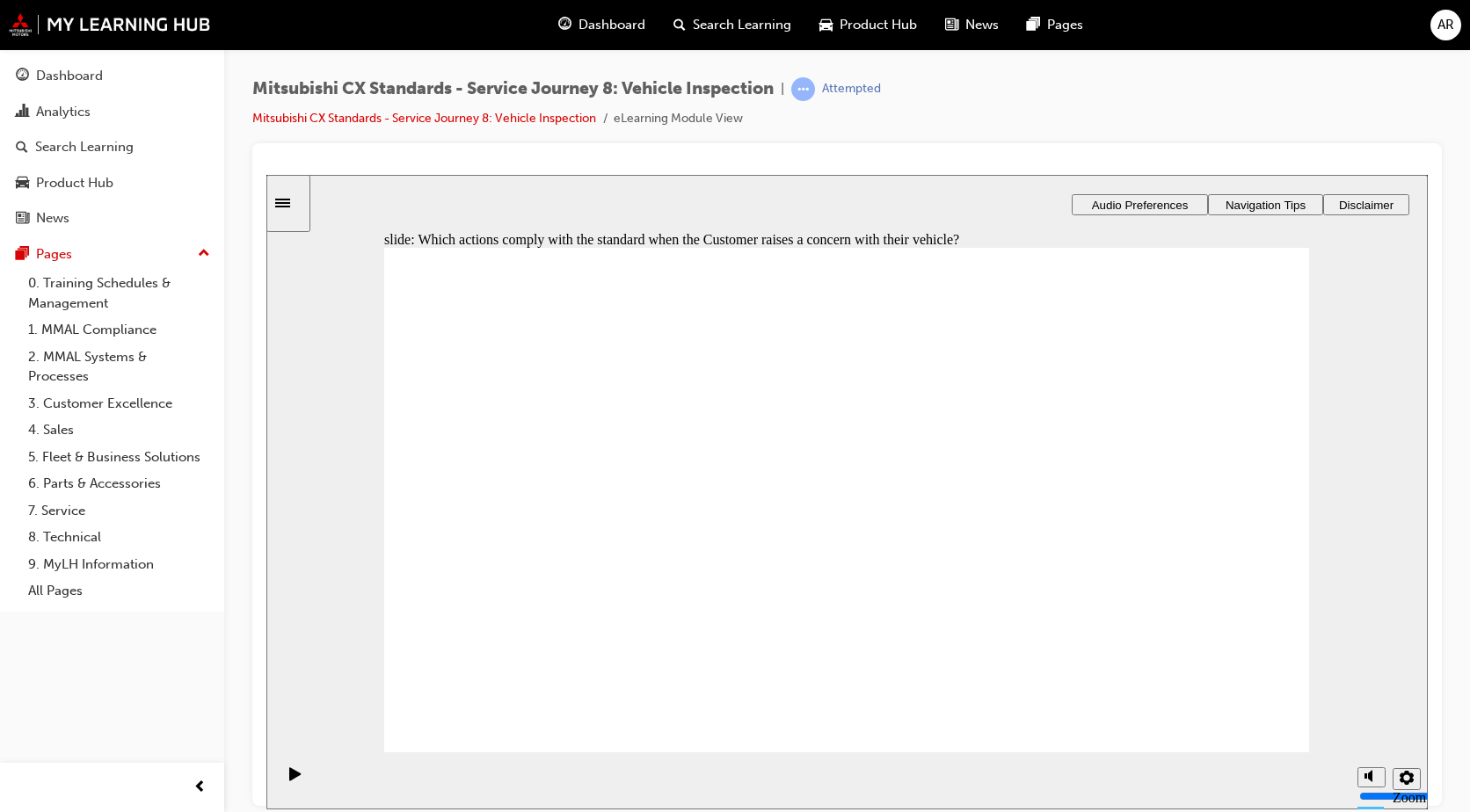
checkbox input "true"
drag, startPoint x: 617, startPoint y: 544, endPoint x: 808, endPoint y: 448, distance: 213.8
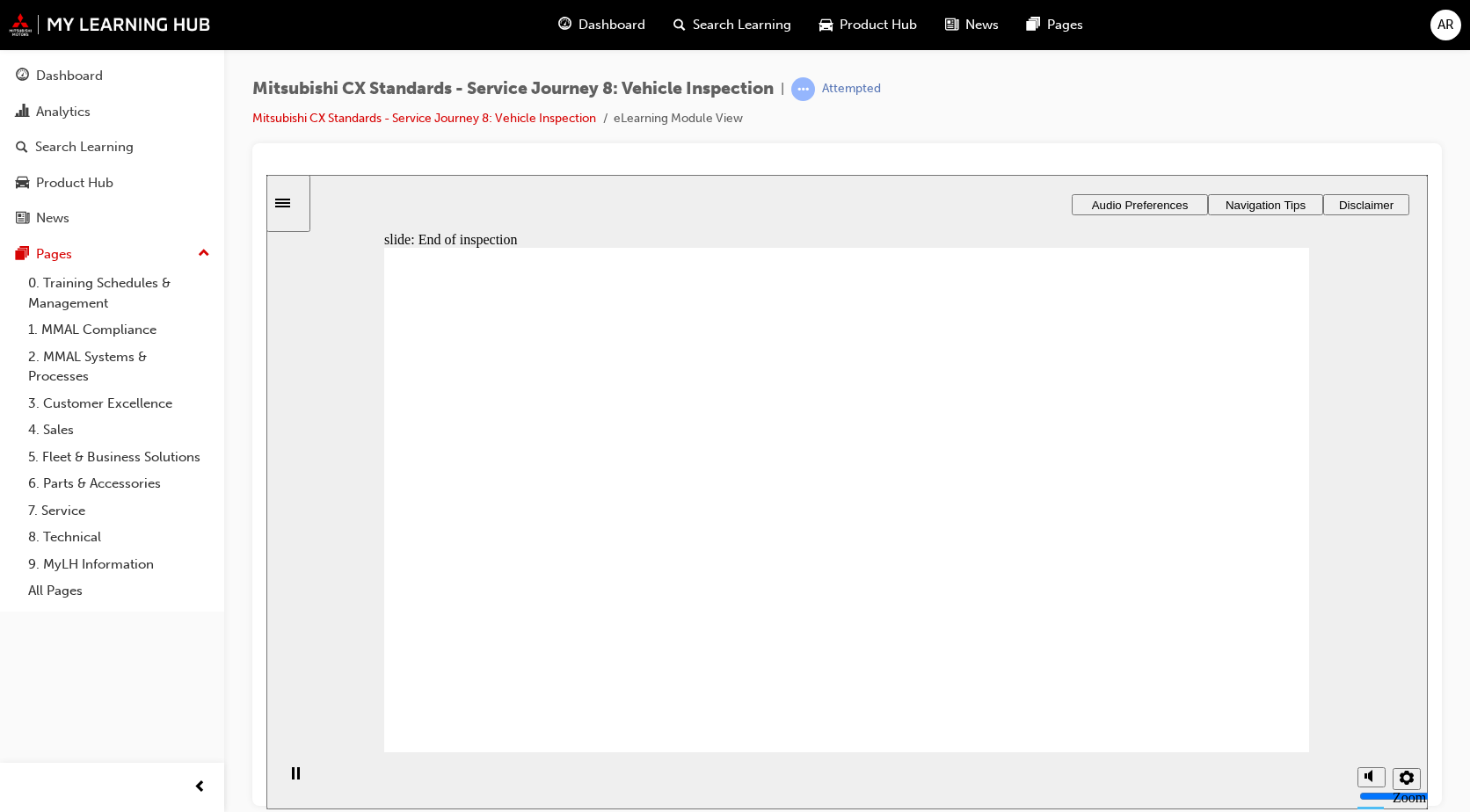
drag, startPoint x: 687, startPoint y: 512, endPoint x: 946, endPoint y: 523, distance: 259.2
drag, startPoint x: 662, startPoint y: 522, endPoint x: 1301, endPoint y: 590, distance: 642.6
drag, startPoint x: 567, startPoint y: 511, endPoint x: 1162, endPoint y: 546, distance: 596.0
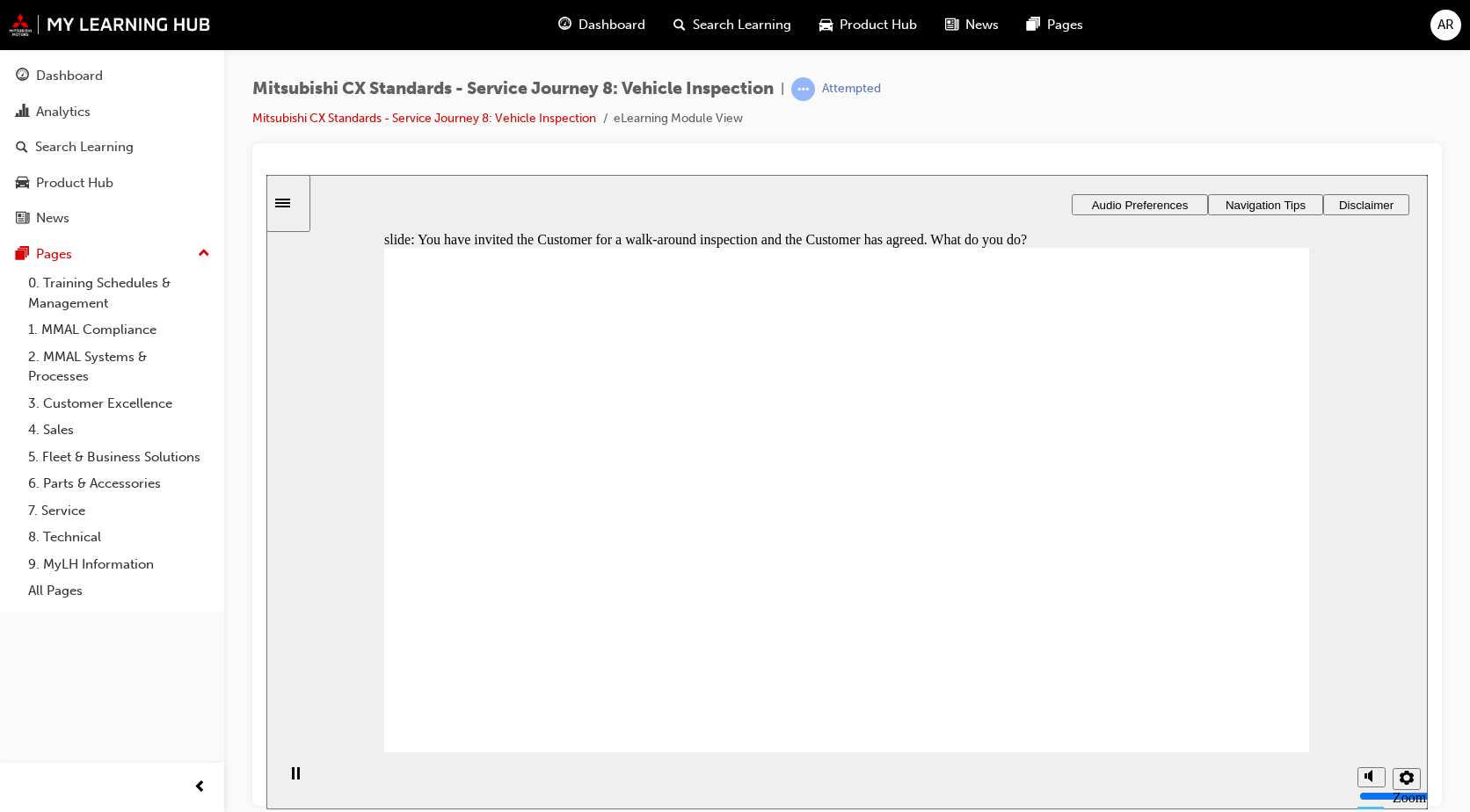
checkbox input "true"
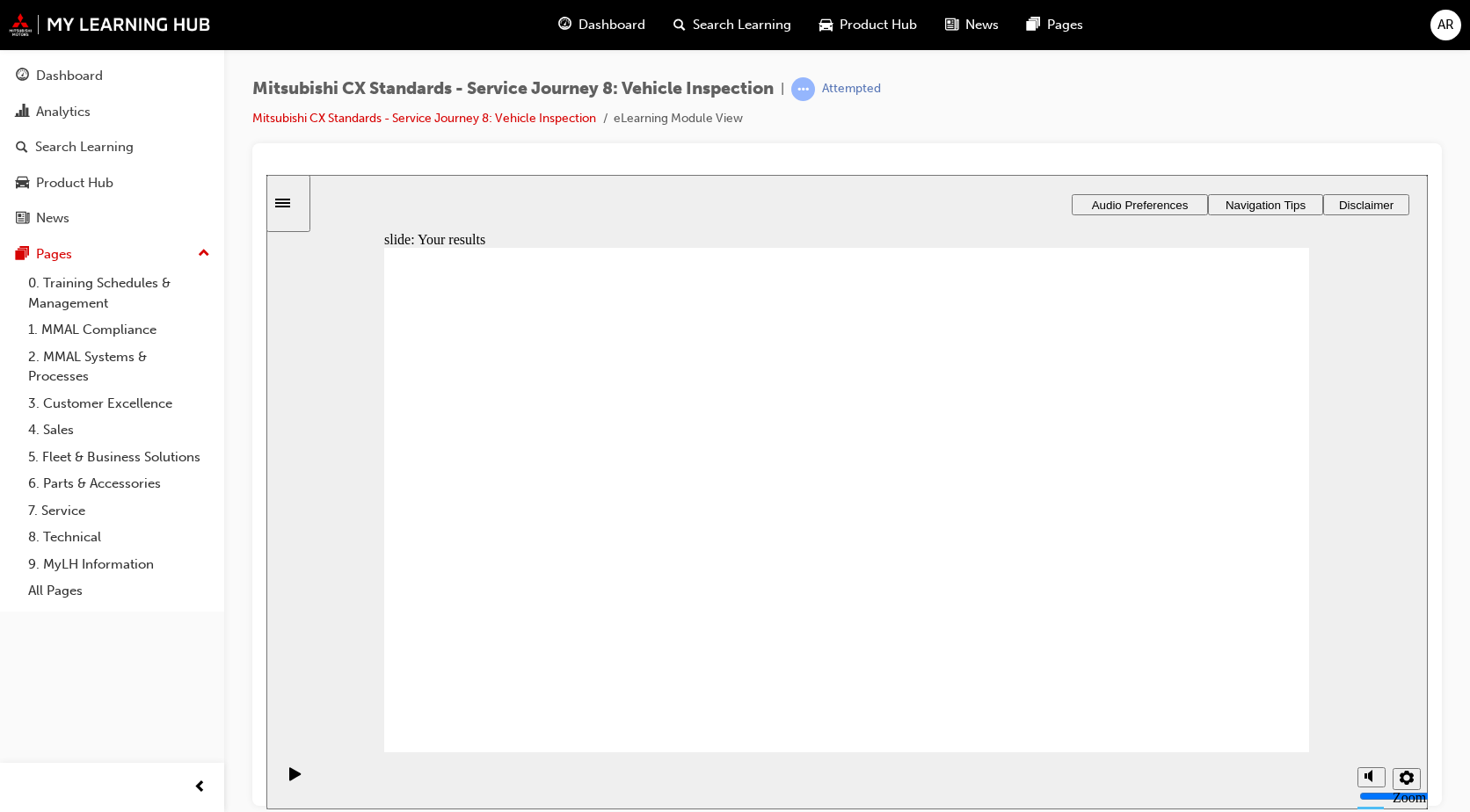
drag, startPoint x: 970, startPoint y: 524, endPoint x: 1242, endPoint y: 408, distance: 295.7
drag, startPoint x: 973, startPoint y: 401, endPoint x: 1215, endPoint y: 466, distance: 250.6
drag, startPoint x: 961, startPoint y: 461, endPoint x: 1212, endPoint y: 524, distance: 258.8
drag, startPoint x: 1154, startPoint y: 503, endPoint x: 1161, endPoint y: 577, distance: 74.3
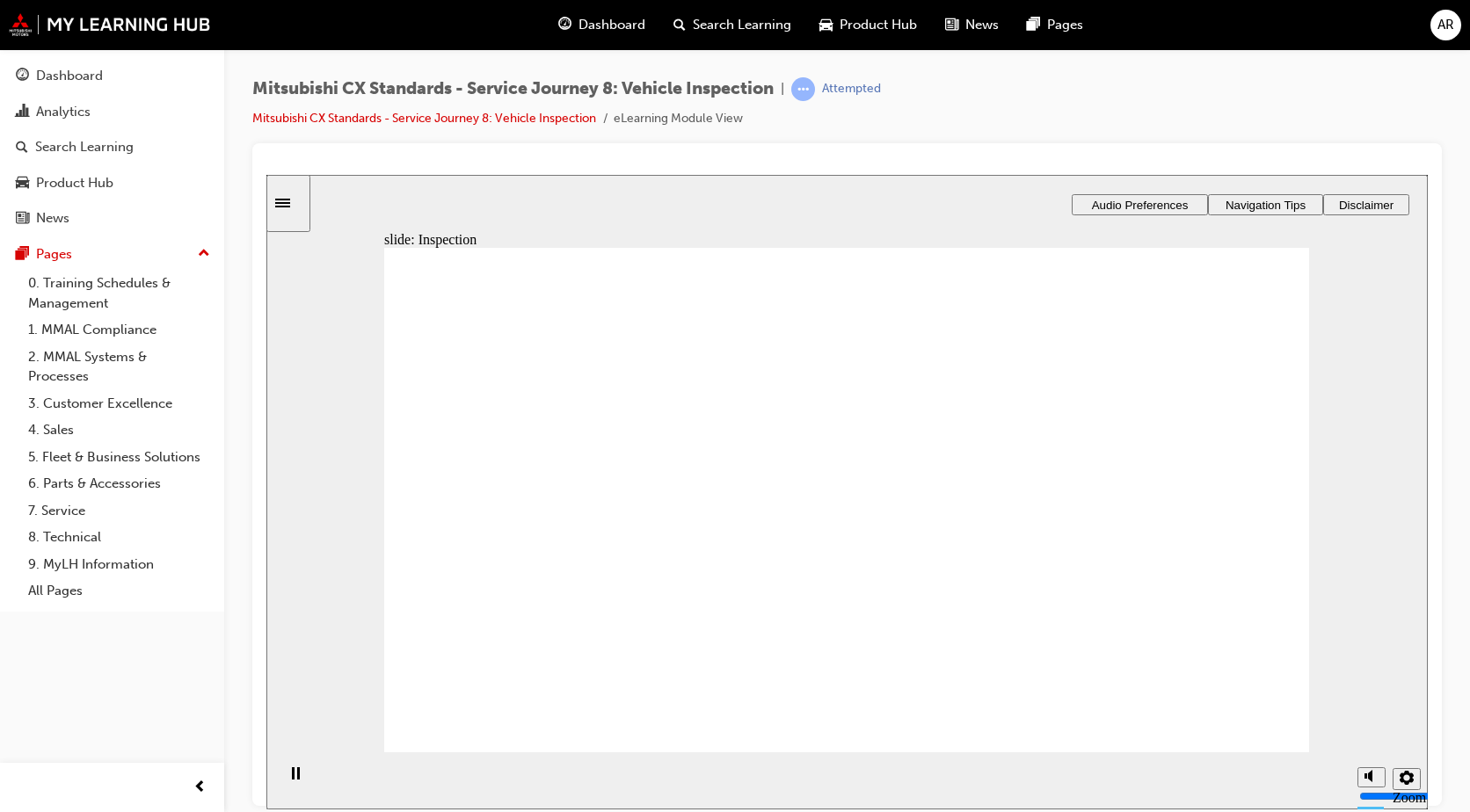
drag, startPoint x: 1157, startPoint y: 455, endPoint x: 1163, endPoint y: 510, distance: 55.3
drag, startPoint x: 1157, startPoint y: 380, endPoint x: 1152, endPoint y: 449, distance: 69.2
drag, startPoint x: 1002, startPoint y: 447, endPoint x: 1190, endPoint y: 392, distance: 195.9
drag, startPoint x: 932, startPoint y: 616, endPoint x: 1181, endPoint y: 602, distance: 249.4
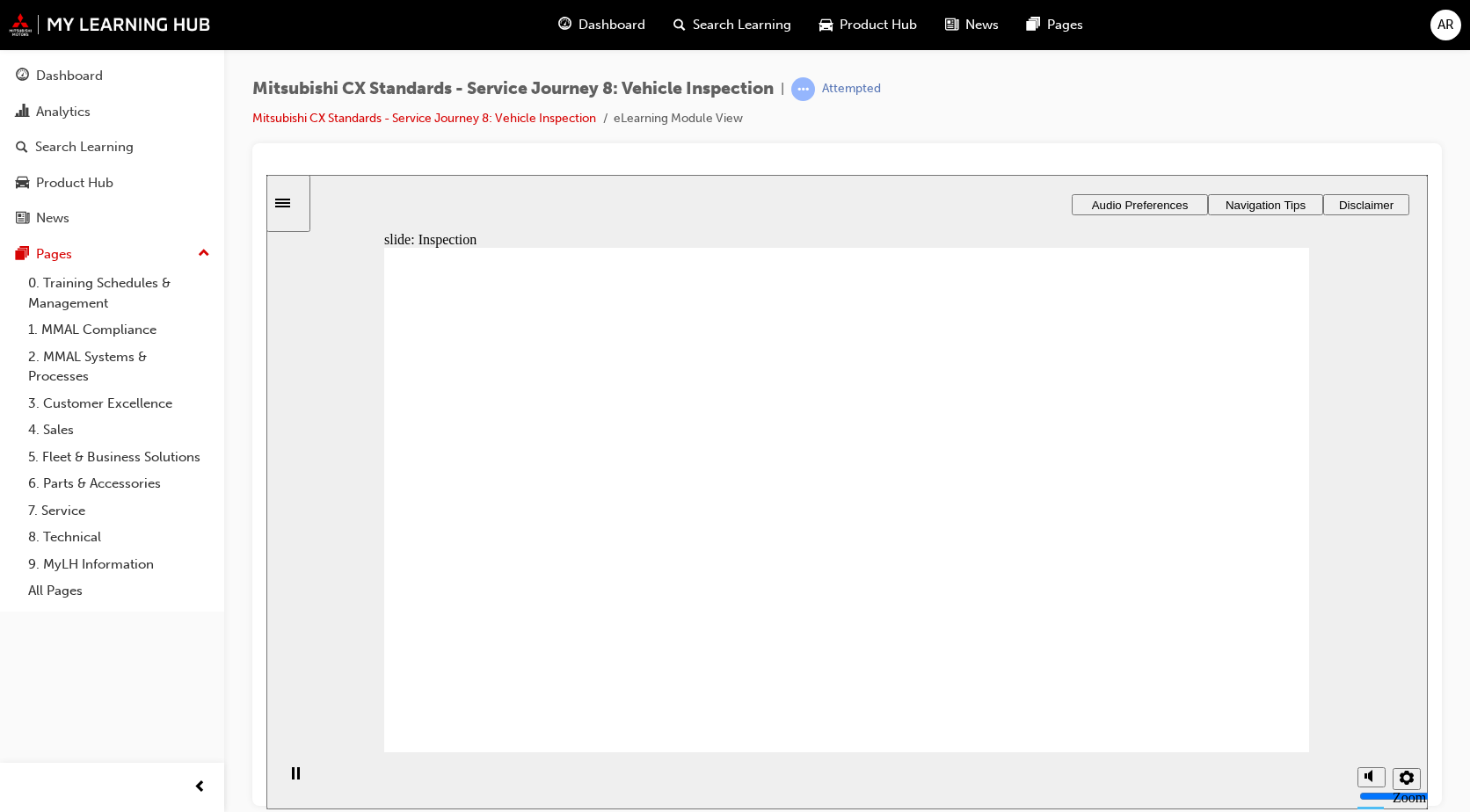
checkbox input "true"
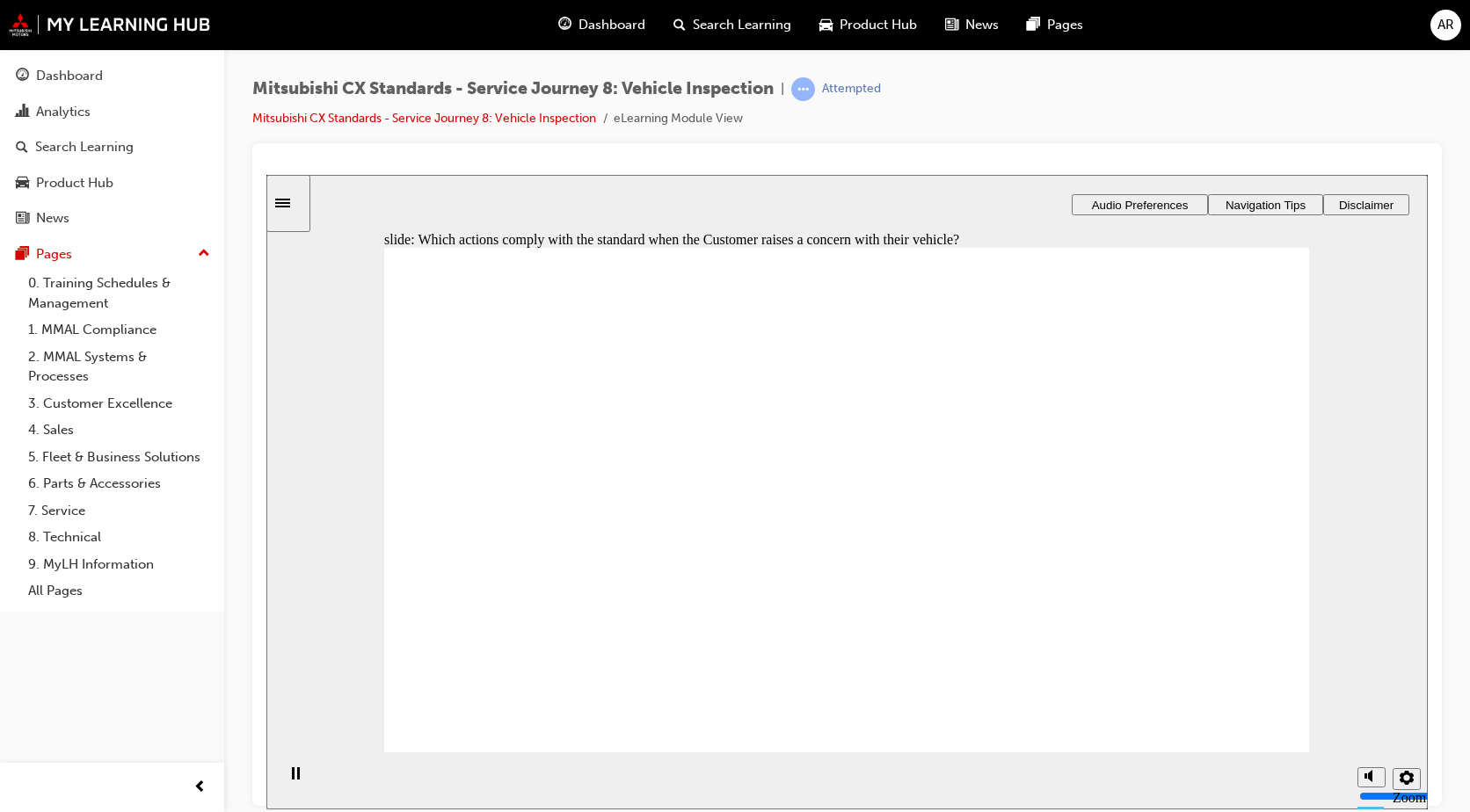
checkbox input "true"
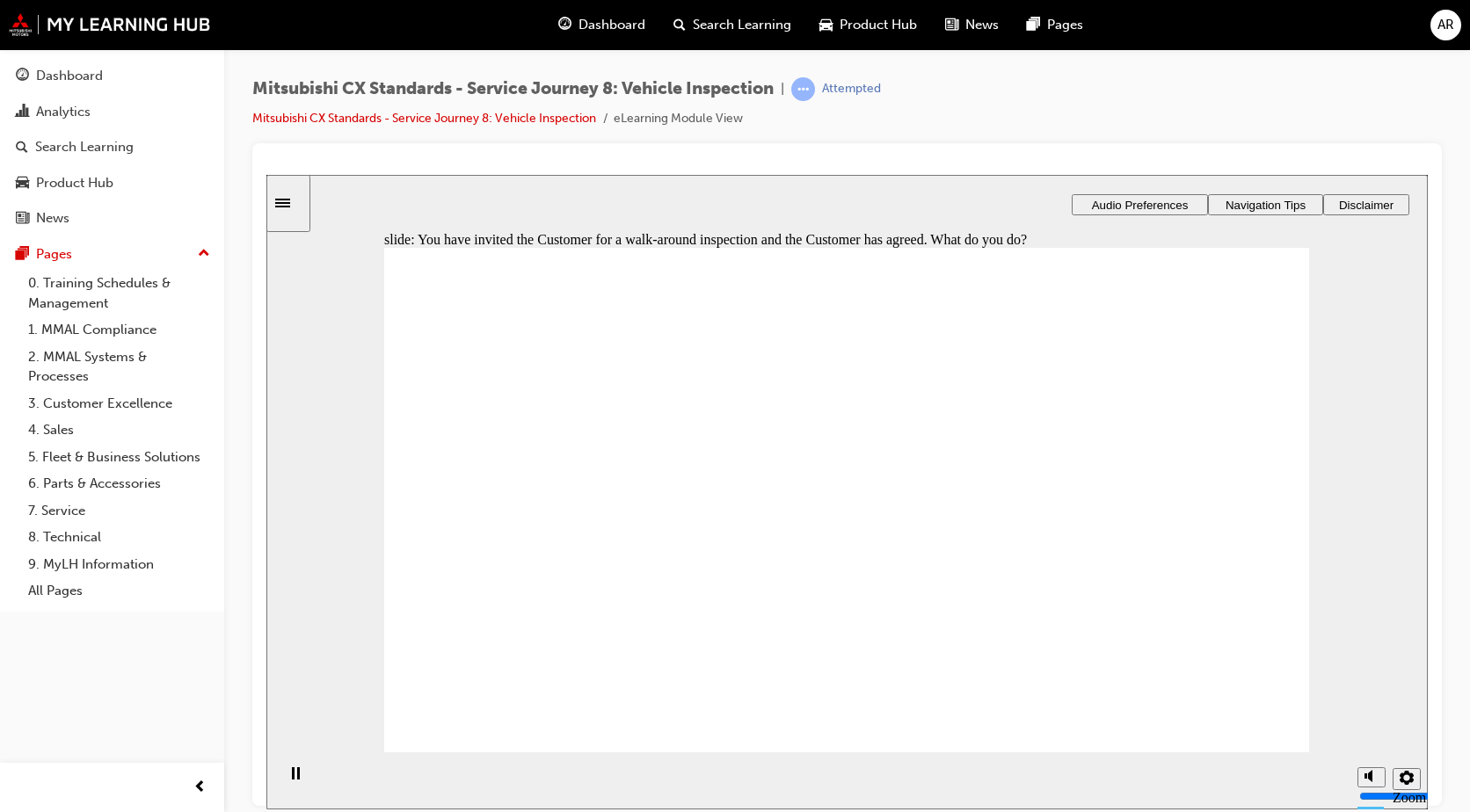
checkbox input "true"
drag, startPoint x: 932, startPoint y: 576, endPoint x: 1197, endPoint y: 362, distance: 340.6
drag, startPoint x: 902, startPoint y: 638, endPoint x: 1167, endPoint y: 439, distance: 331.4
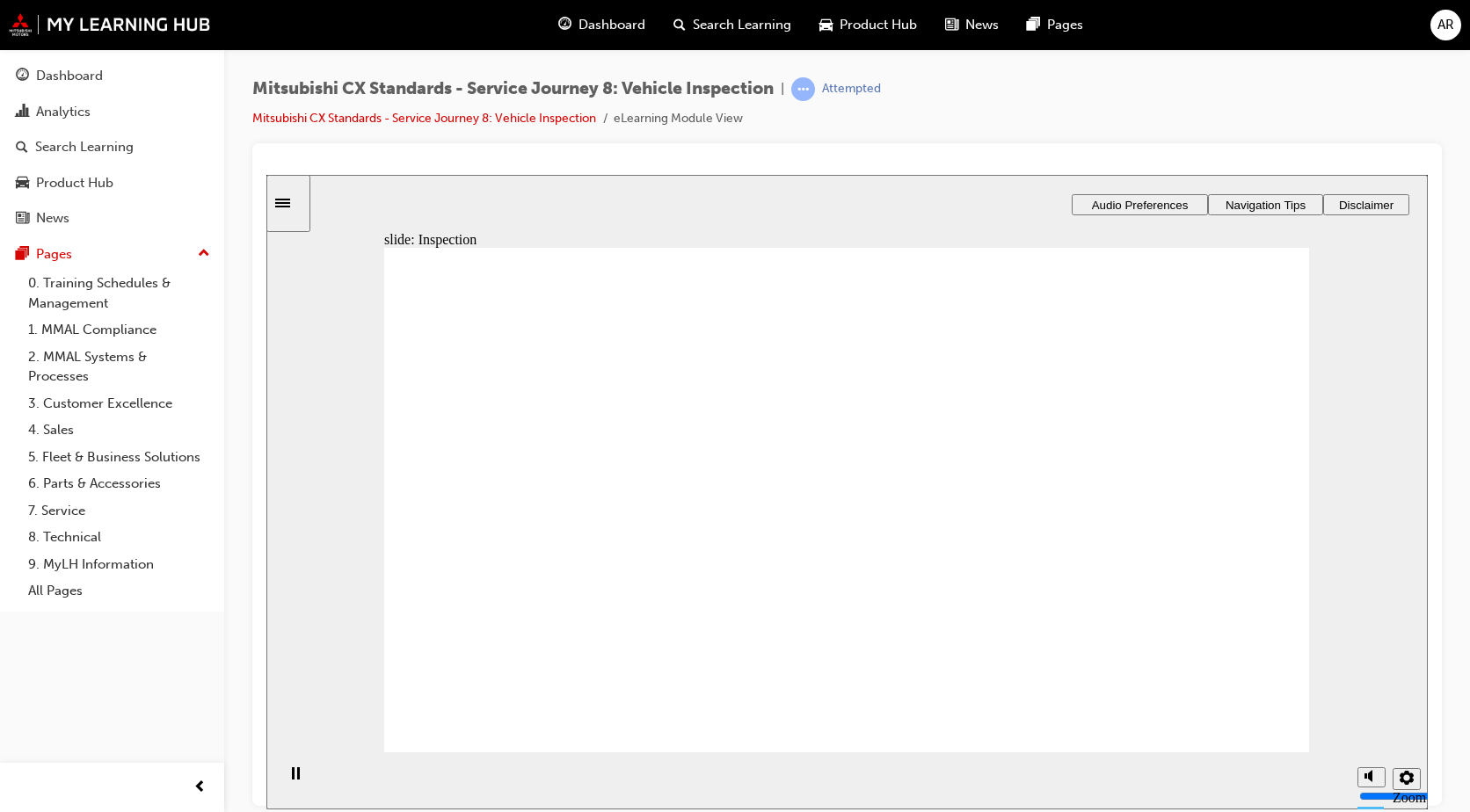
drag, startPoint x: 920, startPoint y: 522, endPoint x: 1150, endPoint y: 513, distance: 230.2
drag, startPoint x: 843, startPoint y: 392, endPoint x: 1143, endPoint y: 587, distance: 357.8
drag, startPoint x: 858, startPoint y: 536, endPoint x: 958, endPoint y: 581, distance: 109.7
drag, startPoint x: 876, startPoint y: 469, endPoint x: 1184, endPoint y: 646, distance: 355.2
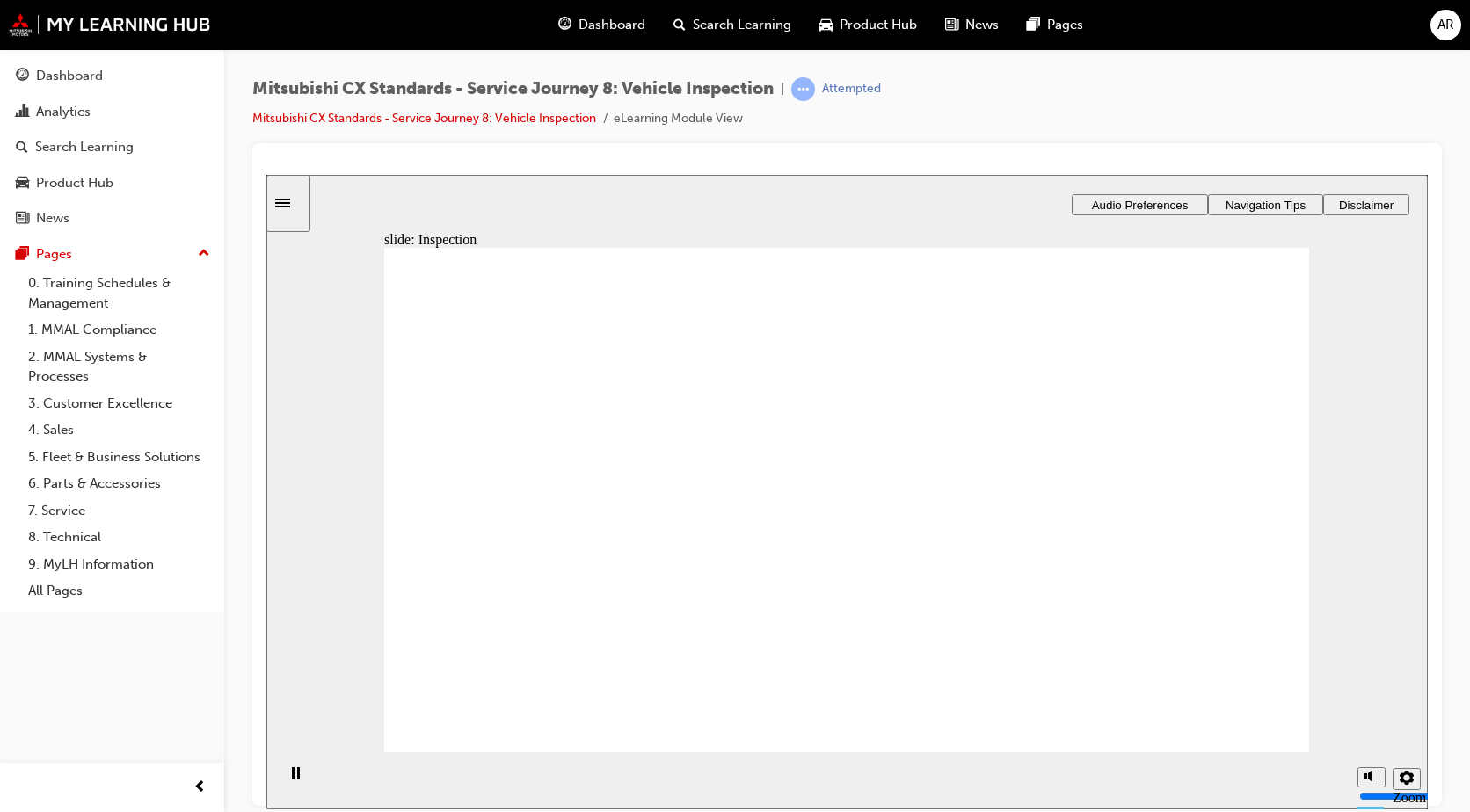
checkbox input "true"
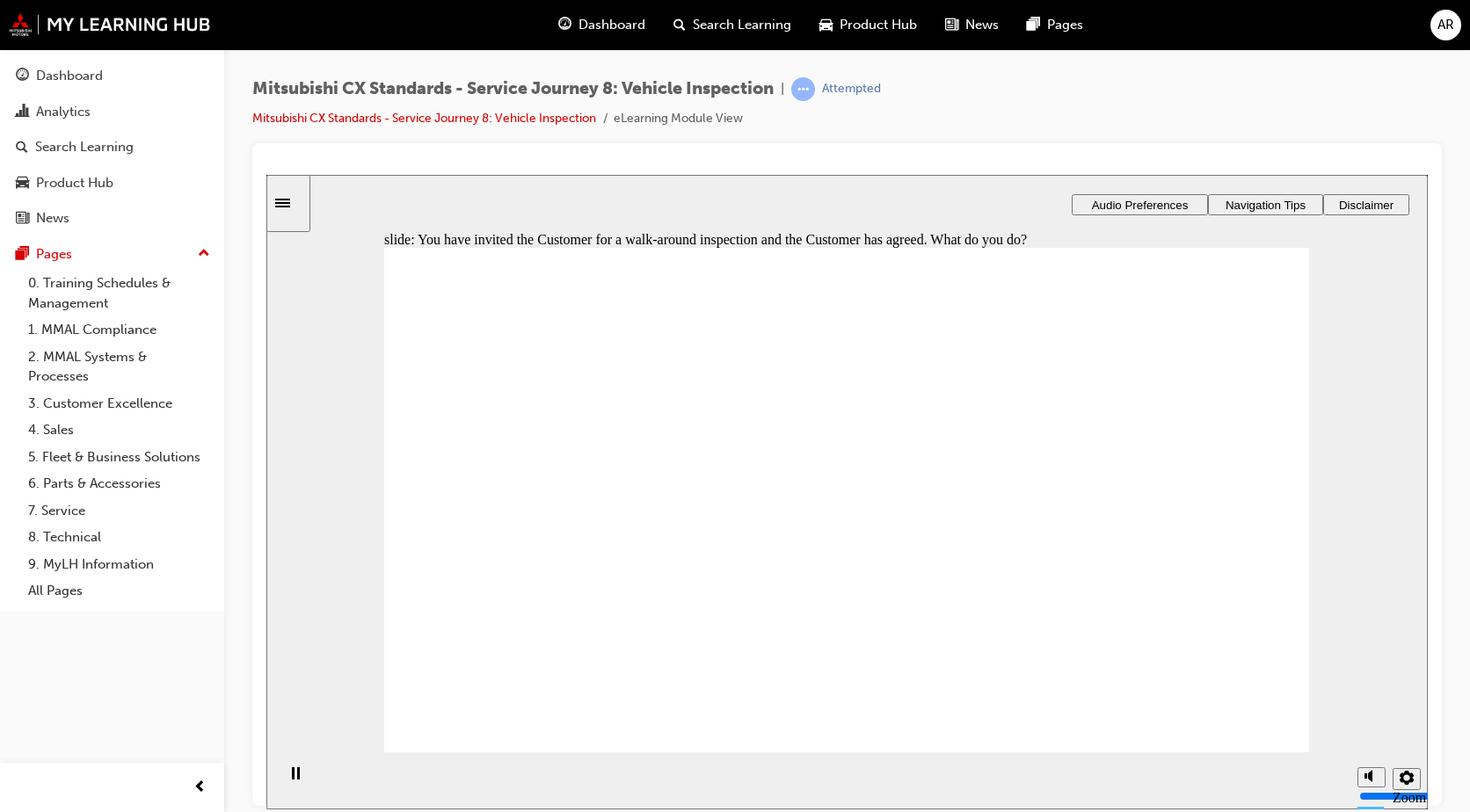
checkbox input "true"
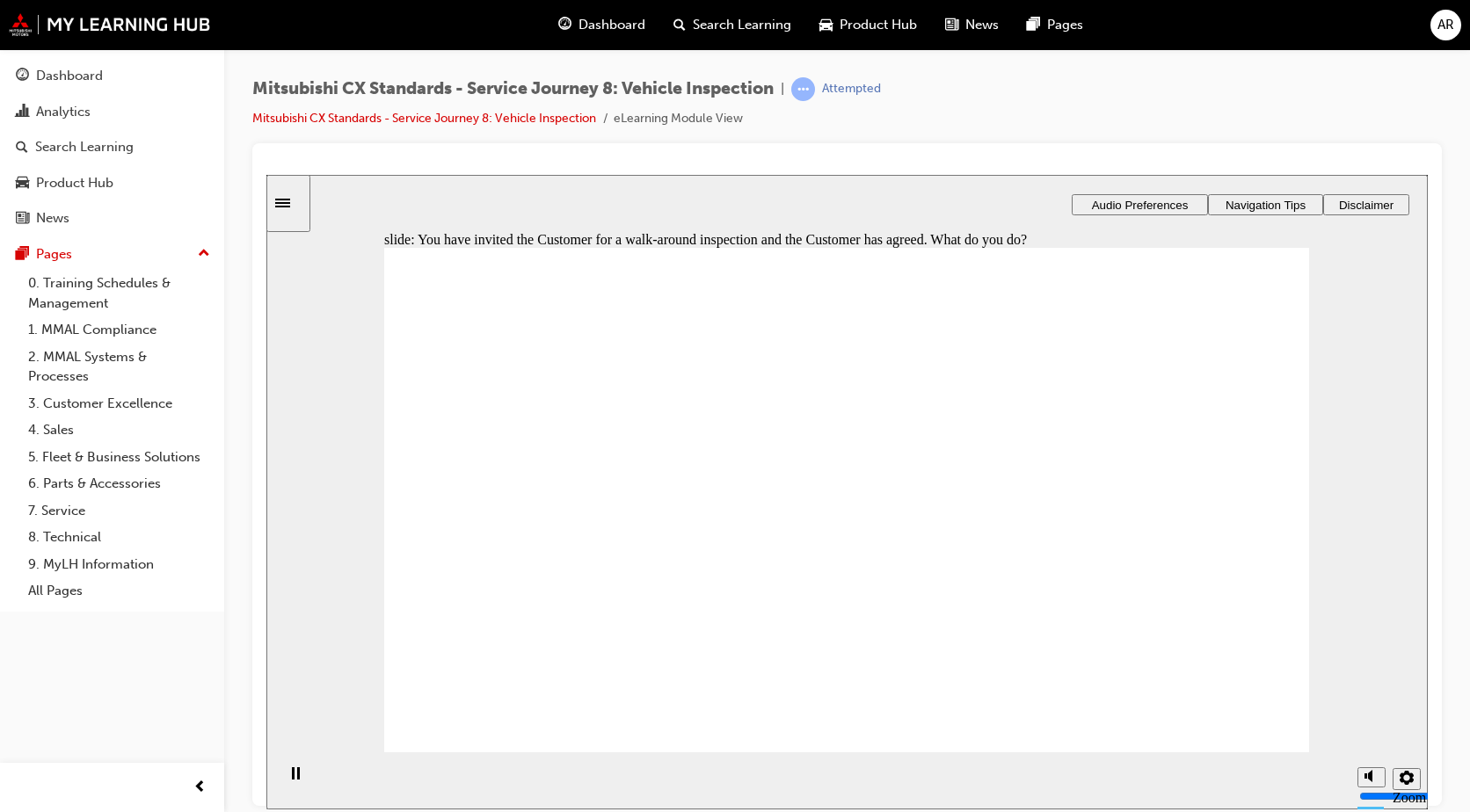
click at [593, 4] on div "Dashboard Search Learning Product Hub News Pages" at bounding box center [820, 24] width 567 height 50
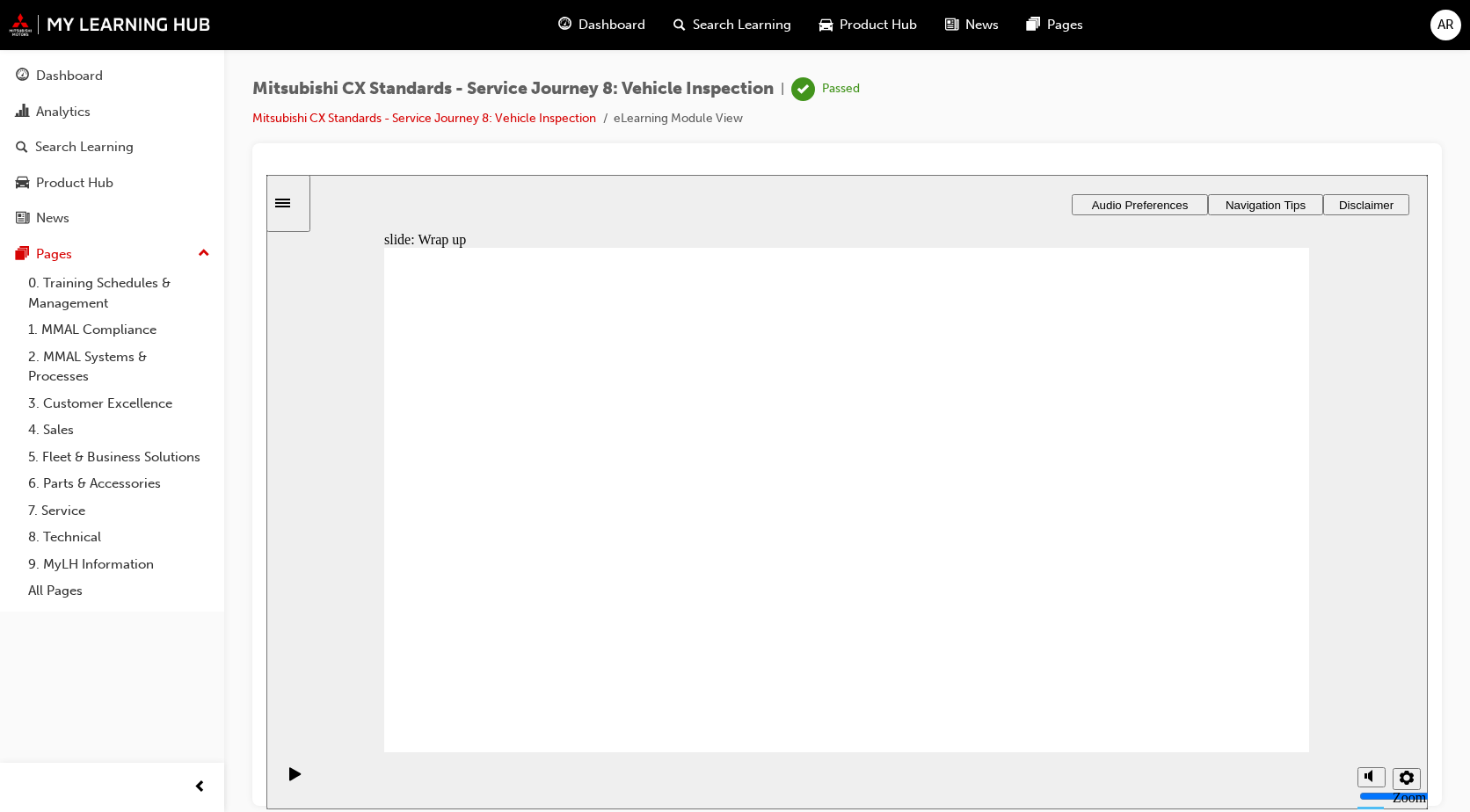
click at [593, 16] on span "Dashboard" at bounding box center [612, 25] width 67 height 20
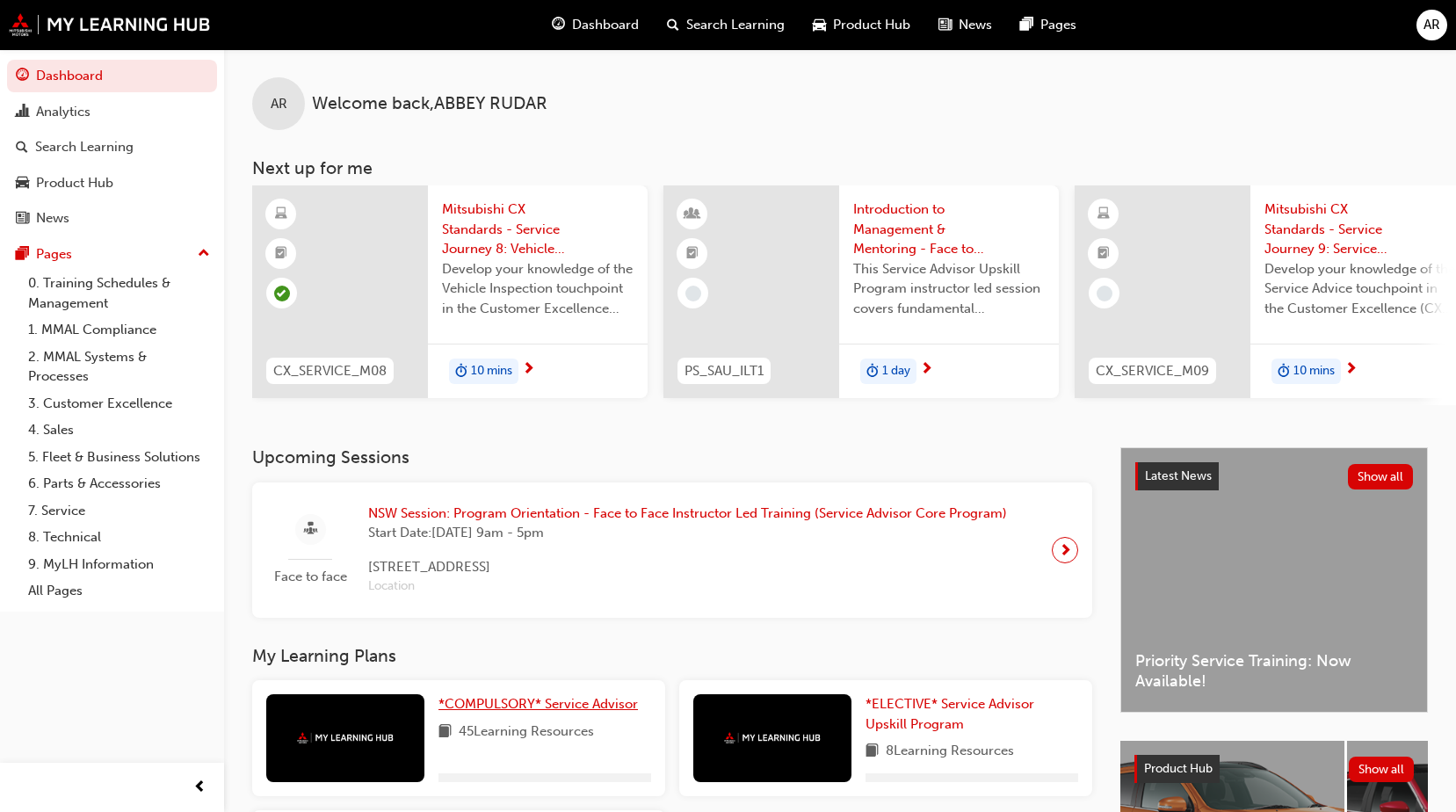
click at [480, 707] on span "*COMPULSORY* Service Advisor" at bounding box center [538, 703] width 200 height 15
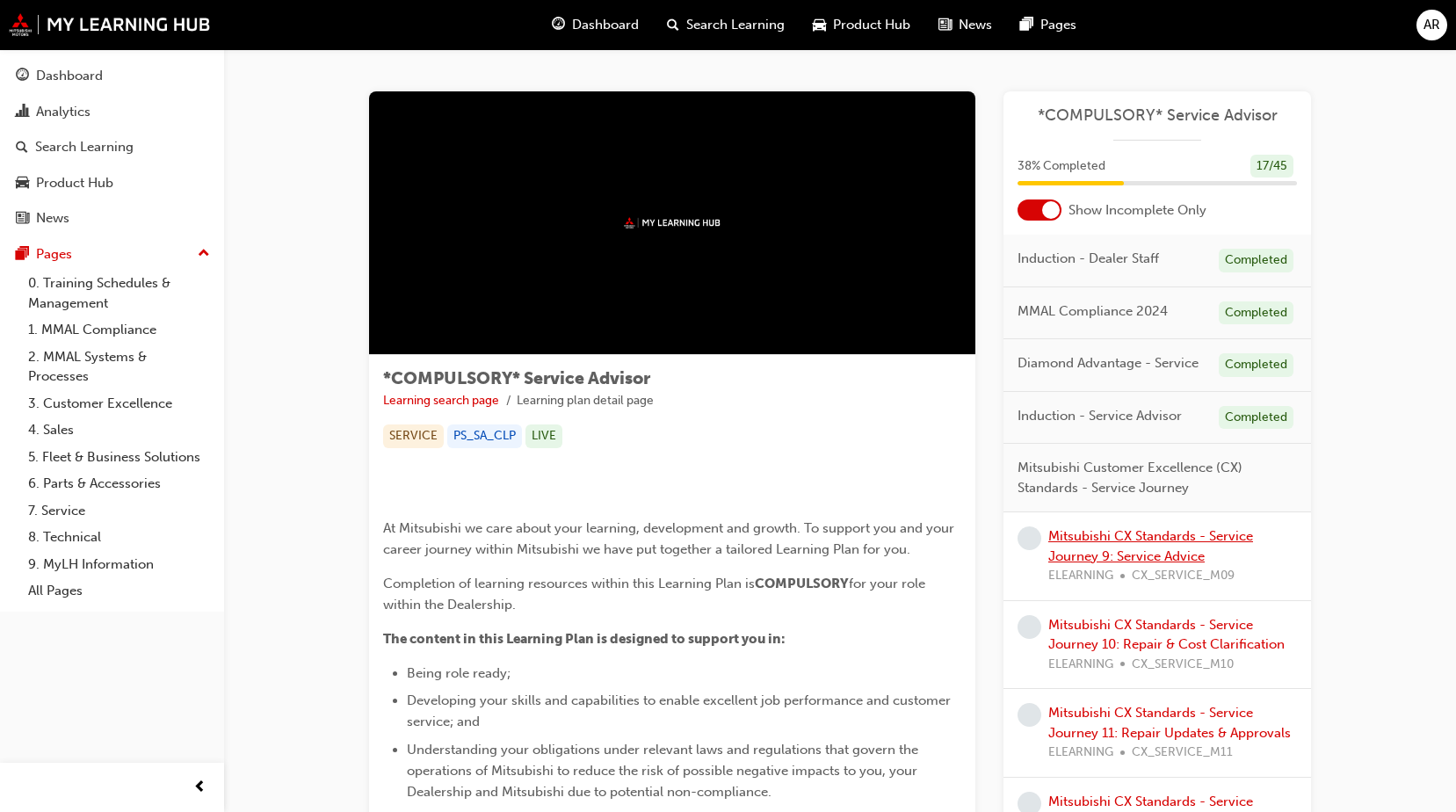
click at [1168, 552] on link "Mitsubishi CX Standards - Service Journey 9: Service Advice" at bounding box center [1150, 546] width 204 height 36
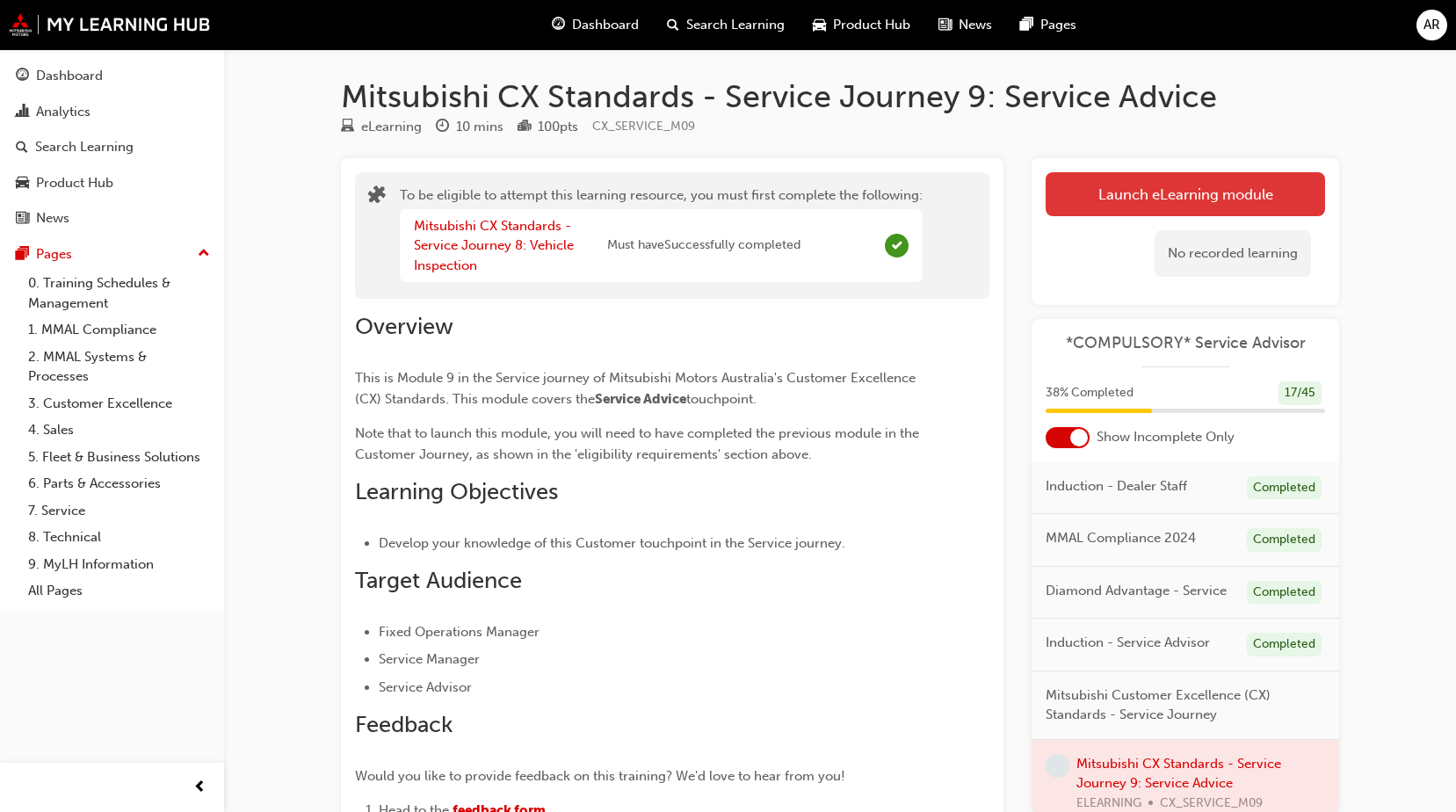
click at [1224, 203] on button "Launch eLearning module" at bounding box center [1185, 194] width 279 height 44
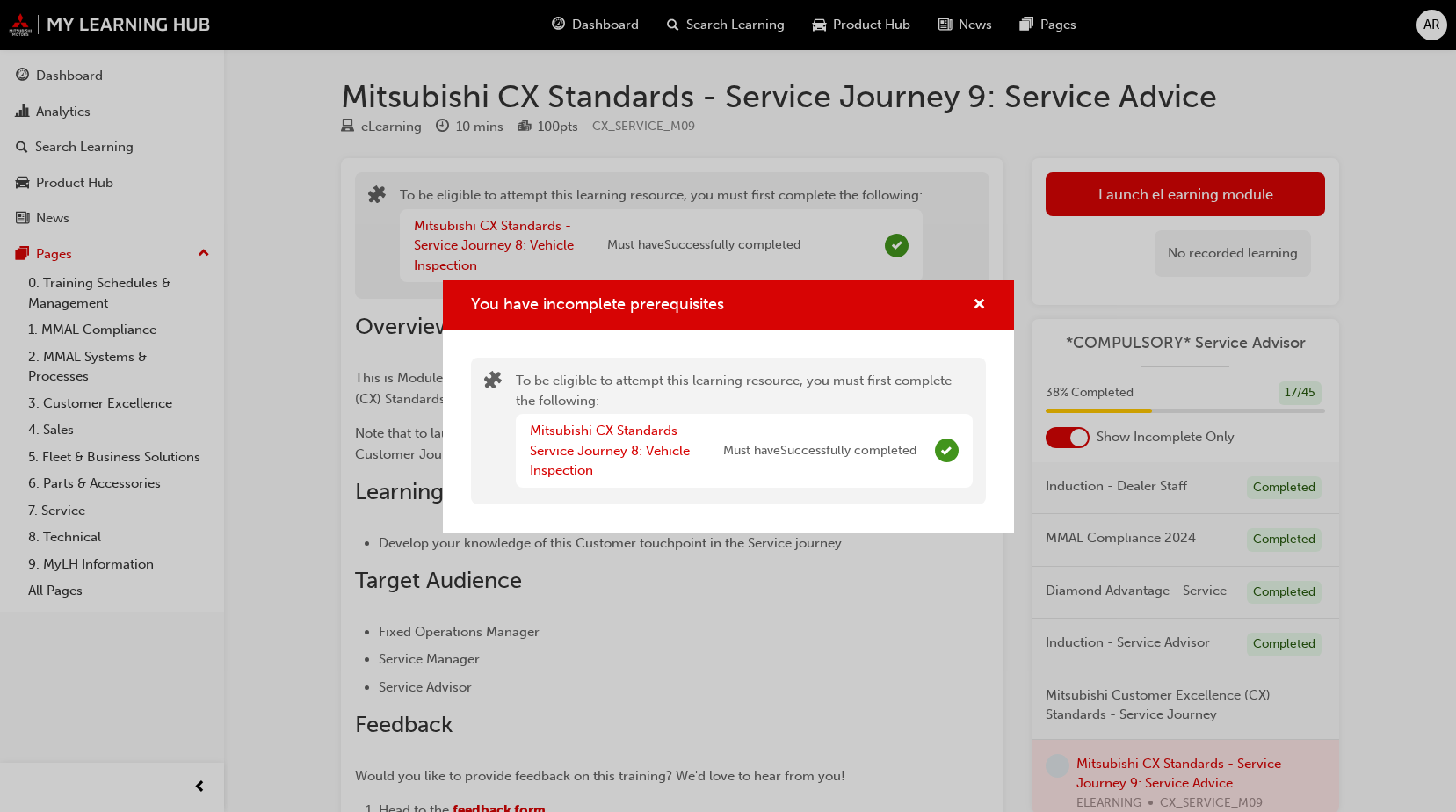
click at [989, 307] on div "You have incomplete prerequisites" at bounding box center [729, 305] width 572 height 50
click at [981, 302] on span "cross-icon" at bounding box center [979, 305] width 14 height 15
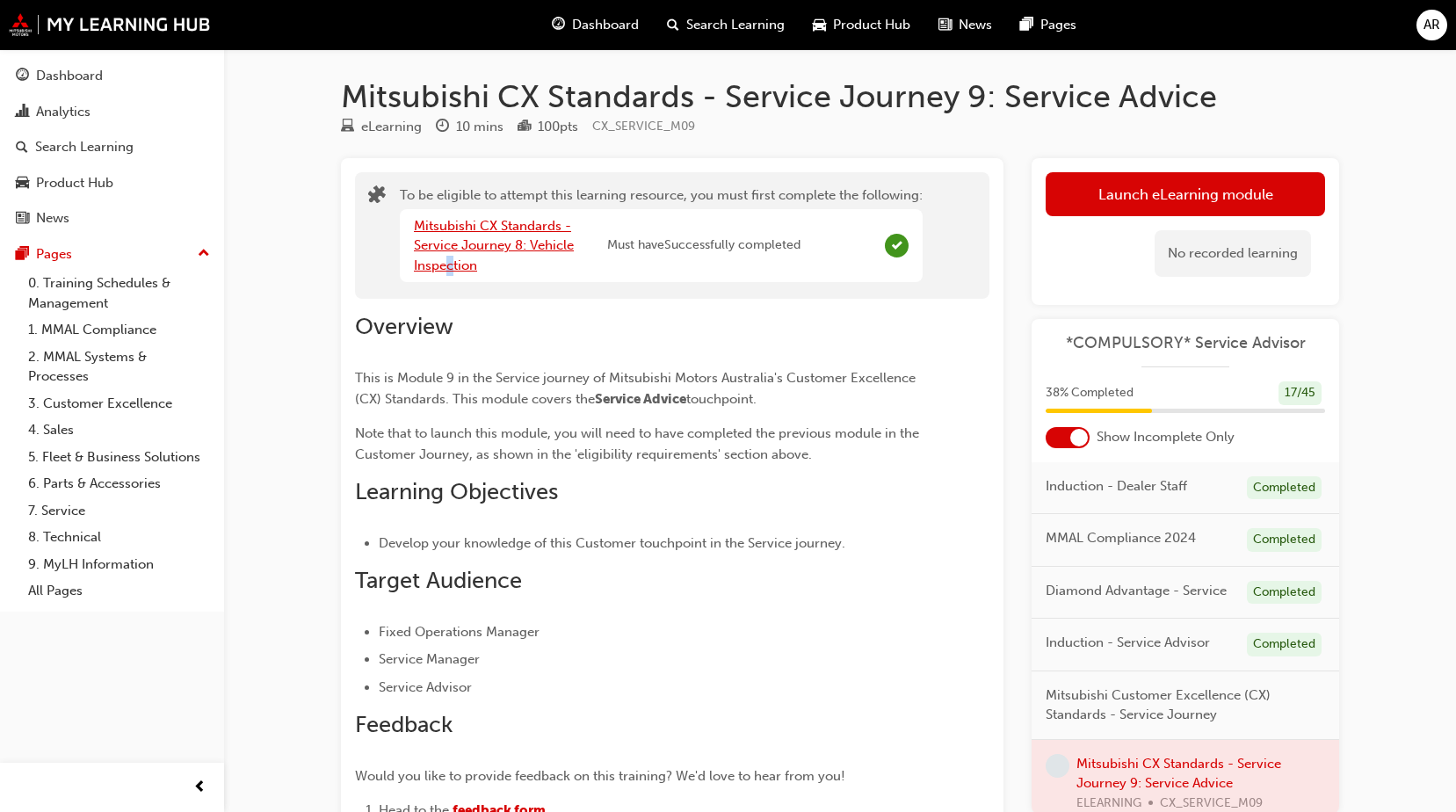
click at [452, 258] on div "Mitsubishi CX Standards - Service Journey 8: Vehicle Inspection" at bounding box center [511, 246] width 194 height 60
drag, startPoint x: 452, startPoint y: 258, endPoint x: 433, endPoint y: 235, distance: 29.8
click at [433, 235] on div "Mitsubishi CX Standards - Service Journey 8: Vehicle Inspection" at bounding box center [511, 246] width 194 height 60
click at [432, 227] on link "Mitsubishi CX Standards - Service Journey 8: Vehicle Inspection" at bounding box center [494, 245] width 160 height 55
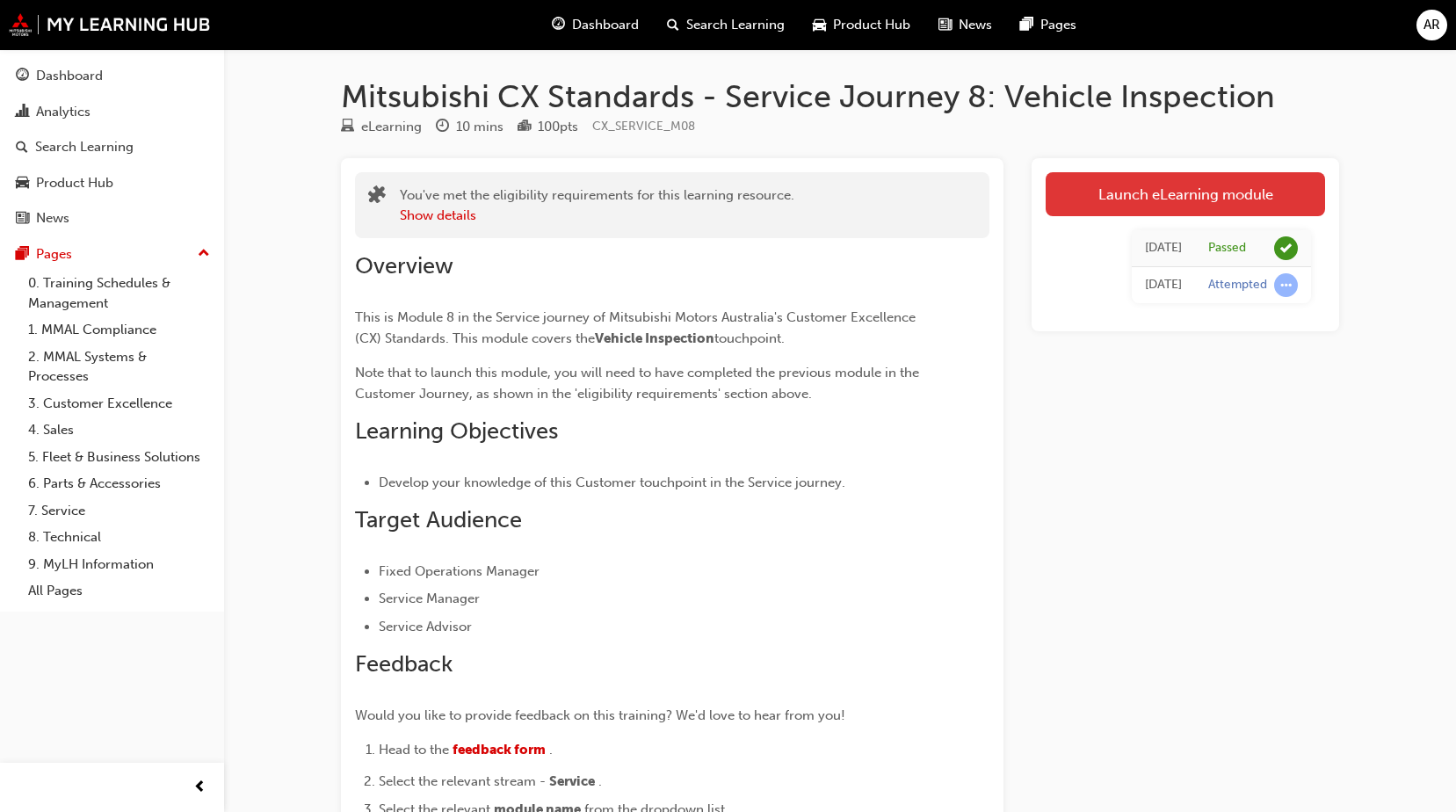
click at [1119, 201] on link "Launch eLearning module" at bounding box center [1185, 194] width 279 height 44
click at [1260, 292] on div "Attempted" at bounding box center [1237, 285] width 59 height 16
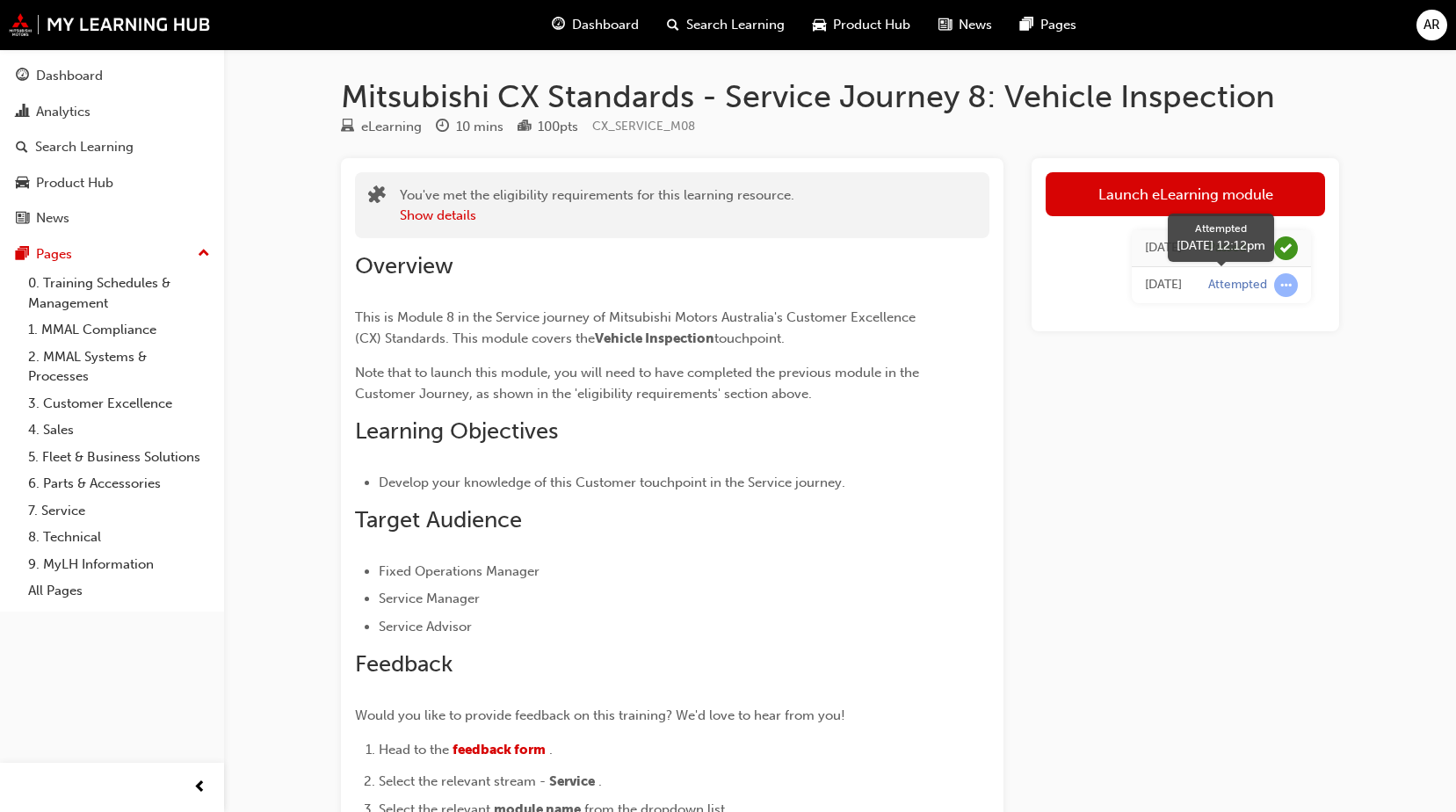
click at [1171, 291] on div "Today" at bounding box center [1163, 285] width 37 height 20
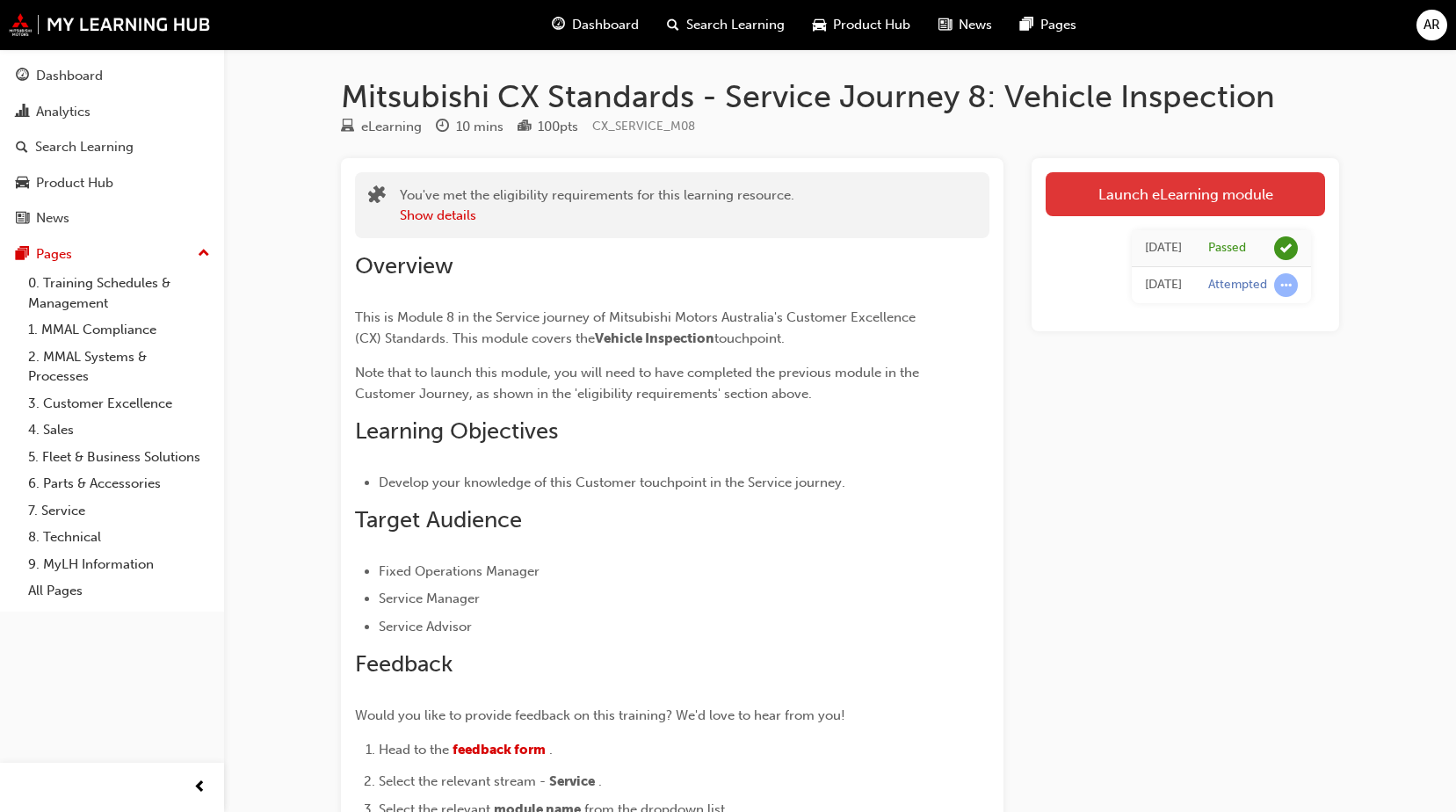
click at [1098, 195] on link "Launch eLearning module" at bounding box center [1185, 194] width 279 height 44
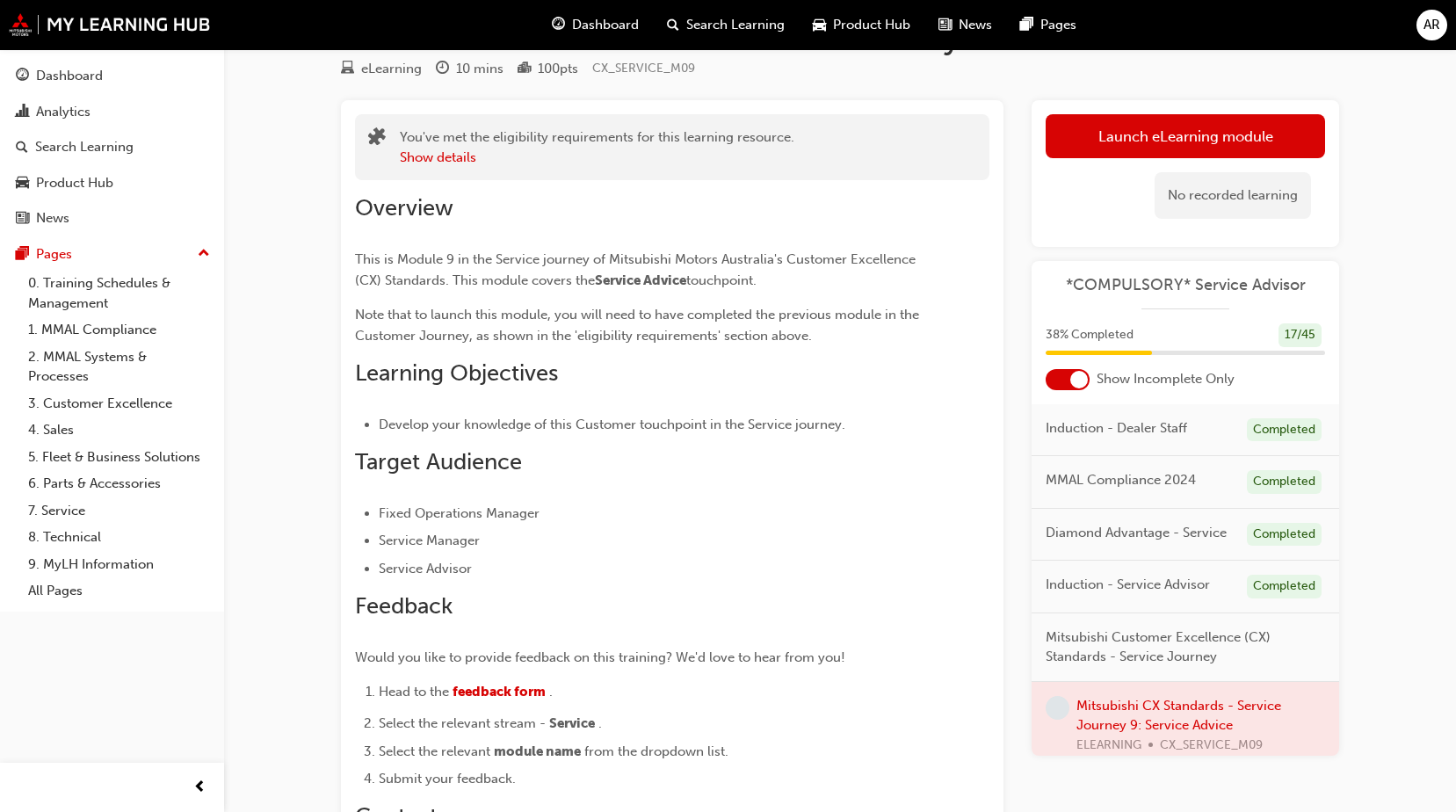
scroll to position [175, 0]
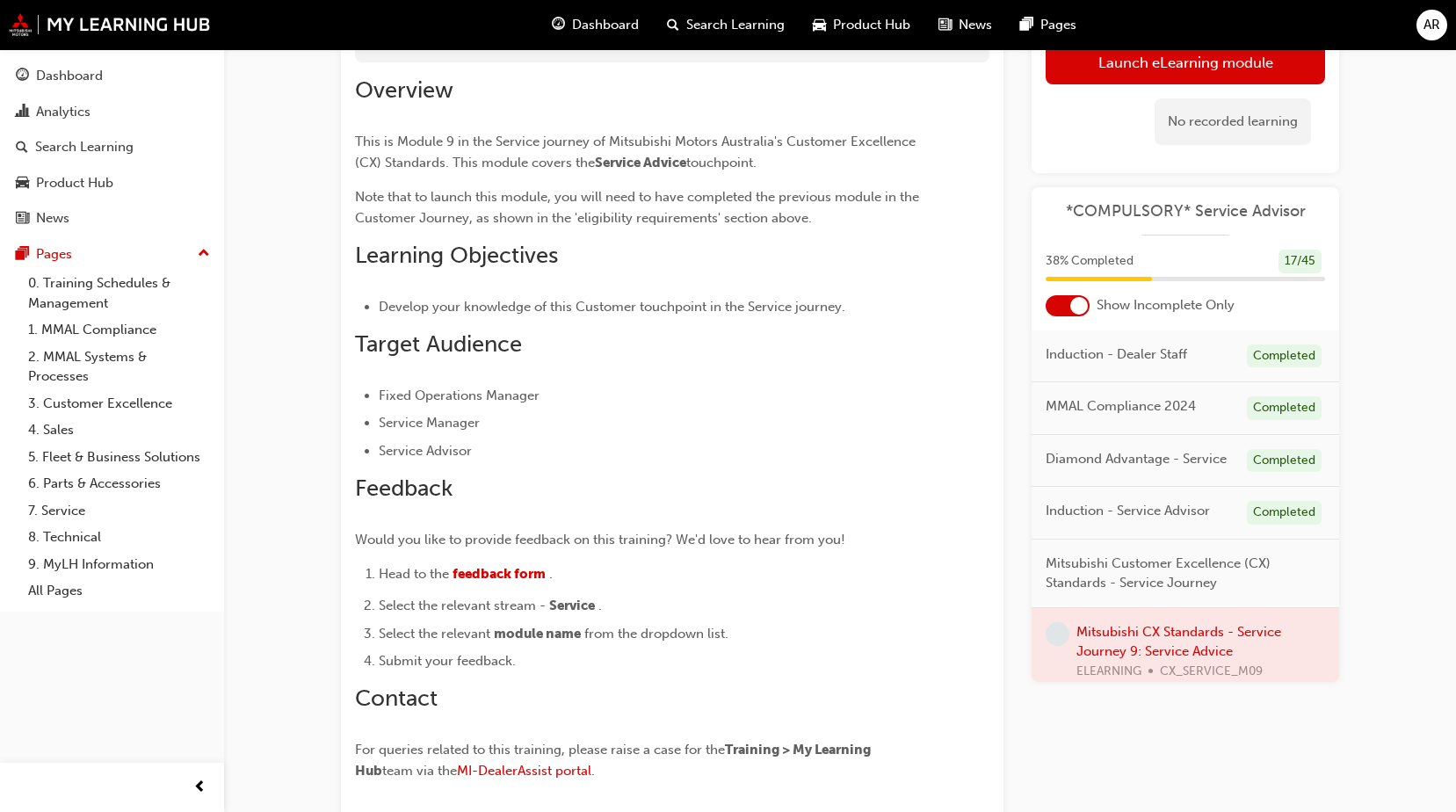
click at [1242, 666] on div at bounding box center [1186, 652] width 307 height 88
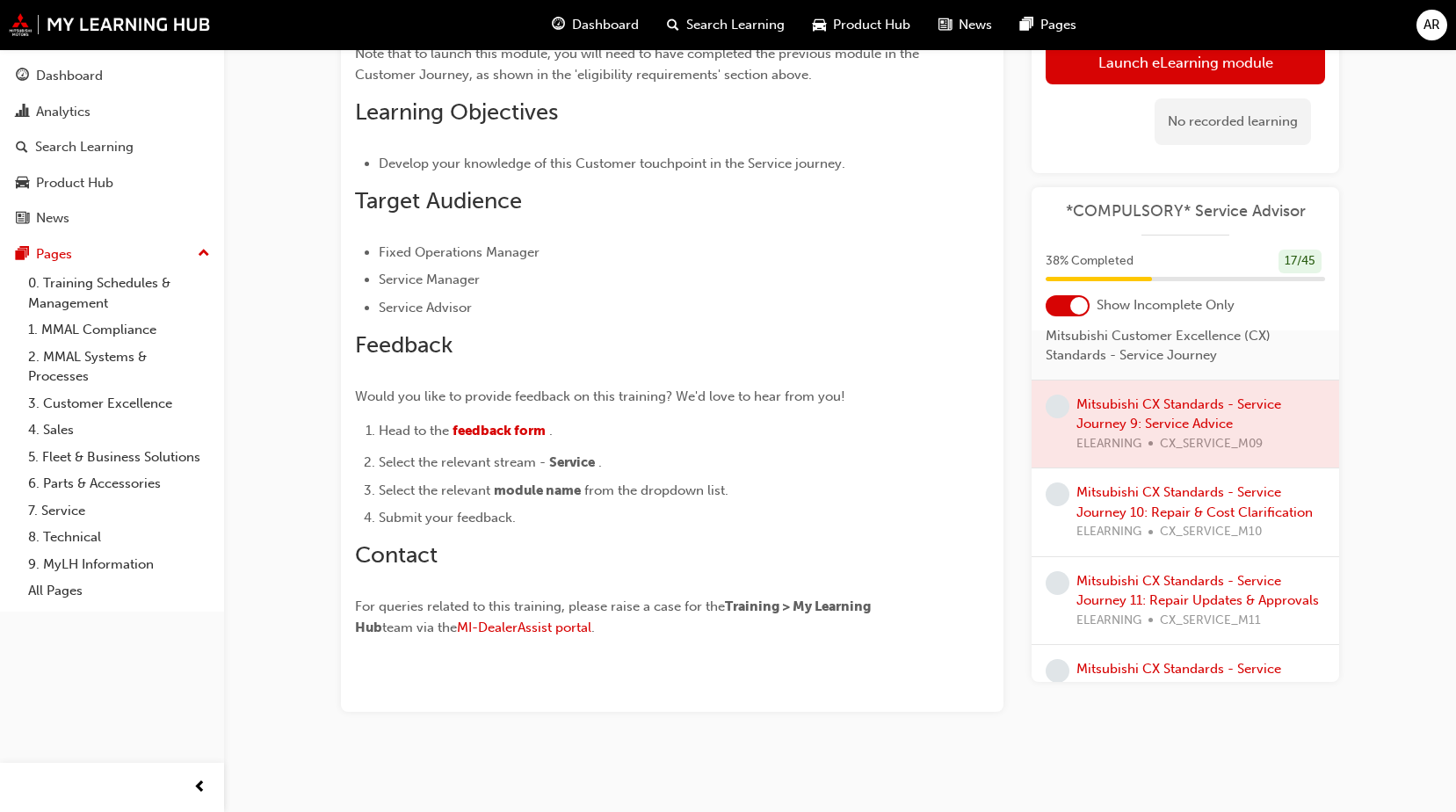
scroll to position [264, 0]
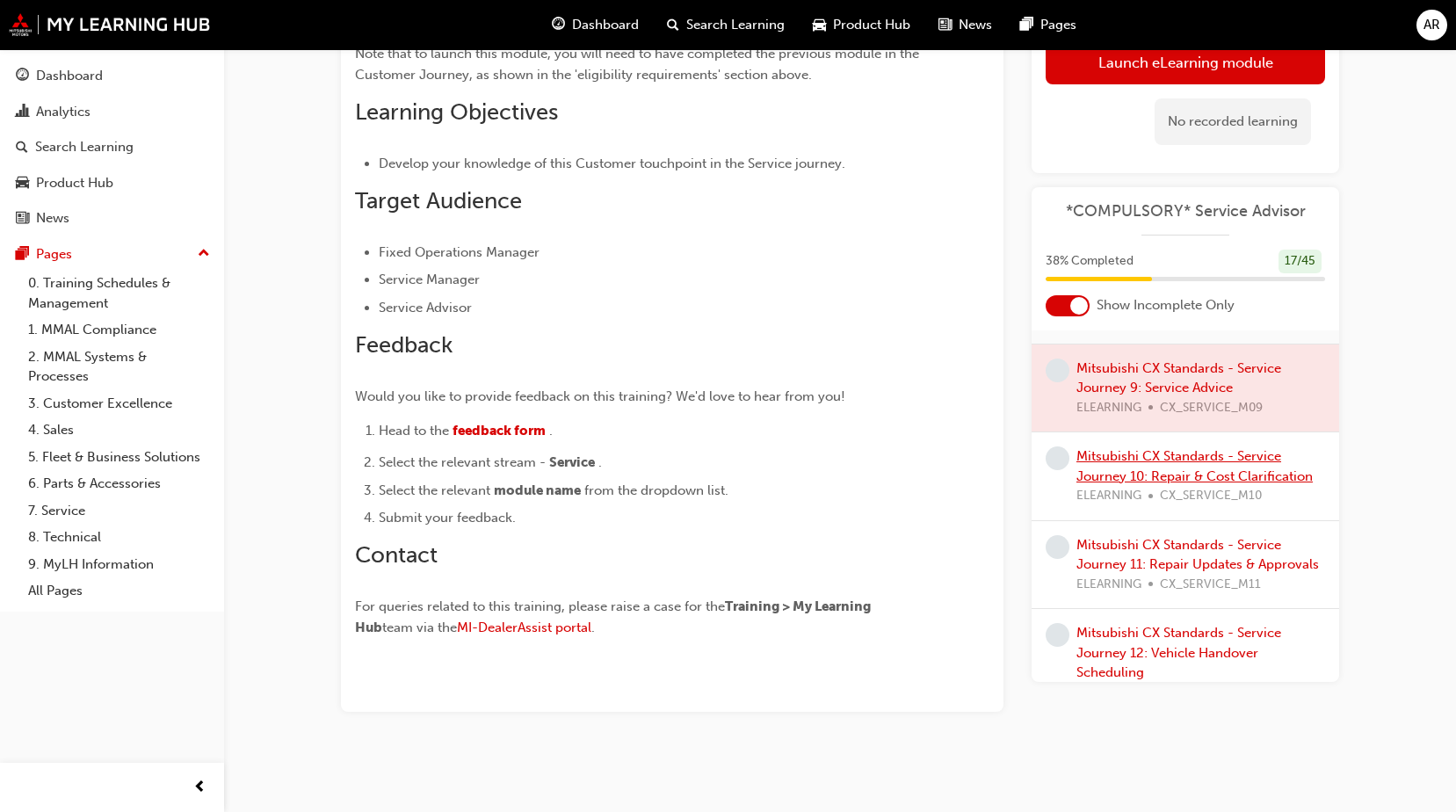
click at [1123, 475] on link "Mitsubishi CX Standards - Service Journey 10: Repair & Cost Clarification" at bounding box center [1194, 467] width 236 height 36
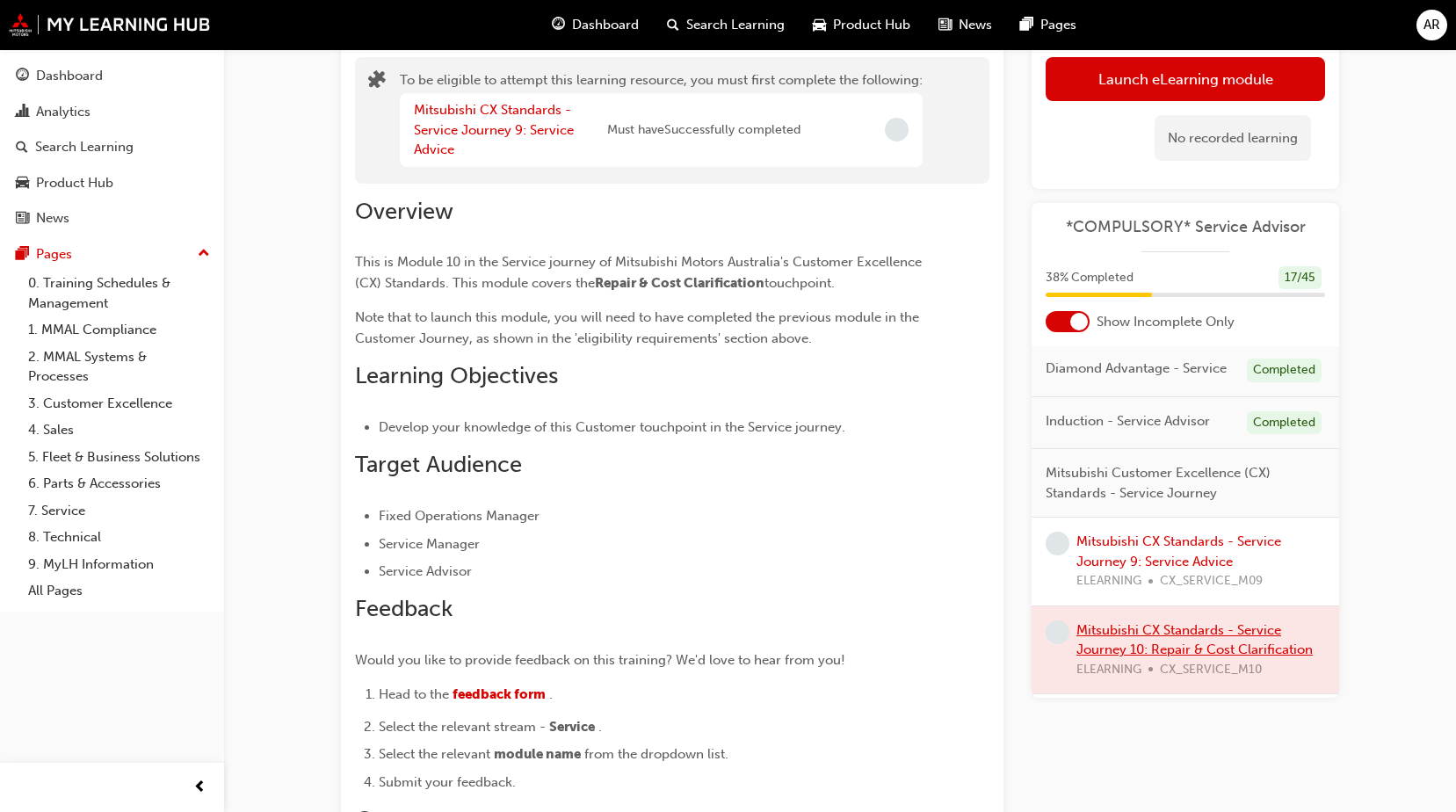
scroll to position [88, 0]
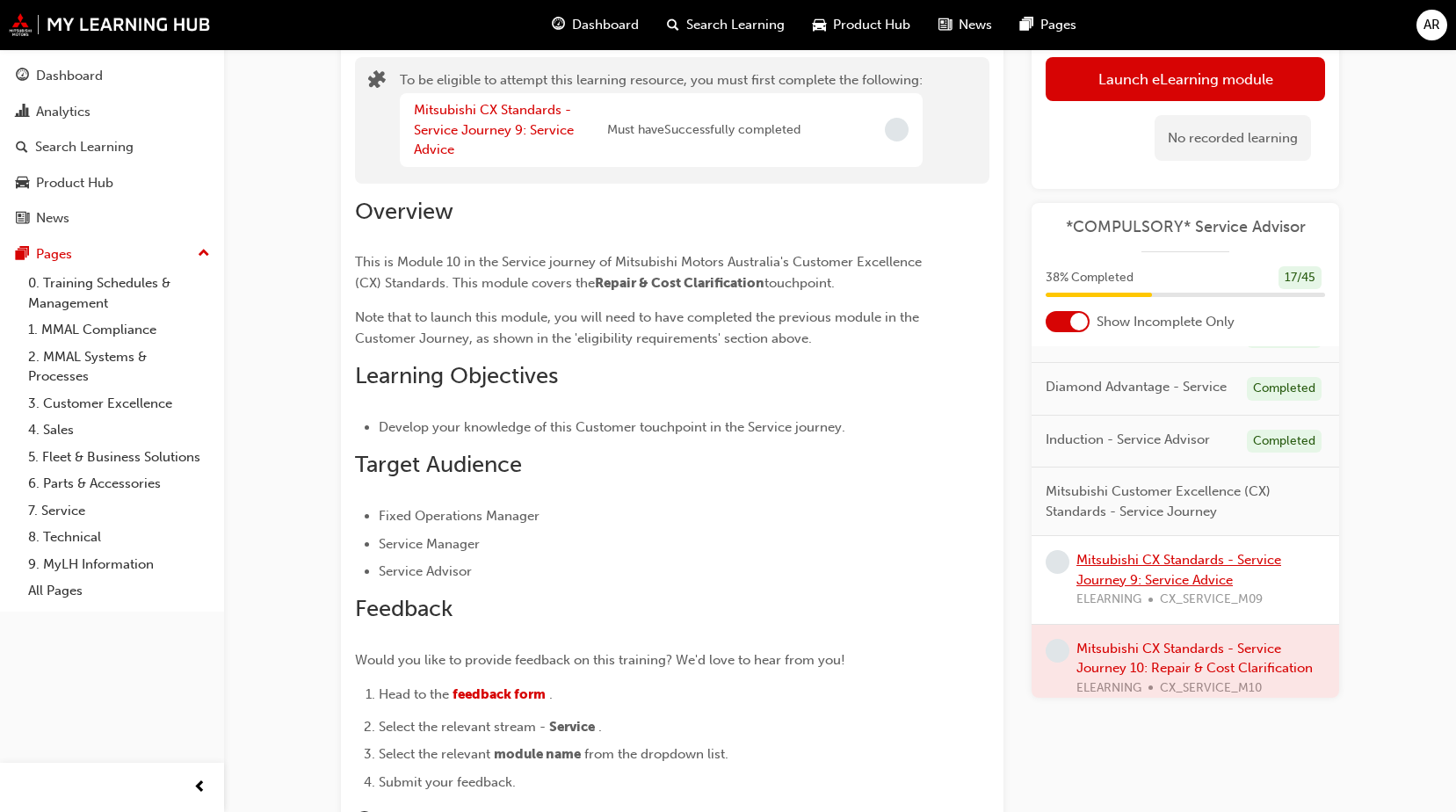
click at [1179, 588] on link "Mitsubishi CX Standards - Service Journey 9: Service Advice" at bounding box center [1178, 570] width 204 height 36
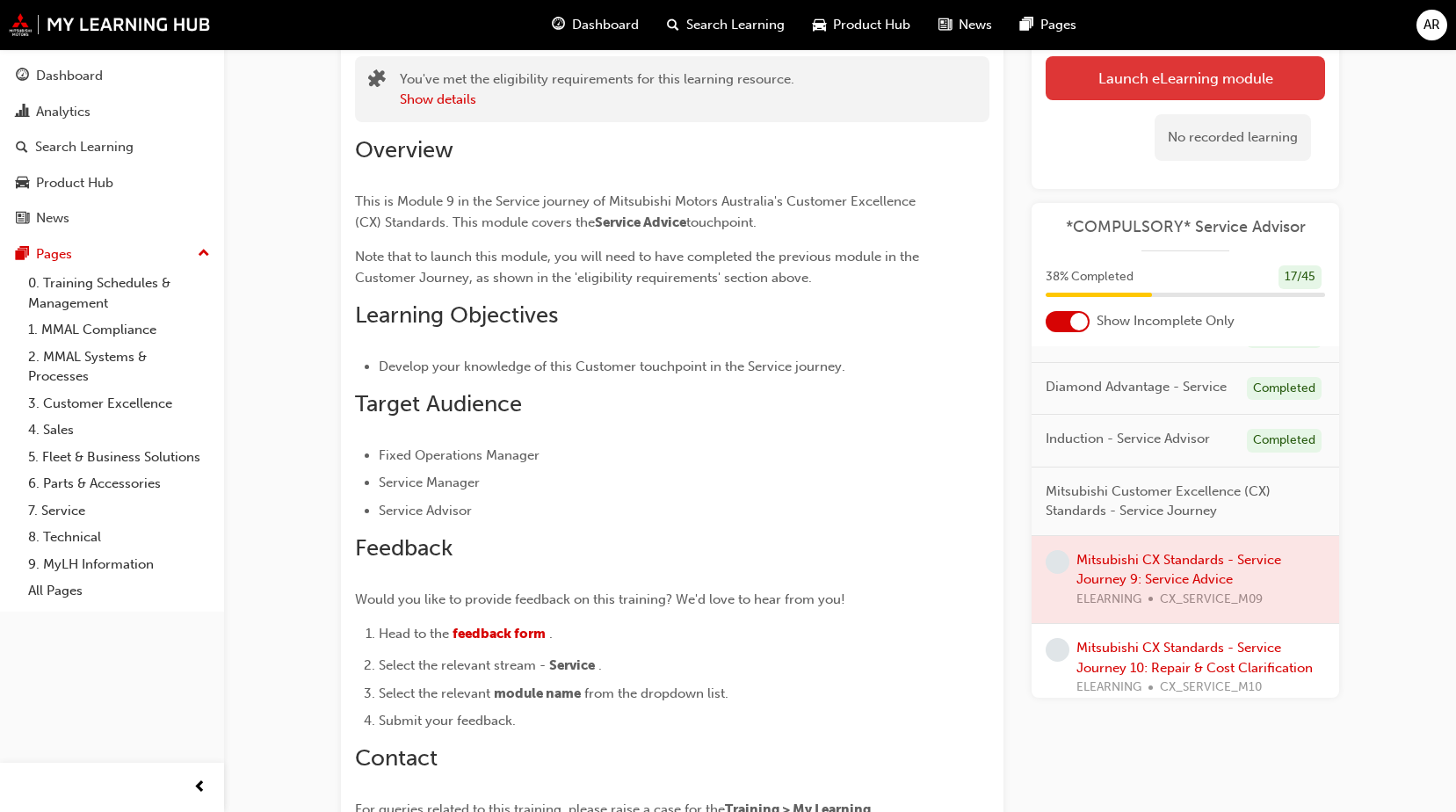
click at [1106, 72] on link "Launch eLearning module" at bounding box center [1185, 78] width 279 height 44
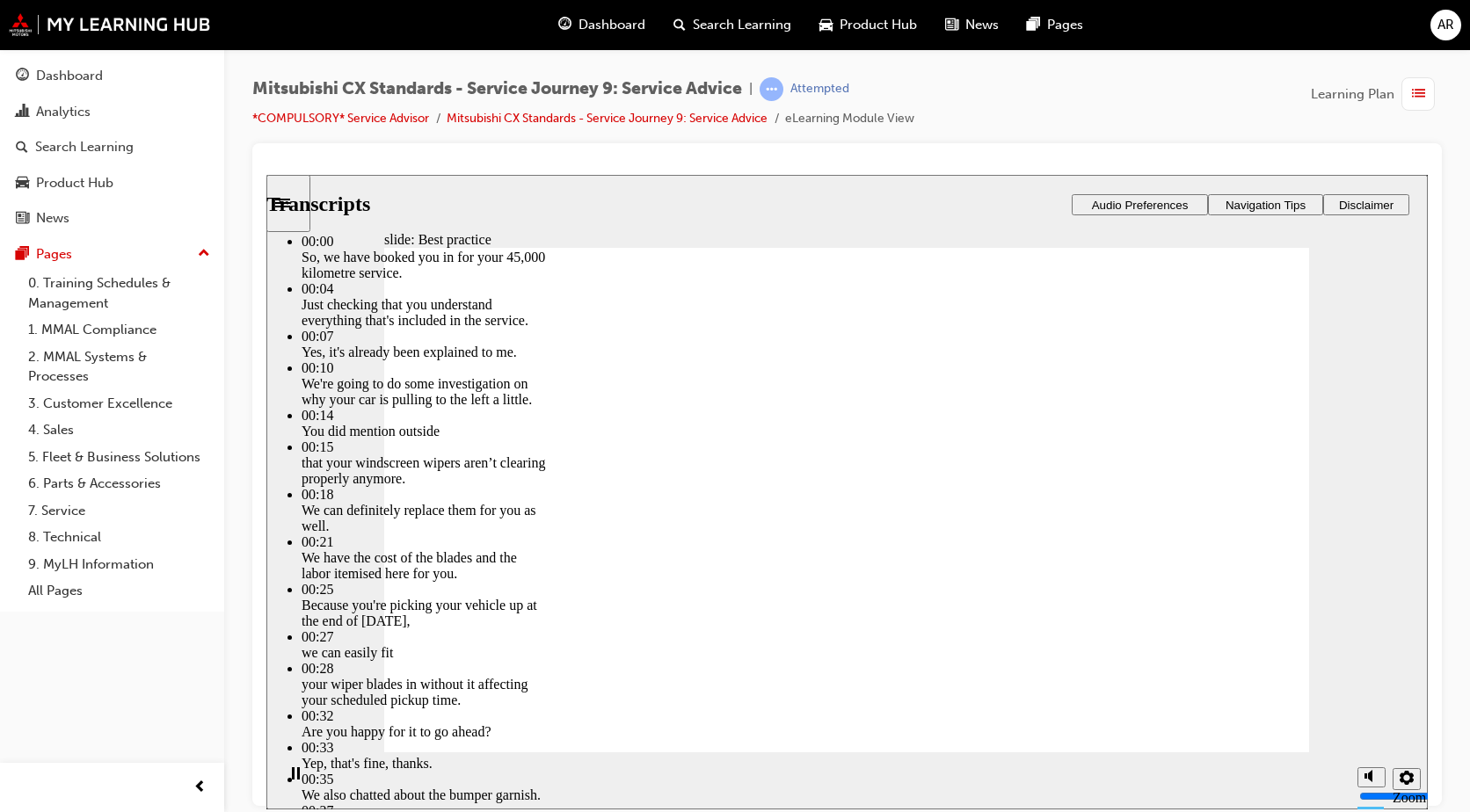
type input "74"
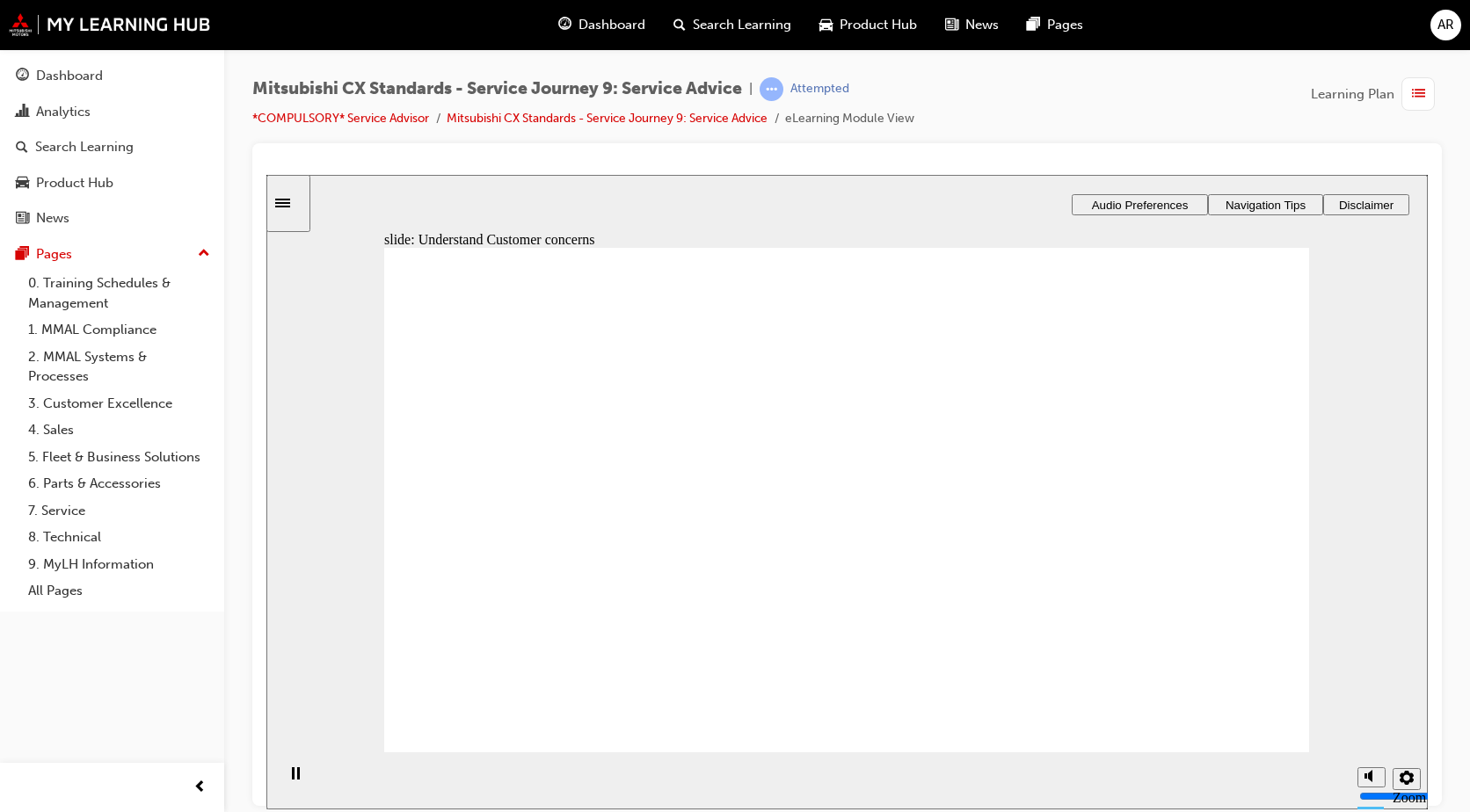
drag, startPoint x: 537, startPoint y: 554, endPoint x: 767, endPoint y: 503, distance: 235.6
drag, startPoint x: 680, startPoint y: 516, endPoint x: 1045, endPoint y: 496, distance: 365.5
drag, startPoint x: 617, startPoint y: 563, endPoint x: 1154, endPoint y: 524, distance: 538.4
drag, startPoint x: 601, startPoint y: 538, endPoint x: 1157, endPoint y: 535, distance: 556.0
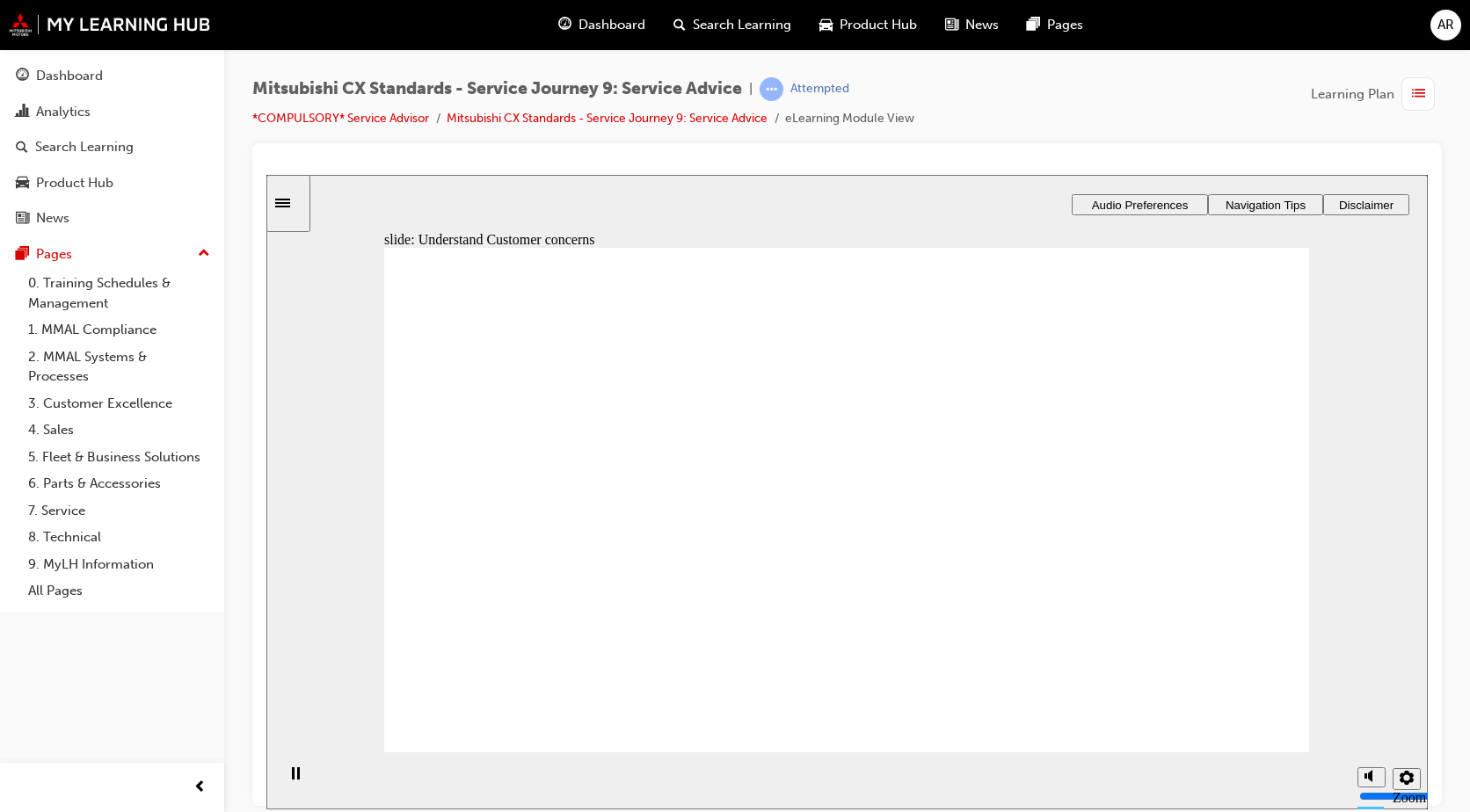
checkbox input "true"
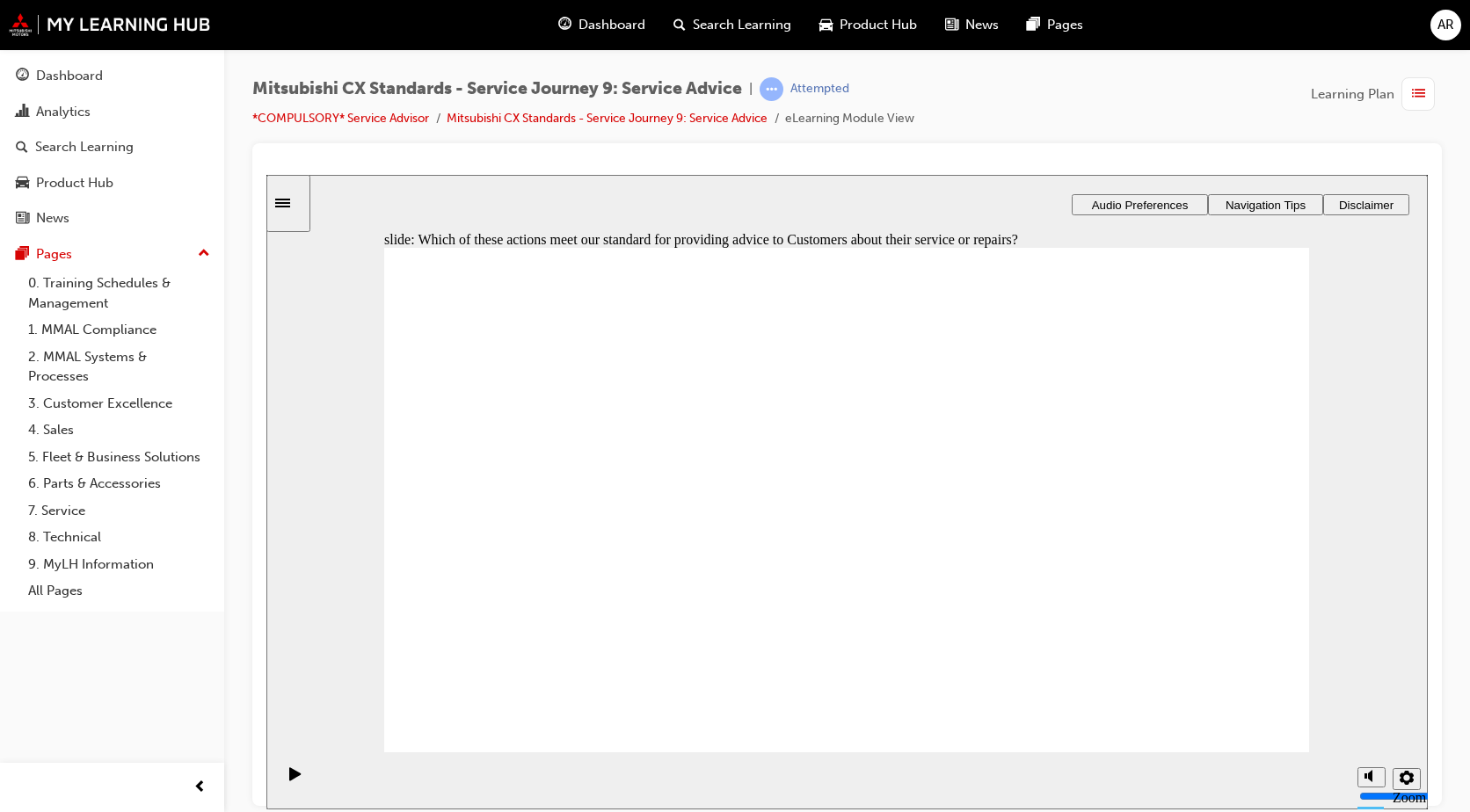
drag, startPoint x: 1323, startPoint y: 644, endPoint x: 811, endPoint y: 567, distance: 517.8
click at [1151, 653] on div "slide: Which of these actions meet our standard for providing advice to Custome…" at bounding box center [847, 491] width 1162 height 635
